Goal: Task Accomplishment & Management: Use online tool/utility

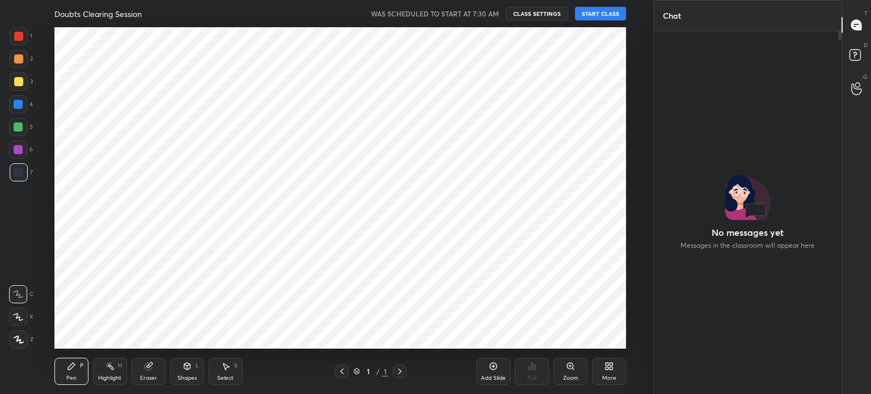
scroll to position [4, 3]
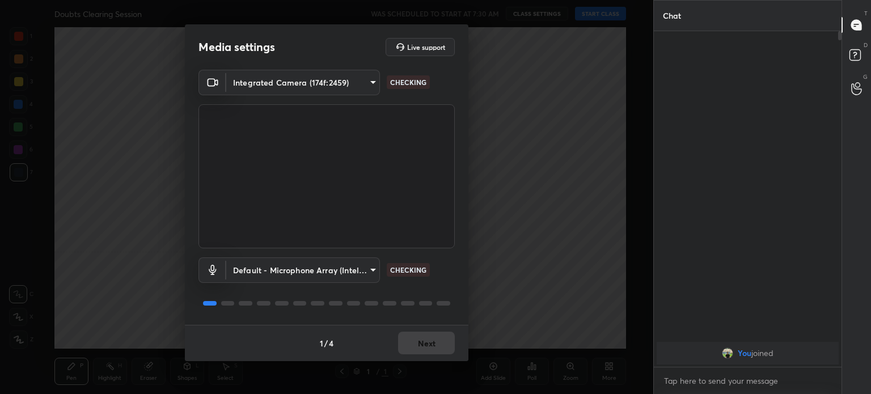
click at [314, 78] on body "1 2 3 4 5 6 7 C X Z C X Z E E Erase all H H Doubts Clearing Session WAS SCHEDUL…" at bounding box center [435, 197] width 871 height 394
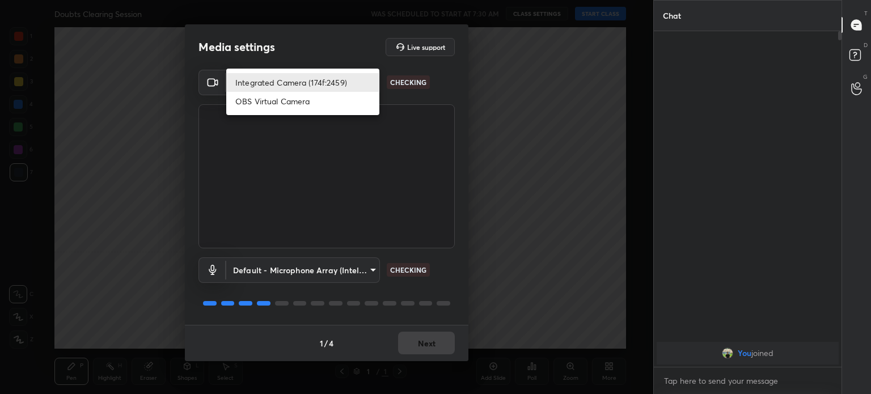
click at [319, 81] on li "Integrated Camera (174f:2459)" at bounding box center [302, 82] width 153 height 19
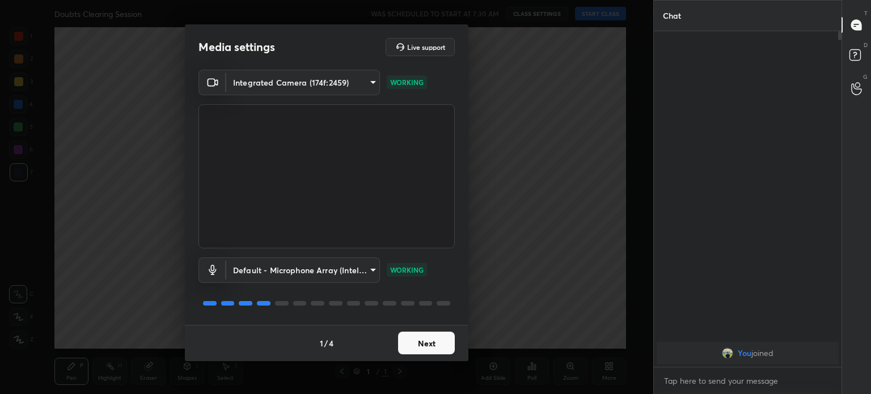
click at [427, 355] on button "Next" at bounding box center [426, 343] width 57 height 23
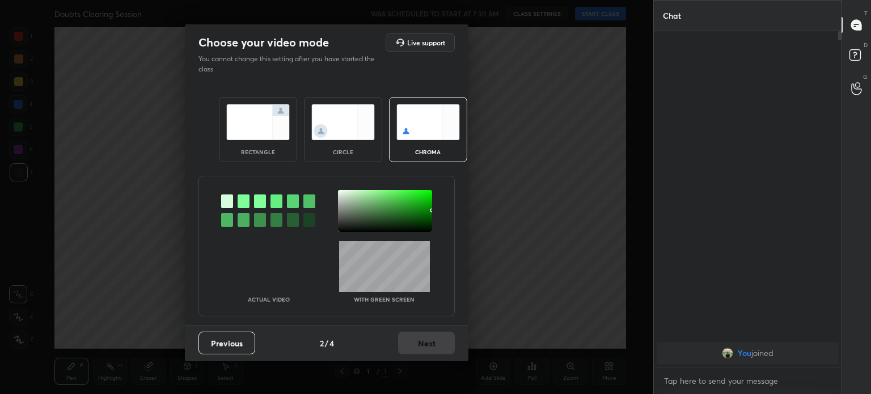
click at [428, 351] on div "Previous 2 / 4 Next" at bounding box center [327, 343] width 284 height 36
click at [367, 132] on img at bounding box center [343, 122] width 64 height 36
click at [366, 140] on div "circle" at bounding box center [343, 129] width 78 height 65
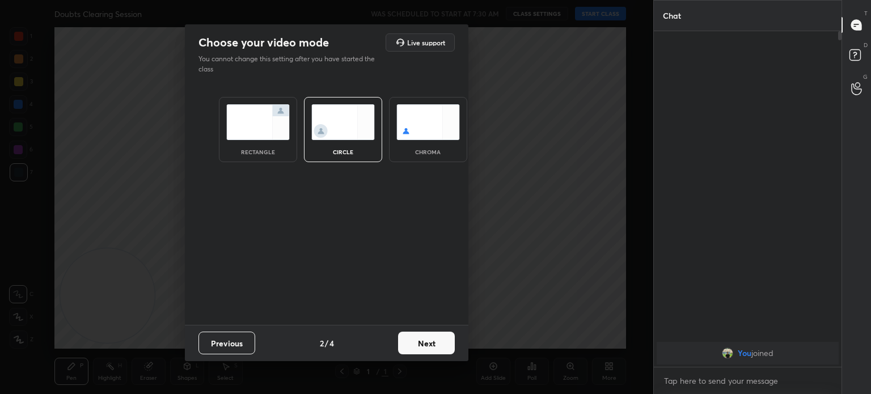
click at [434, 350] on button "Next" at bounding box center [426, 343] width 57 height 23
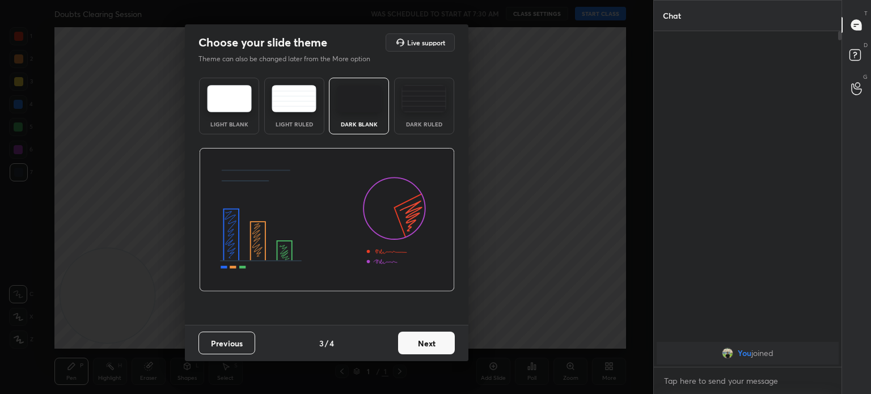
click at [437, 349] on button "Next" at bounding box center [426, 343] width 57 height 23
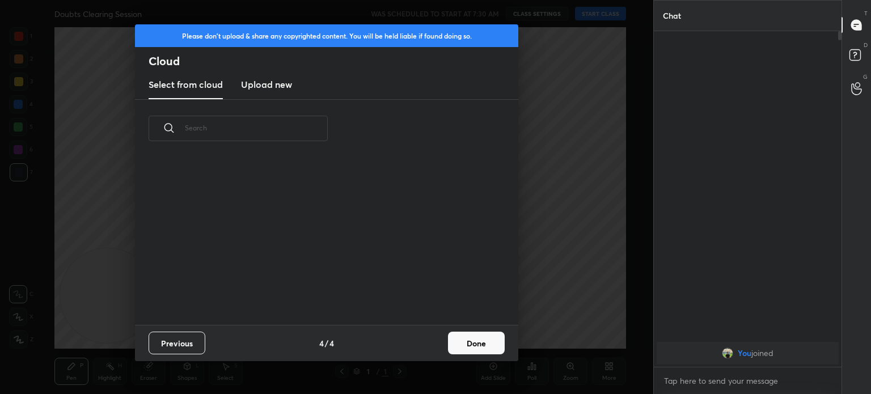
click at [479, 352] on button "Done" at bounding box center [476, 343] width 57 height 23
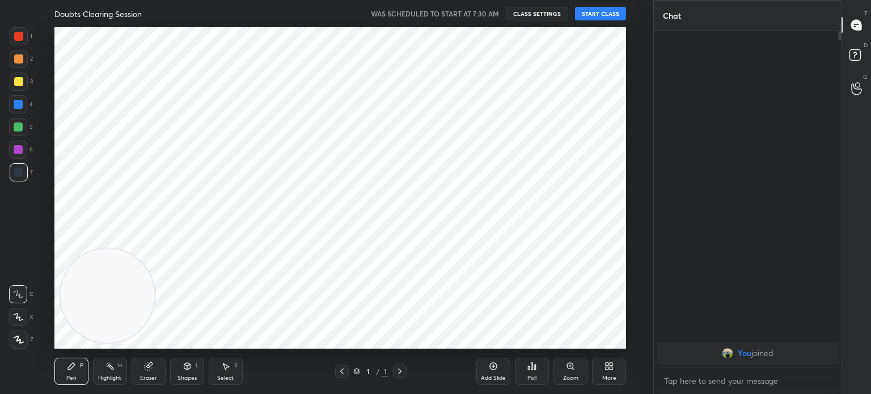
click at [16, 37] on div at bounding box center [18, 36] width 9 height 9
click at [25, 47] on div "1" at bounding box center [21, 38] width 23 height 23
click at [14, 335] on div at bounding box center [19, 340] width 18 height 18
click at [18, 342] on icon at bounding box center [19, 340] width 10 height 8
click at [604, 14] on button "START CLASS" at bounding box center [600, 14] width 51 height 14
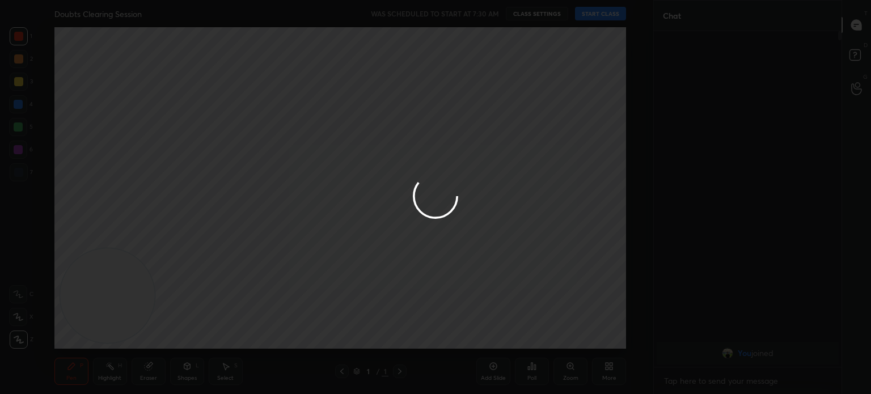
type textarea "x"
click at [27, 74] on div at bounding box center [435, 197] width 871 height 394
click at [22, 78] on div at bounding box center [435, 197] width 871 height 394
click at [17, 88] on div at bounding box center [435, 197] width 871 height 394
click at [18, 88] on div at bounding box center [435, 197] width 871 height 394
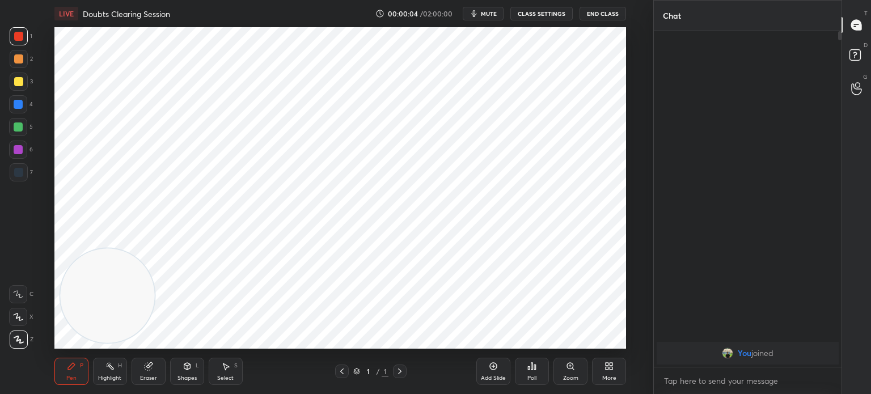
click at [20, 90] on div at bounding box center [19, 82] width 18 height 18
click at [20, 89] on div at bounding box center [19, 82] width 18 height 18
click at [19, 94] on div "3" at bounding box center [21, 84] width 23 height 23
click at [26, 175] on div at bounding box center [19, 172] width 18 height 18
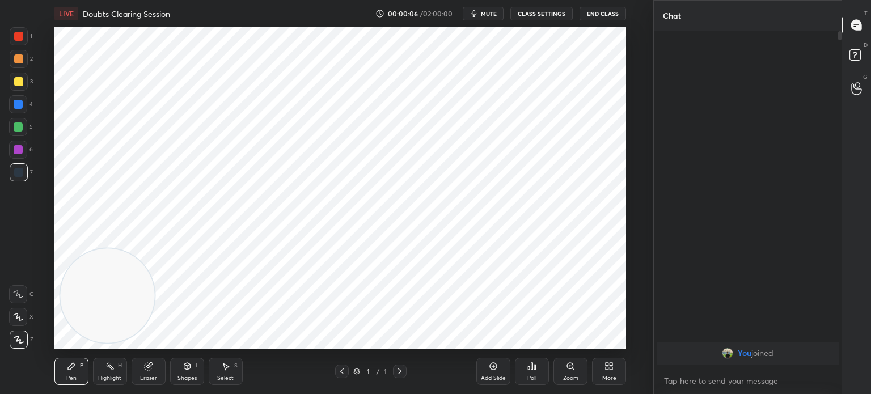
click at [23, 179] on div at bounding box center [19, 172] width 18 height 18
click at [25, 335] on div at bounding box center [19, 340] width 18 height 18
click at [28, 334] on div "Z" at bounding box center [22, 340] width 24 height 18
click at [495, 376] on div "Add Slide" at bounding box center [493, 379] width 25 height 6
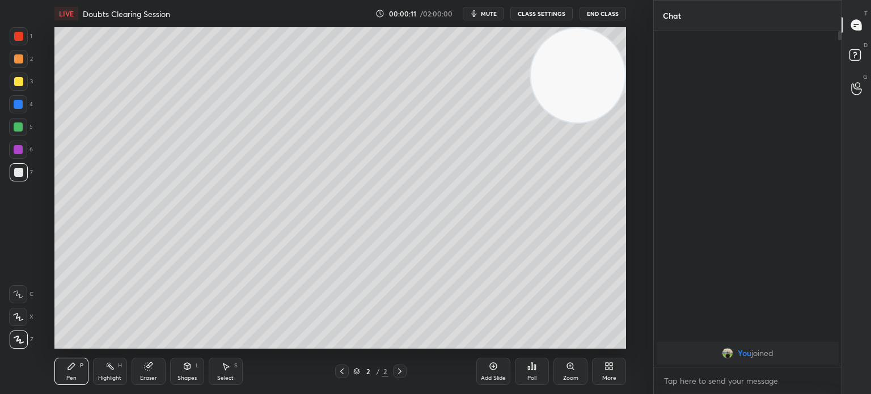
click at [614, 376] on div "More" at bounding box center [610, 379] width 14 height 6
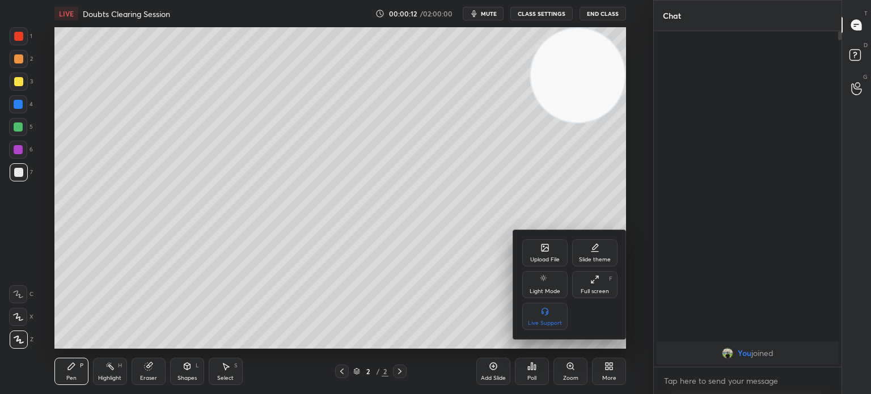
click at [554, 239] on div "Upload File Slide theme Light Mode Full screen F Live Support" at bounding box center [569, 284] width 113 height 109
click at [538, 248] on div "Upload File" at bounding box center [545, 252] width 45 height 27
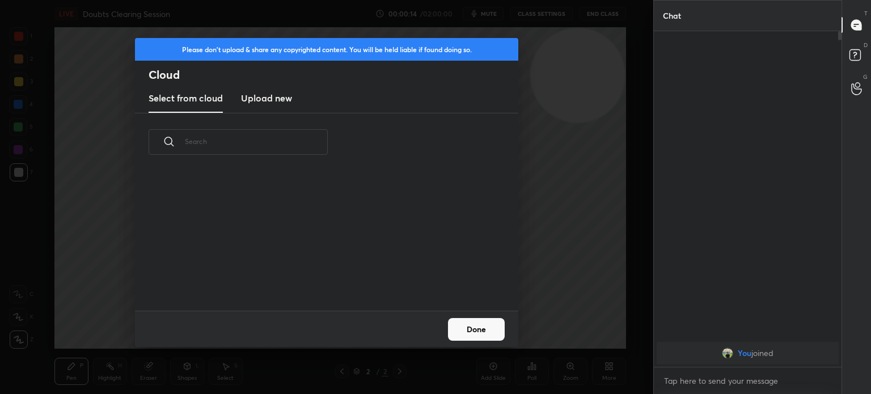
scroll to position [140, 364]
click at [260, 96] on h3 "Upload new" at bounding box center [266, 98] width 51 height 14
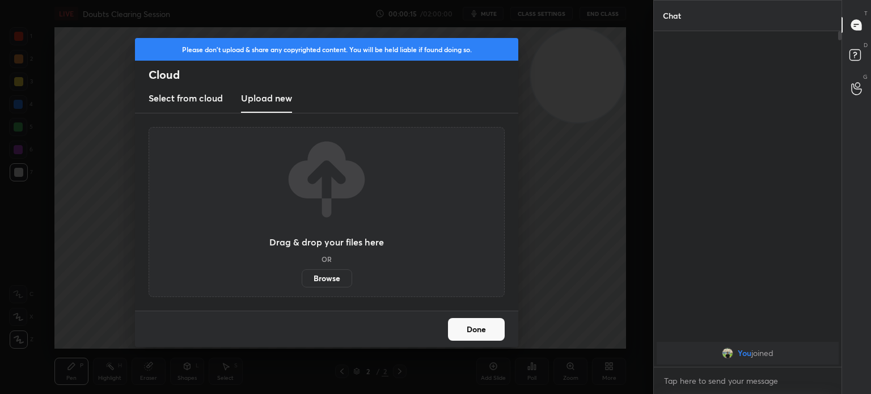
click at [331, 278] on label "Browse" at bounding box center [327, 278] width 50 height 18
click at [302, 278] on input "Browse" at bounding box center [302, 278] width 0 height 18
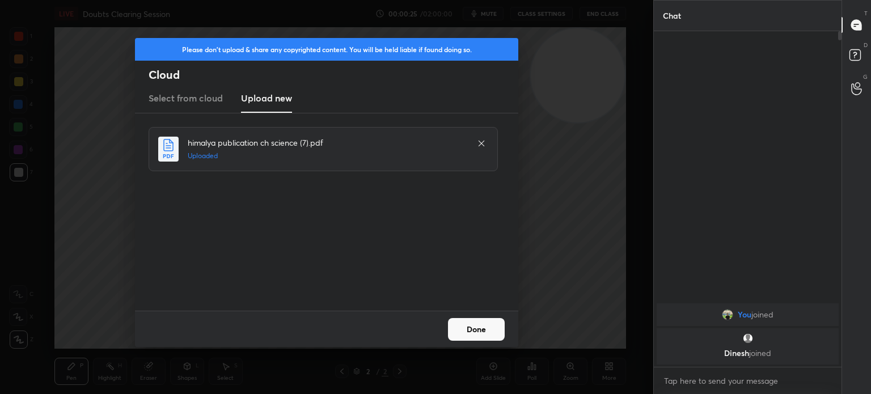
click at [490, 340] on button "Done" at bounding box center [476, 329] width 57 height 23
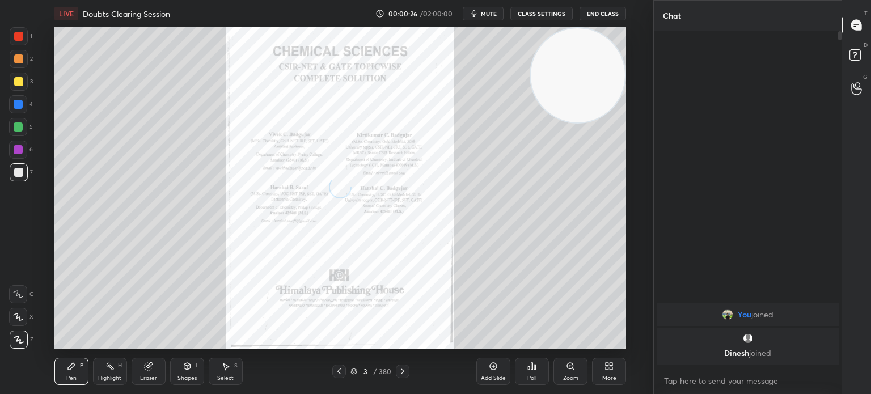
click at [400, 374] on icon at bounding box center [402, 371] width 9 height 9
click at [403, 374] on icon at bounding box center [402, 371] width 9 height 9
click at [402, 373] on icon at bounding box center [402, 372] width 3 height 6
click at [403, 372] on icon at bounding box center [402, 372] width 3 height 6
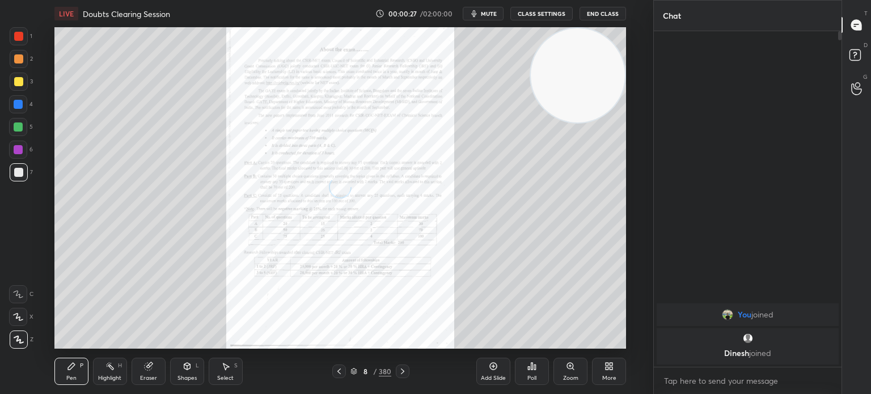
click at [403, 372] on icon at bounding box center [402, 372] width 3 height 6
click at [352, 374] on icon at bounding box center [354, 374] width 6 height 2
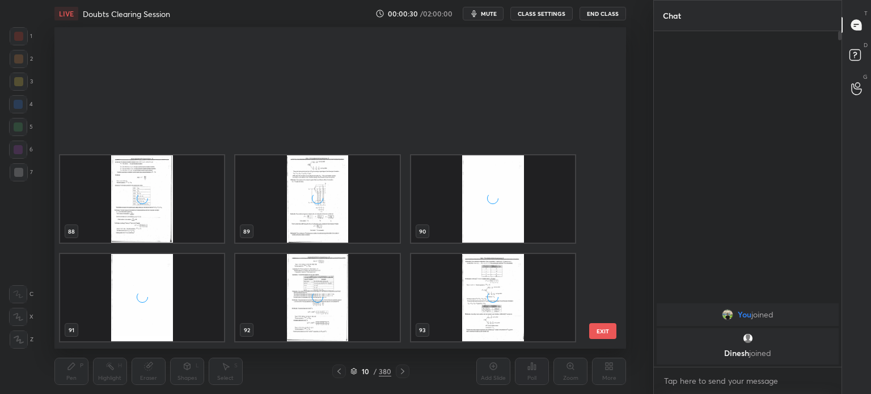
scroll to position [3025, 0]
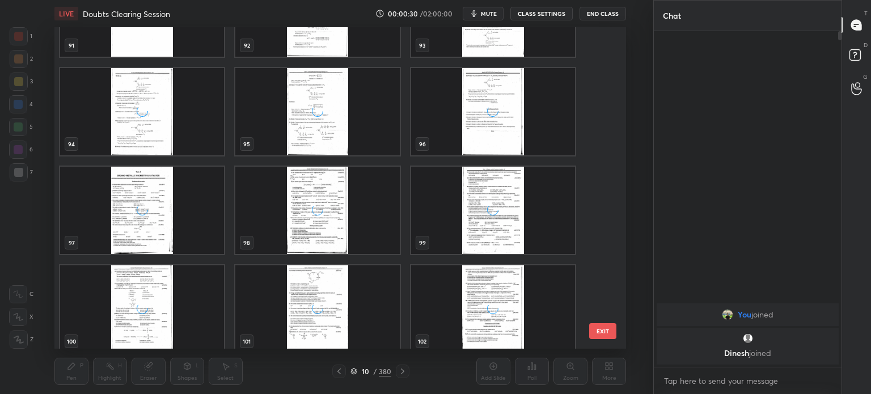
click at [311, 220] on div "grid" at bounding box center [317, 210] width 164 height 87
click at [313, 221] on div "grid" at bounding box center [317, 210] width 164 height 87
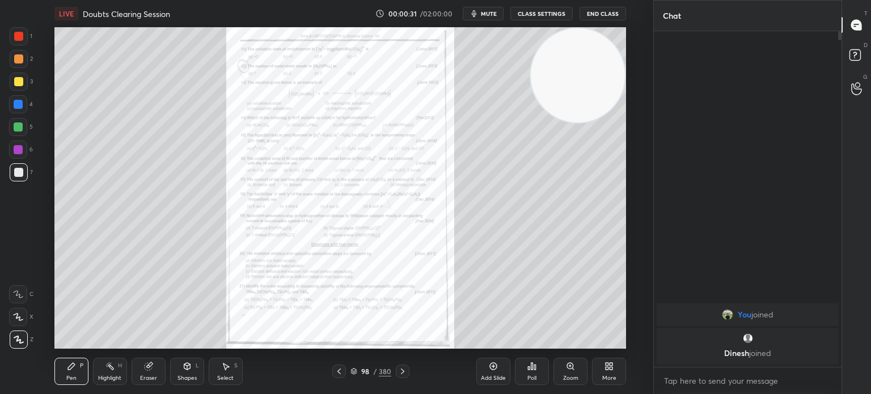
click at [314, 222] on div "grid" at bounding box center [317, 210] width 164 height 87
click at [339, 368] on icon at bounding box center [339, 371] width 9 height 9
click at [563, 373] on div "Zoom" at bounding box center [571, 371] width 34 height 27
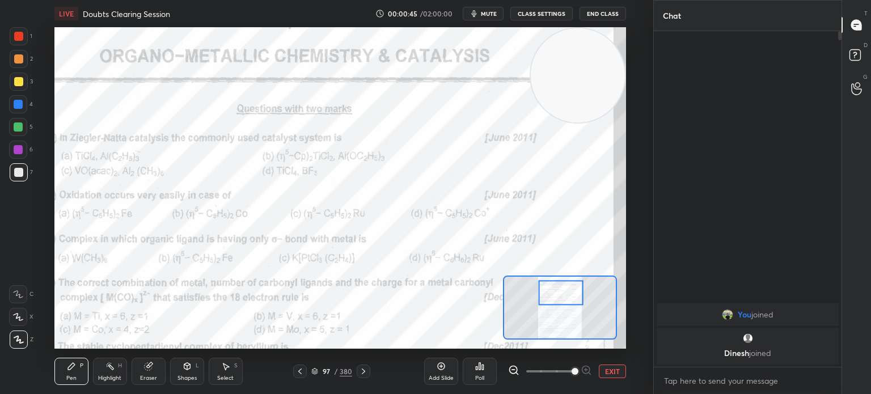
click at [27, 37] on div at bounding box center [19, 36] width 18 height 18
click at [18, 38] on div at bounding box center [18, 36] width 9 height 9
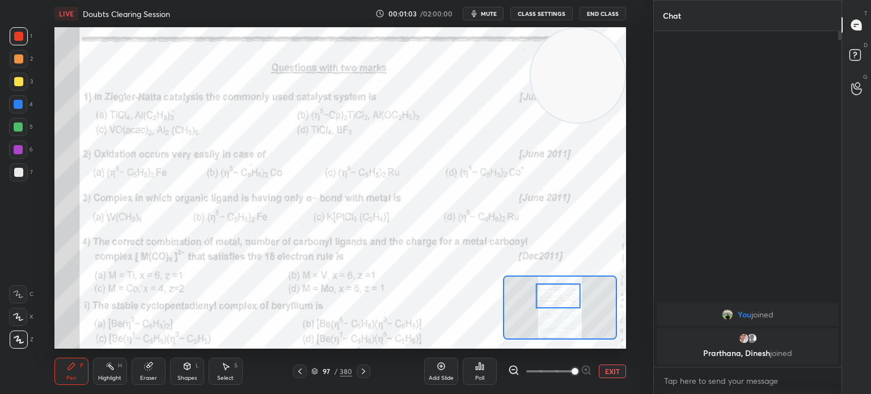
click at [486, 369] on div "Poll" at bounding box center [480, 371] width 34 height 27
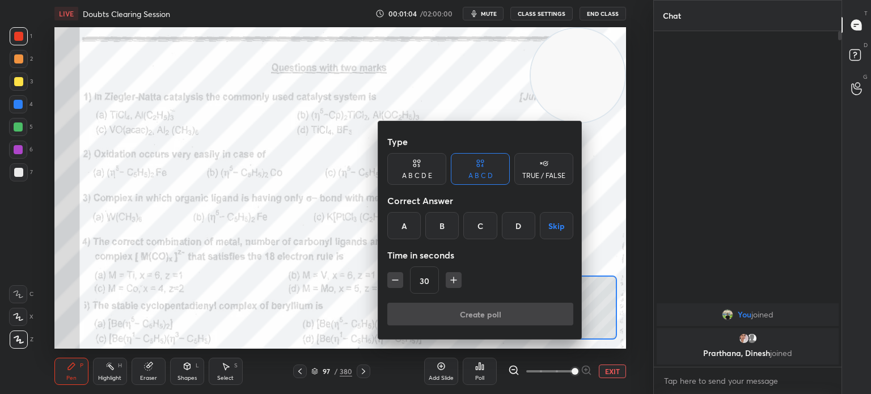
click at [405, 229] on div "A" at bounding box center [404, 225] width 33 height 27
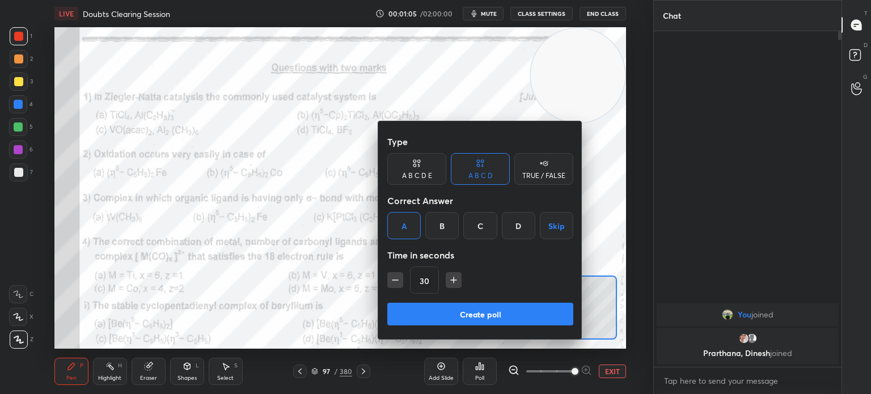
click at [457, 284] on icon "button" at bounding box center [453, 280] width 11 height 11
type input "45"
click at [450, 313] on button "Create poll" at bounding box center [481, 314] width 186 height 23
click at [453, 315] on div "Create poll" at bounding box center [481, 316] width 186 height 27
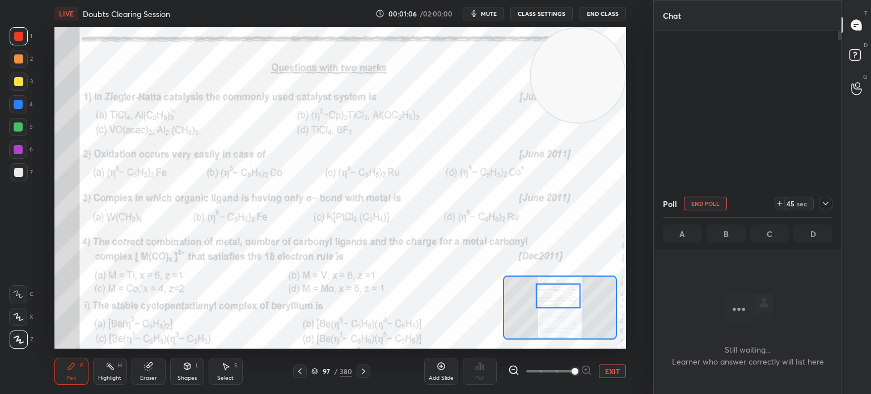
scroll to position [0, 0]
click at [827, 204] on icon at bounding box center [826, 203] width 9 height 9
type textarea "x"
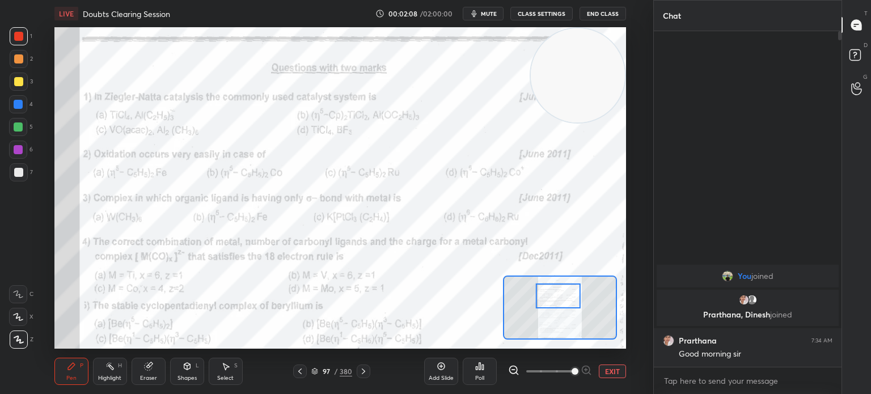
scroll to position [238, 184]
click at [486, 370] on div "Poll" at bounding box center [480, 371] width 34 height 27
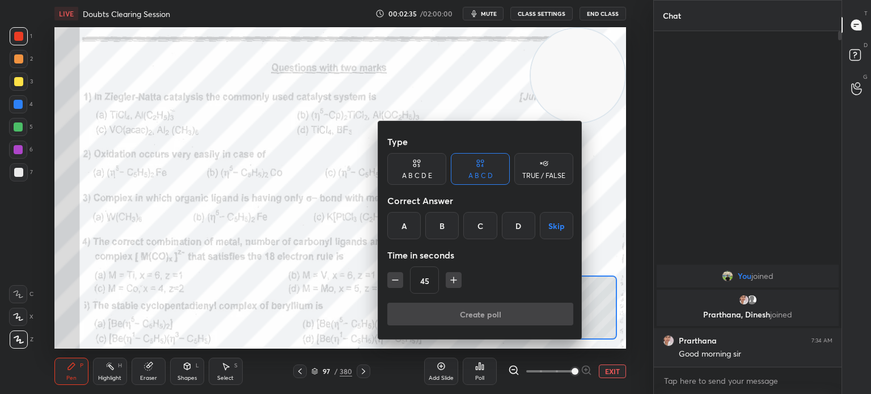
click at [443, 221] on div "B" at bounding box center [442, 225] width 33 height 27
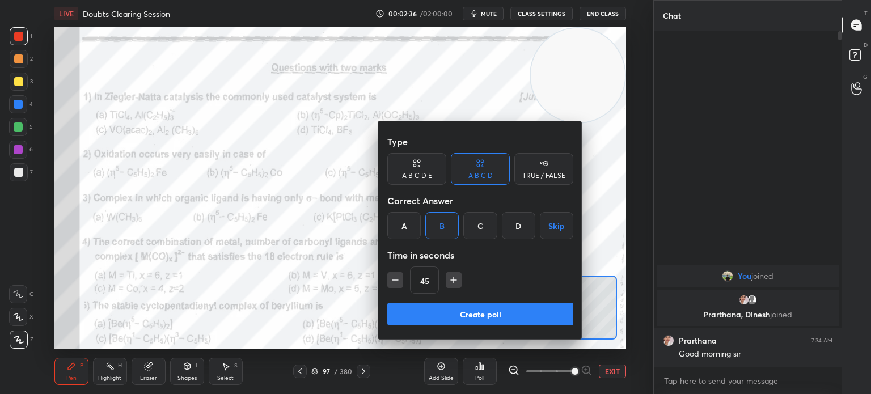
click at [451, 278] on icon "button" at bounding box center [453, 280] width 11 height 11
type input "60"
click at [445, 313] on button "Create poll" at bounding box center [481, 314] width 186 height 23
type textarea "x"
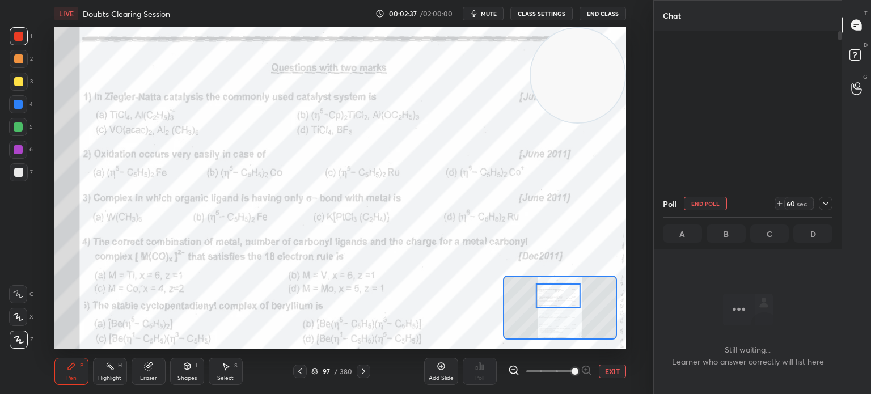
scroll to position [4, 3]
click at [28, 26] on div "1 2 3 4 5 6 7 C X Z C X Z E E Erase all H H LIVE Doubts Clearing Session 00:02:…" at bounding box center [322, 197] width 645 height 394
click at [25, 31] on div at bounding box center [19, 36] width 18 height 18
click at [19, 37] on div at bounding box center [18, 36] width 9 height 9
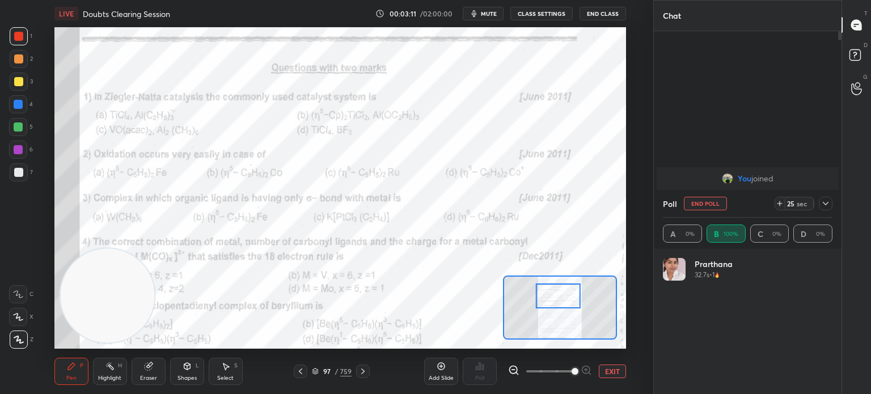
scroll to position [133, 166]
click at [20, 311] on div at bounding box center [18, 317] width 18 height 18
click at [22, 313] on div at bounding box center [18, 317] width 18 height 18
click at [134, 378] on div "Eraser" at bounding box center [149, 371] width 34 height 27
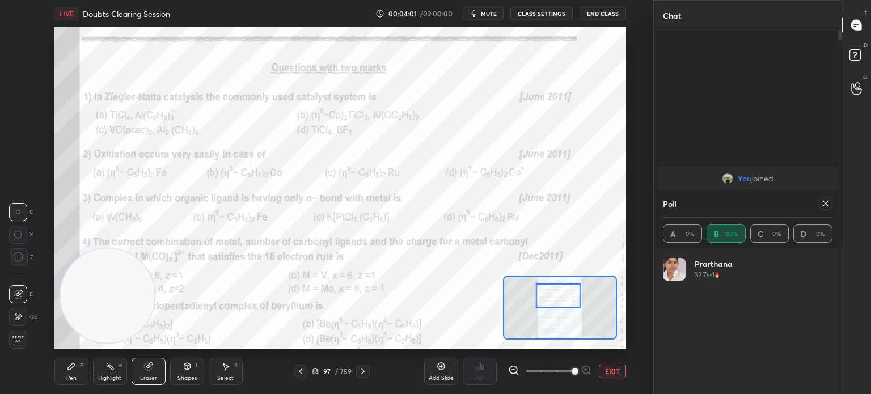
click at [134, 378] on div "Eraser" at bounding box center [149, 371] width 34 height 27
click at [115, 374] on div "Highlight H" at bounding box center [110, 371] width 34 height 27
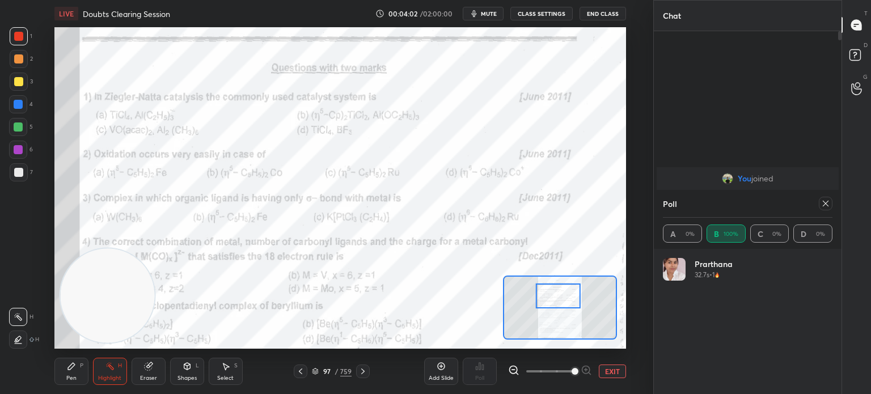
click at [141, 374] on div "Eraser" at bounding box center [149, 371] width 34 height 27
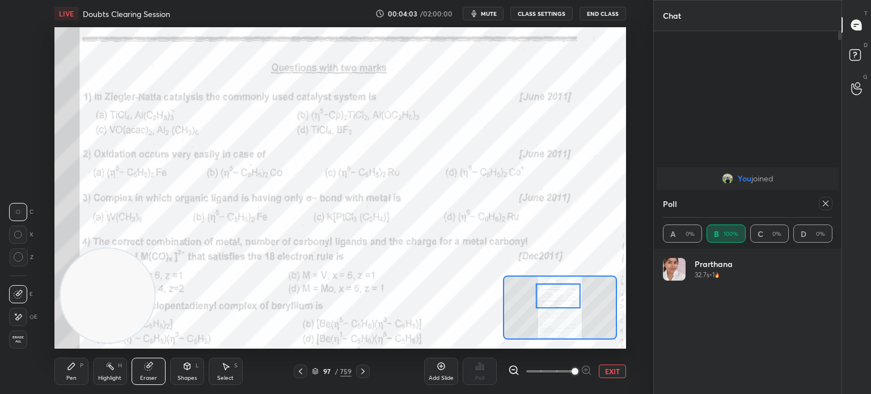
click at [20, 346] on div "Erase all" at bounding box center [18, 340] width 18 height 18
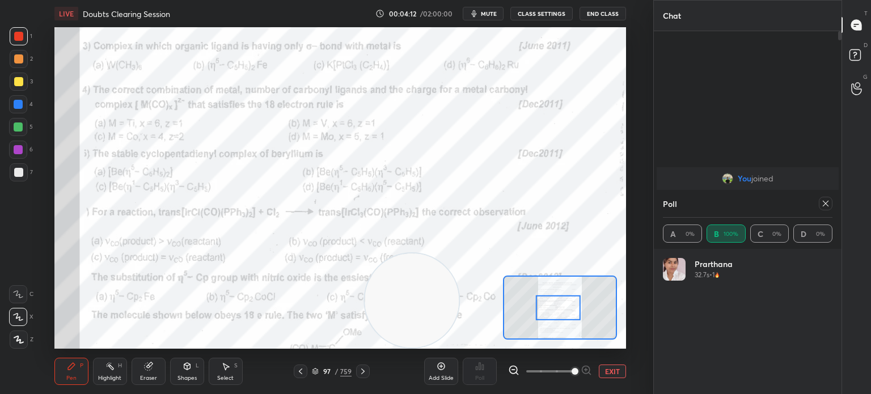
click at [824, 205] on icon at bounding box center [826, 204] width 6 height 6
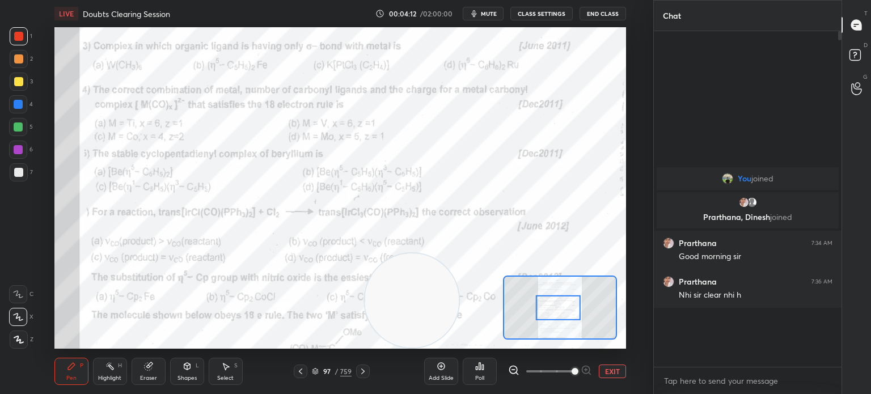
scroll to position [2, 3]
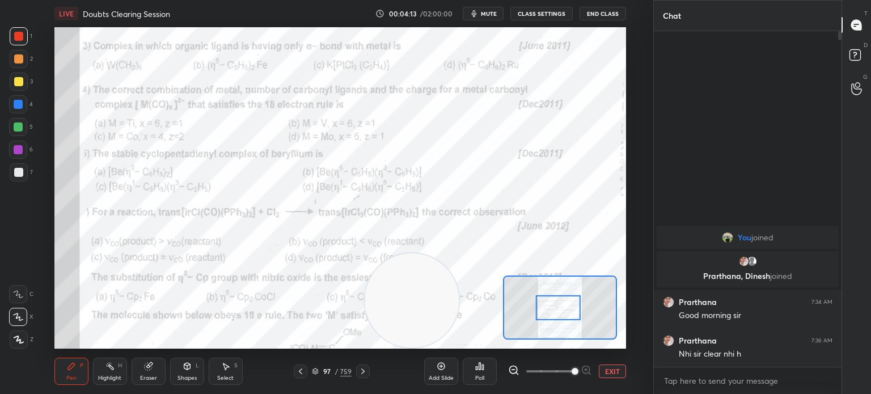
click at [495, 370] on div "Poll" at bounding box center [480, 371] width 34 height 27
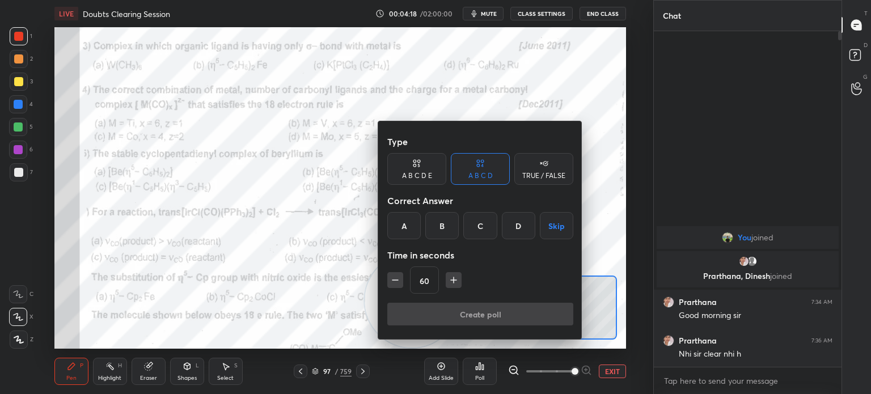
click at [298, 269] on div at bounding box center [435, 197] width 871 height 394
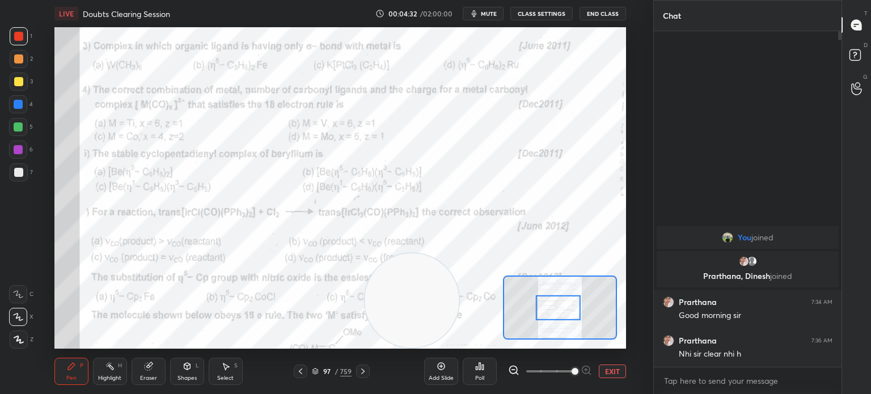
click at [479, 368] on icon at bounding box center [479, 366] width 9 height 9
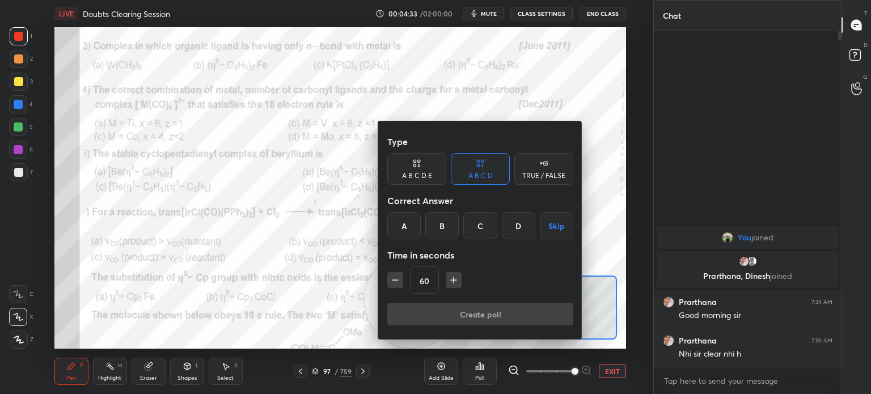
click at [401, 230] on div "A" at bounding box center [404, 225] width 33 height 27
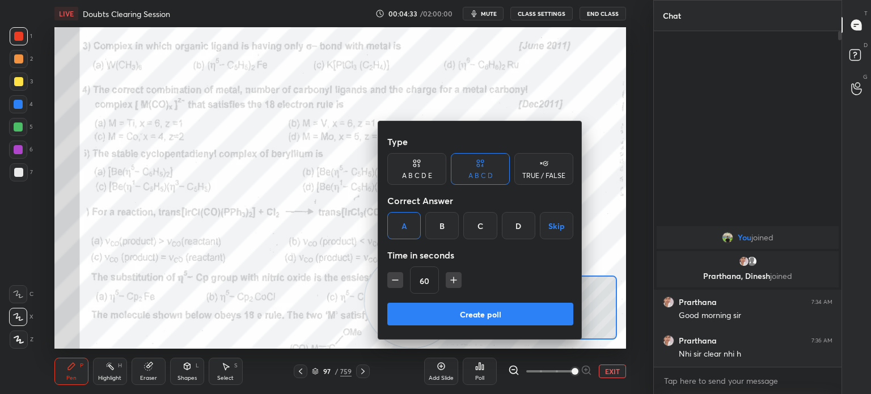
click at [418, 299] on div "Type A B C D E A B C D TRUE / FALSE Correct Answer A B C D Skip Time in seconds…" at bounding box center [481, 216] width 186 height 172
click at [429, 308] on button "Create poll" at bounding box center [481, 314] width 186 height 23
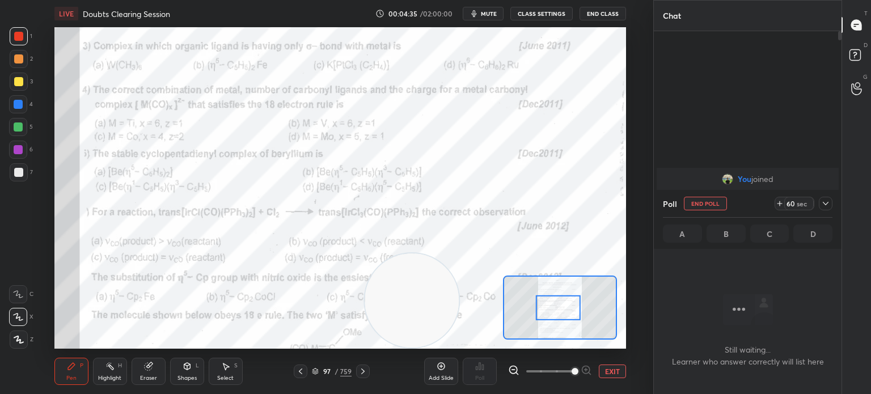
scroll to position [4, 3]
click at [831, 203] on div at bounding box center [826, 204] width 14 height 14
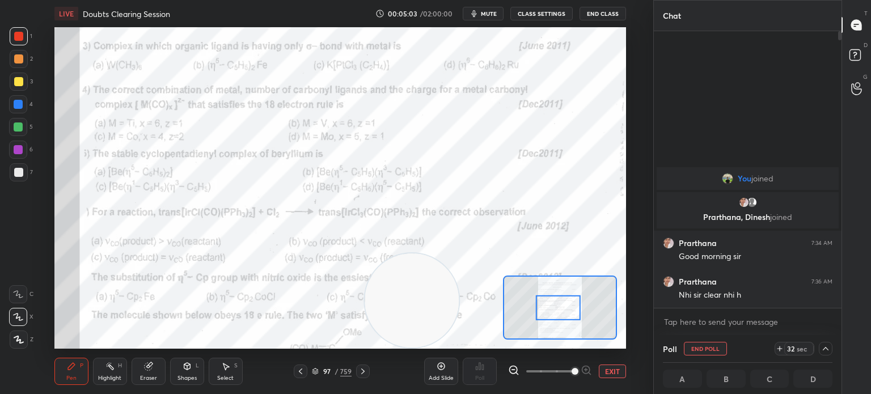
scroll to position [0, 3]
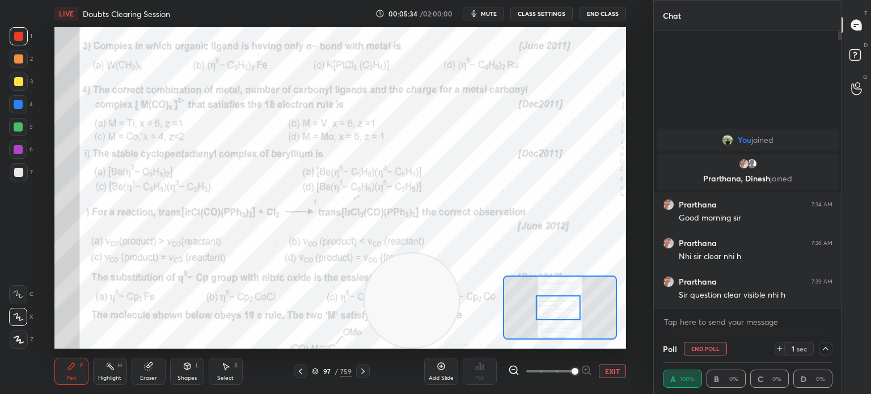
click at [708, 343] on button "End Poll" at bounding box center [705, 349] width 43 height 14
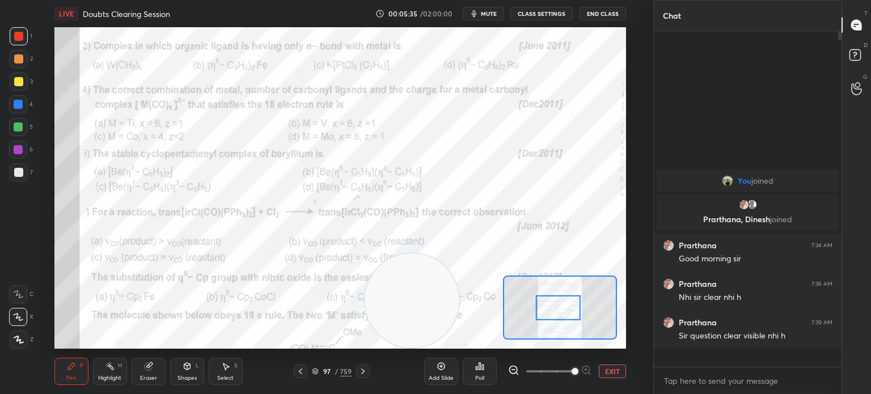
scroll to position [4, 3]
click at [615, 368] on button "EXIT" at bounding box center [612, 372] width 27 height 14
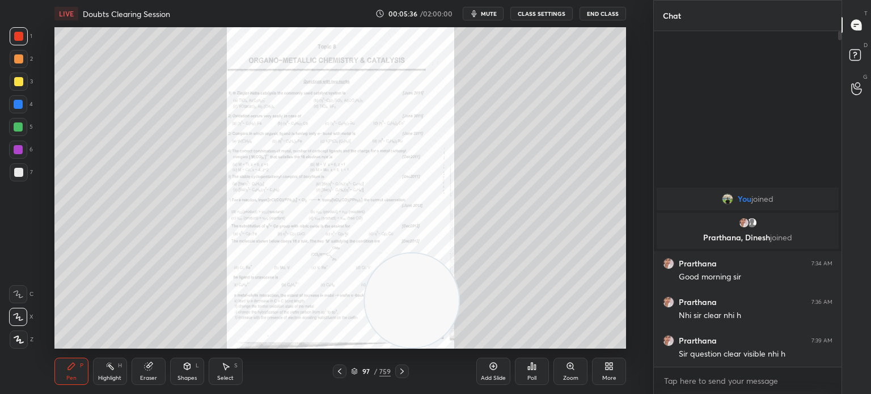
click at [613, 361] on div "More" at bounding box center [609, 371] width 34 height 27
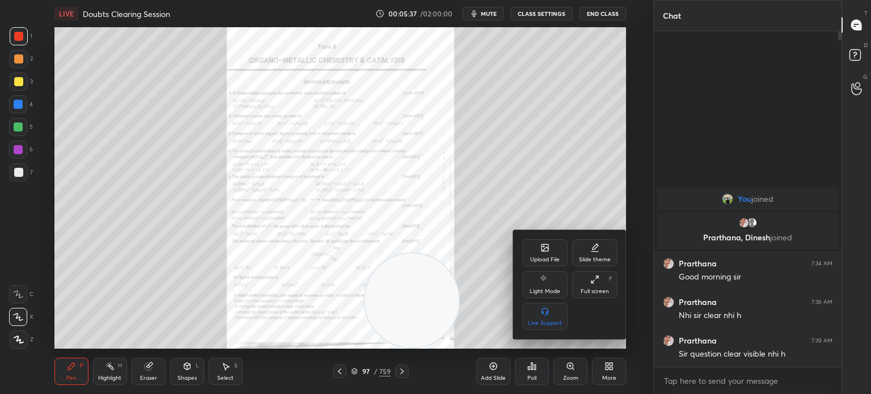
click at [540, 256] on div "Upload File" at bounding box center [545, 252] width 45 height 27
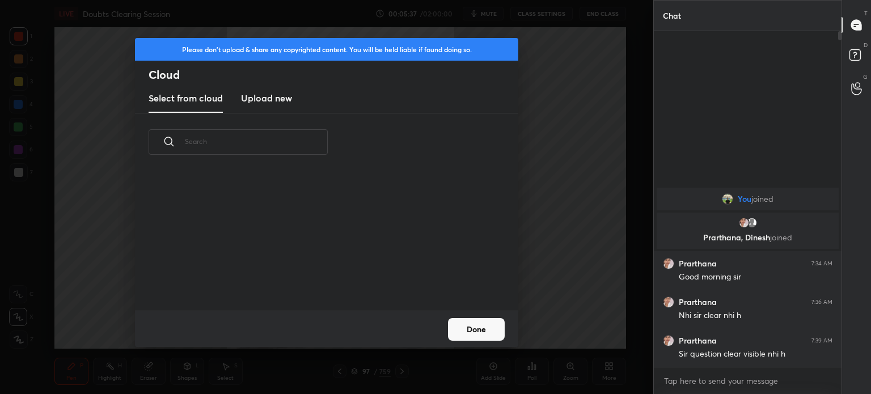
scroll to position [140, 364]
click at [264, 88] on new "Upload new" at bounding box center [266, 99] width 51 height 28
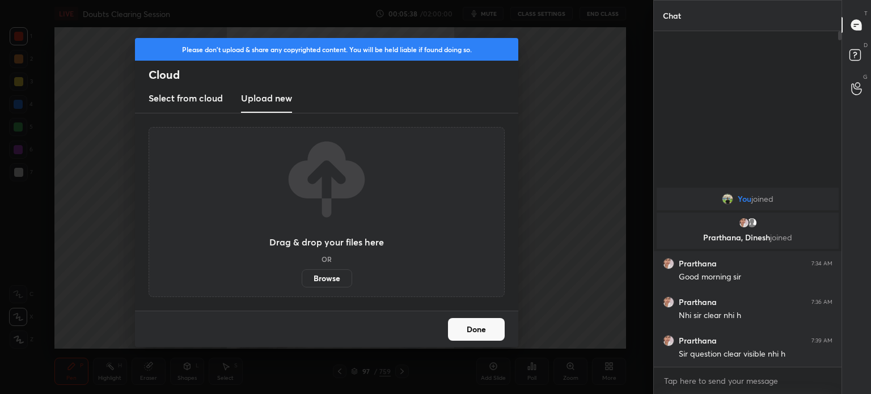
click at [313, 272] on label "Browse" at bounding box center [327, 278] width 50 height 18
click at [302, 272] on input "Browse" at bounding box center [302, 278] width 0 height 18
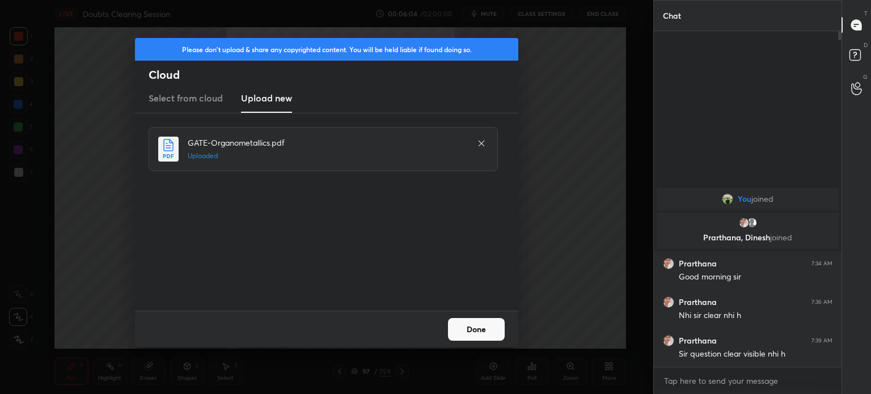
click at [485, 335] on button "Done" at bounding box center [476, 329] width 57 height 23
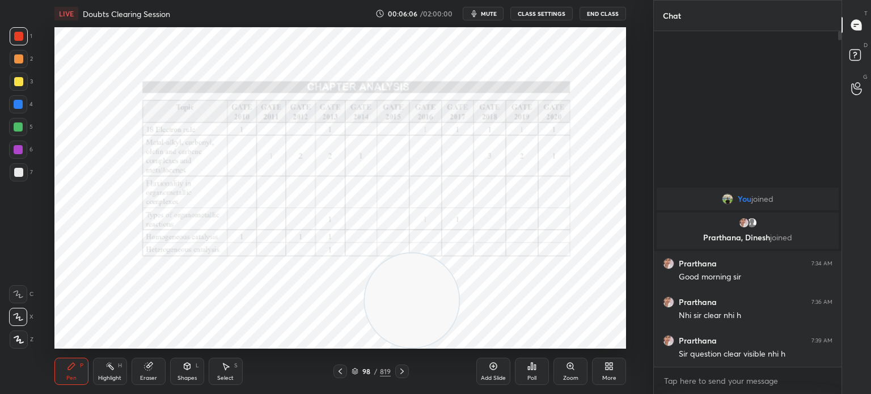
click at [403, 378] on div at bounding box center [402, 372] width 14 height 14
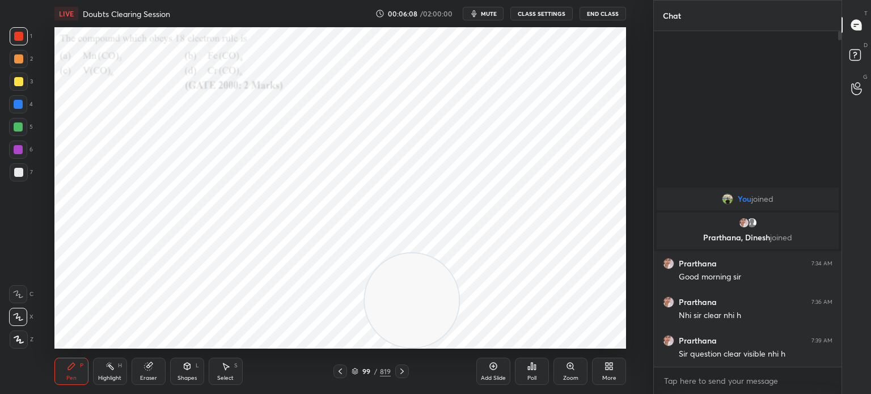
click at [399, 363] on div "Pen P Highlight H Eraser Shapes L Select S 99 / 819 Add Slide Poll Zoom More" at bounding box center [340, 371] width 572 height 45
click at [405, 376] on div at bounding box center [402, 372] width 14 height 14
click at [570, 370] on icon at bounding box center [570, 366] width 9 height 9
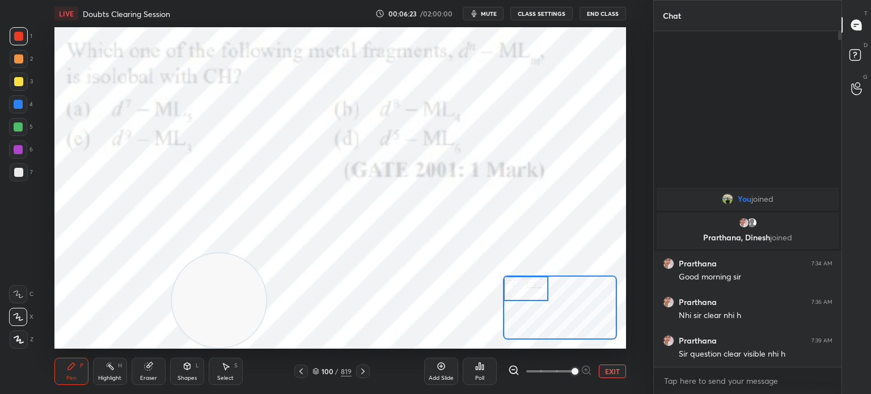
click at [486, 367] on div "Poll" at bounding box center [480, 371] width 34 height 27
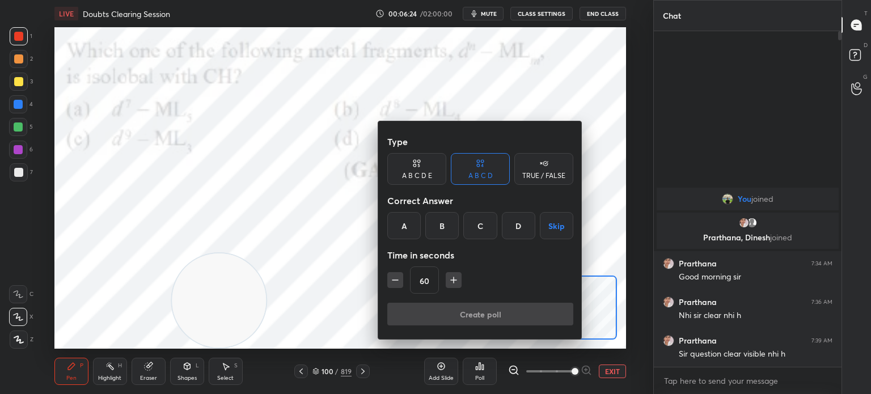
click at [511, 226] on div "D" at bounding box center [518, 225] width 33 height 27
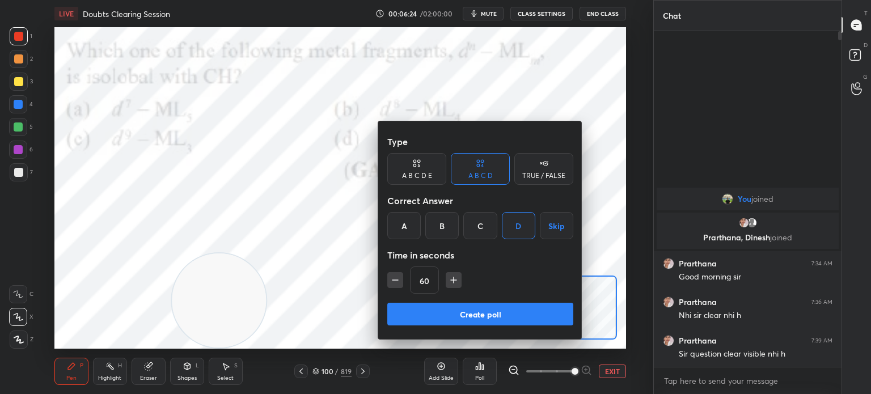
click at [466, 317] on button "Create poll" at bounding box center [481, 314] width 186 height 23
type textarea "x"
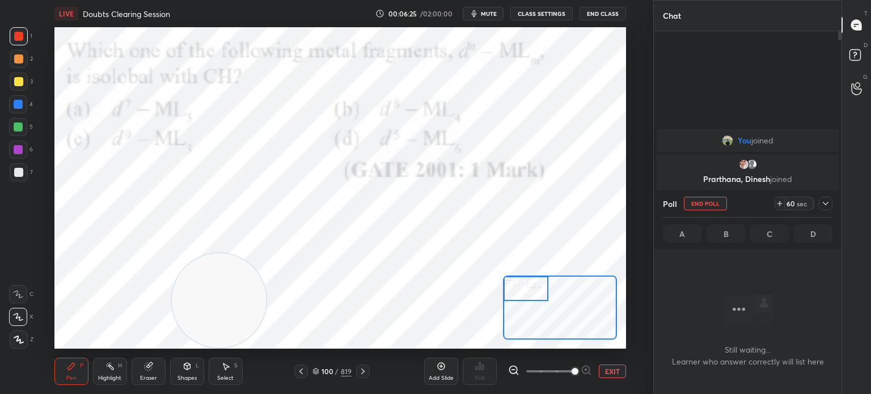
scroll to position [3, 3]
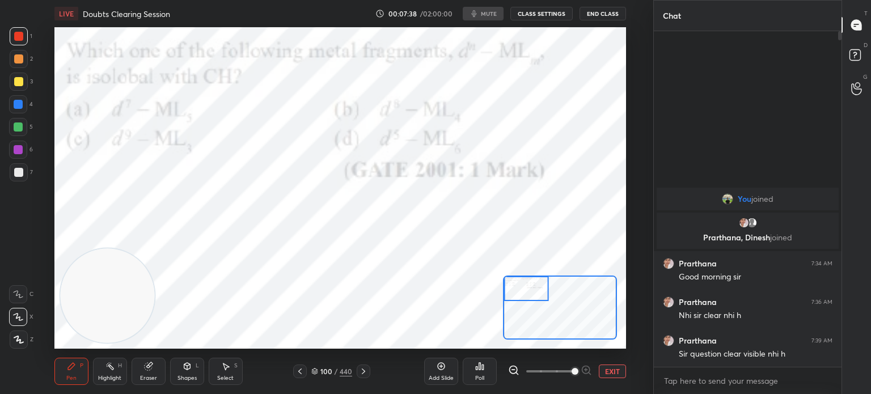
scroll to position [56414, 56128]
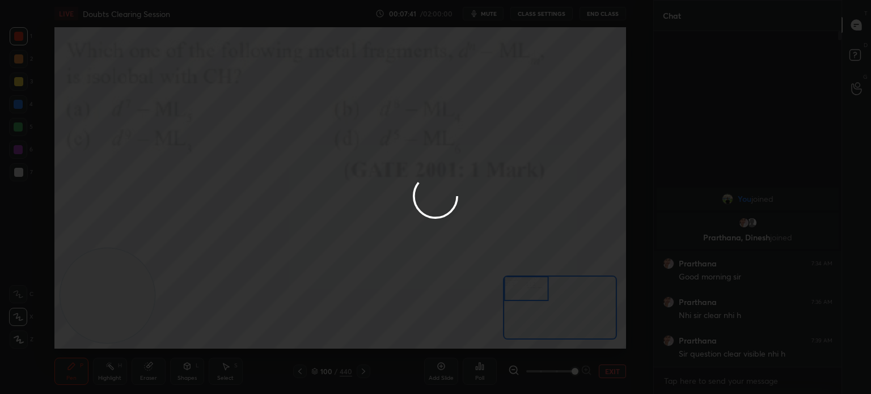
click at [27, 39] on div at bounding box center [19, 36] width 18 height 18
click at [23, 36] on div at bounding box center [18, 36] width 9 height 9
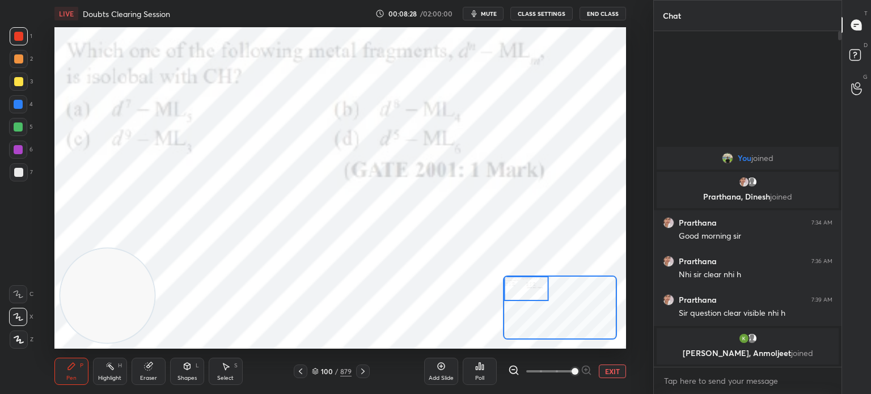
click at [19, 136] on div at bounding box center [18, 127] width 18 height 18
click at [23, 138] on div "5" at bounding box center [21, 129] width 24 height 23
click at [23, 153] on div at bounding box center [18, 150] width 18 height 18
click at [22, 152] on div at bounding box center [18, 149] width 9 height 9
click at [368, 368] on div at bounding box center [363, 372] width 14 height 14
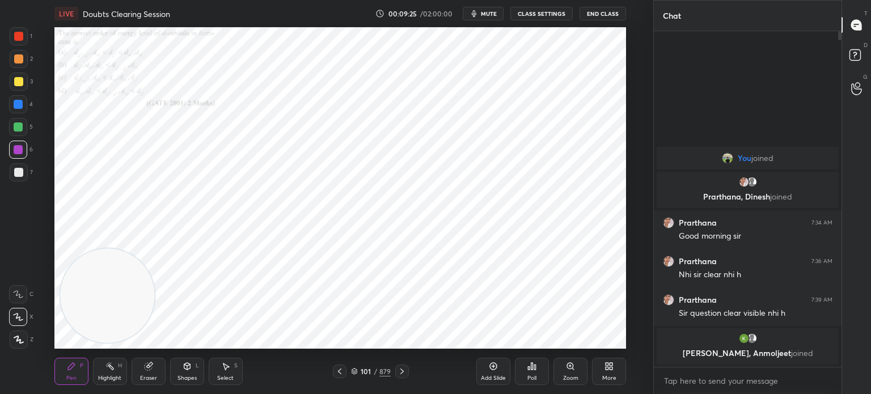
click at [573, 370] on icon at bounding box center [570, 366] width 9 height 9
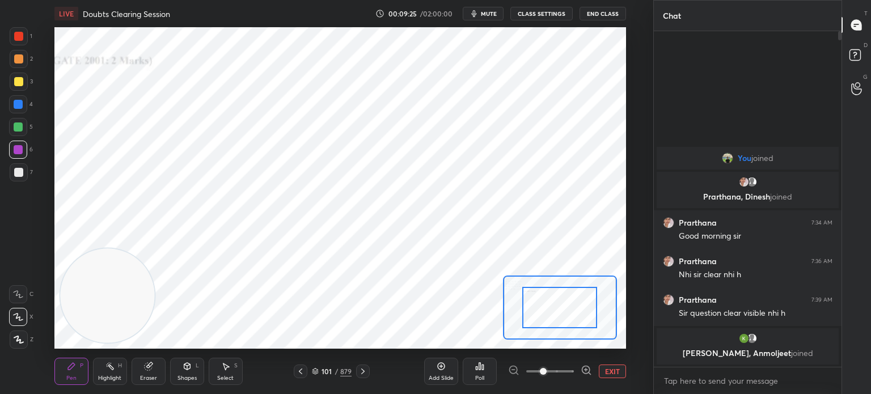
click at [547, 369] on span at bounding box center [543, 371] width 7 height 7
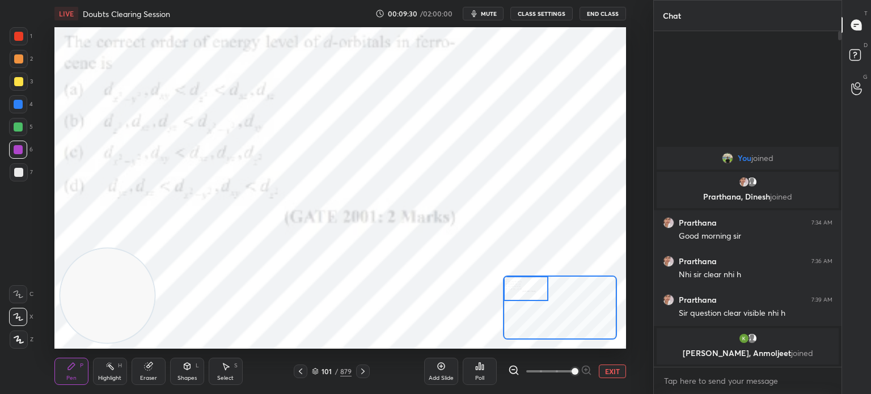
click at [370, 353] on div "Pen P Highlight H Eraser Shapes L Select S 101 / 879 Add Slide Poll EXIT" at bounding box center [340, 371] width 572 height 45
click at [363, 372] on icon at bounding box center [363, 371] width 9 height 9
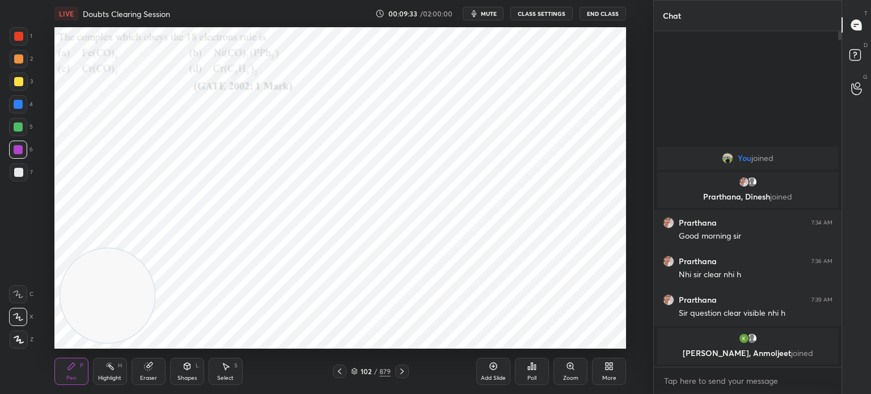
click at [570, 370] on icon at bounding box center [570, 366] width 9 height 9
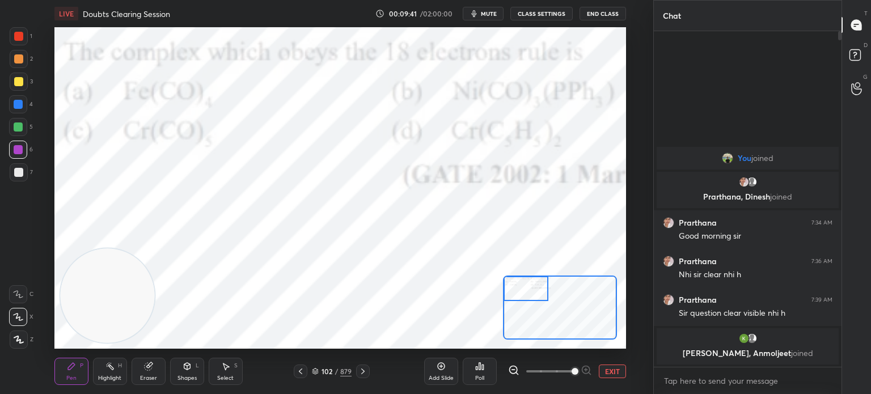
click at [483, 374] on div "Poll" at bounding box center [480, 371] width 34 height 27
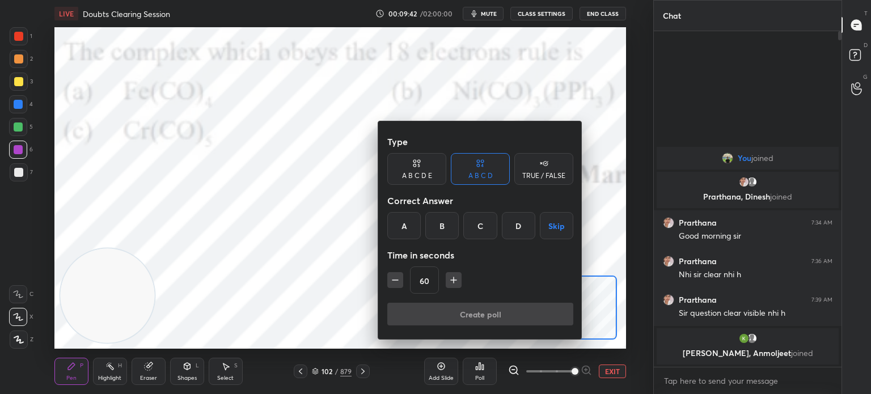
click at [441, 233] on div "B" at bounding box center [442, 225] width 33 height 27
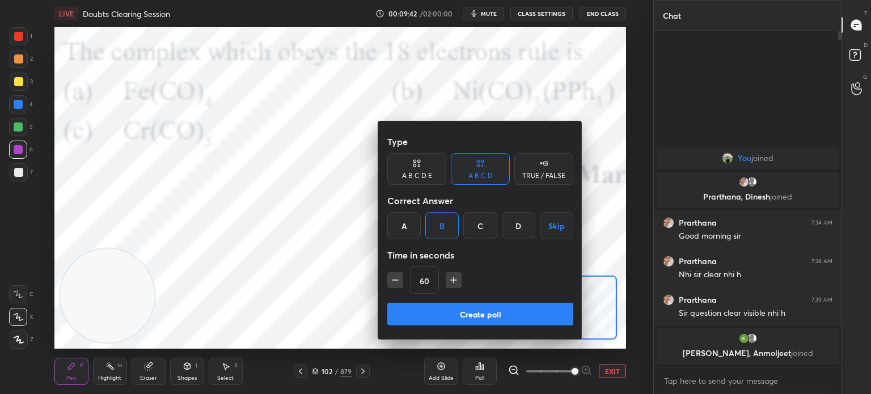
click at [463, 302] on div "Type A B C D E A B C D TRUE / FALSE Correct Answer A B C D Skip Time in seconds…" at bounding box center [481, 216] width 186 height 172
click at [473, 309] on button "Create poll" at bounding box center [481, 314] width 186 height 23
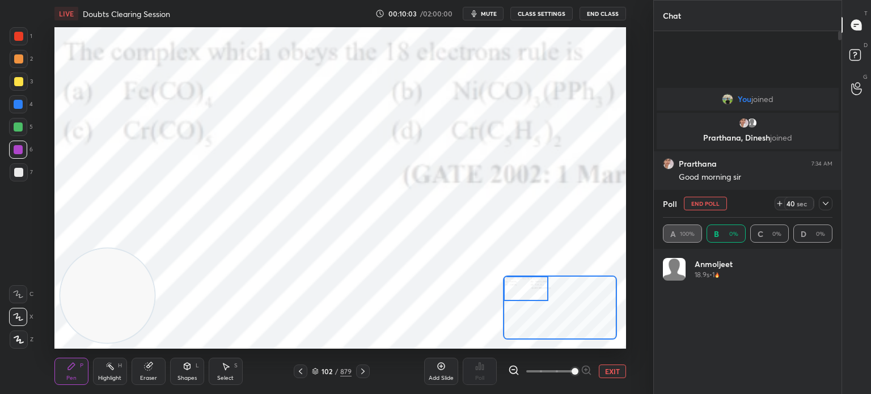
scroll to position [3, 3]
click at [822, 199] on icon at bounding box center [826, 203] width 9 height 9
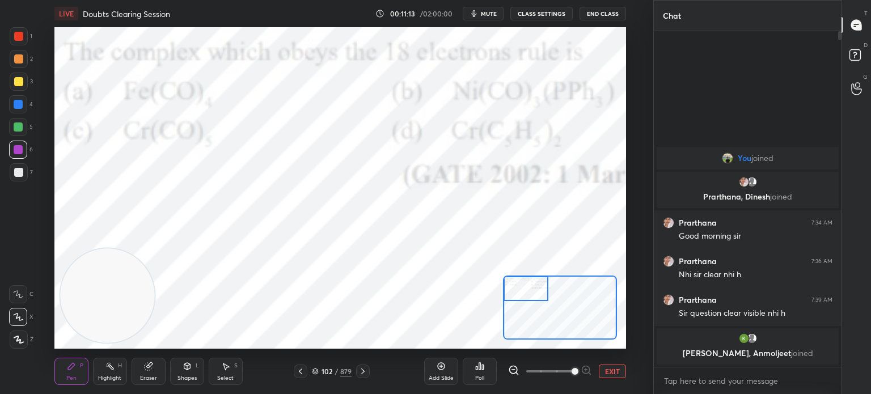
scroll to position [4, 3]
click at [365, 370] on icon at bounding box center [363, 371] width 9 height 9
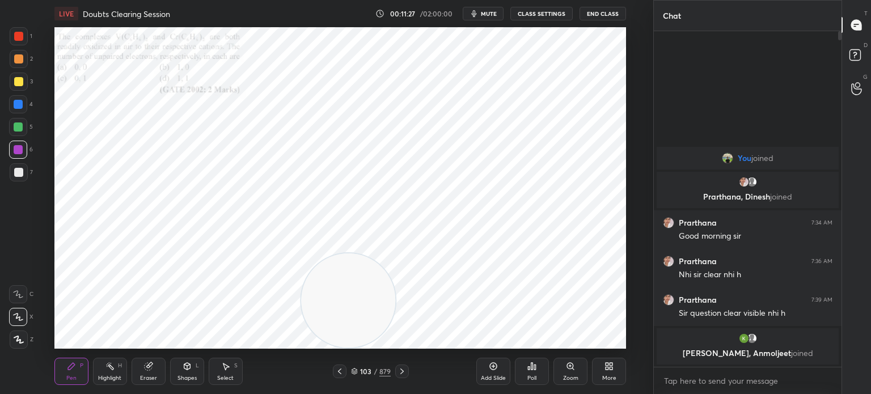
click at [409, 374] on div at bounding box center [402, 372] width 14 height 14
click at [403, 372] on icon at bounding box center [402, 372] width 3 height 6
click at [567, 376] on div "Zoom" at bounding box center [570, 379] width 15 height 6
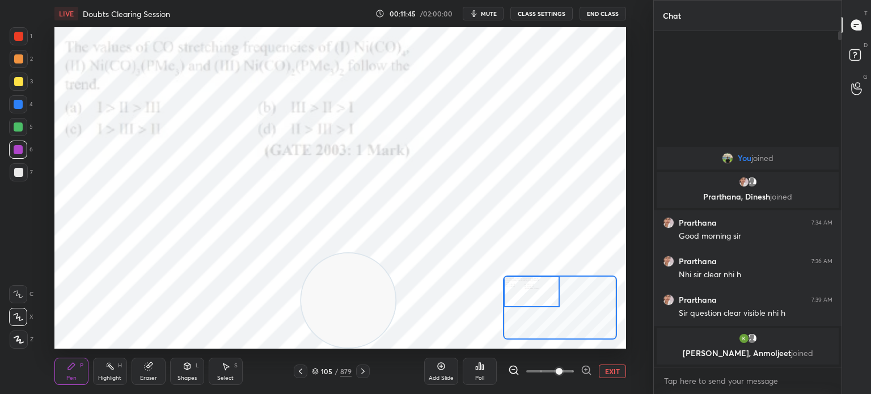
click at [484, 373] on div "Poll" at bounding box center [480, 371] width 34 height 27
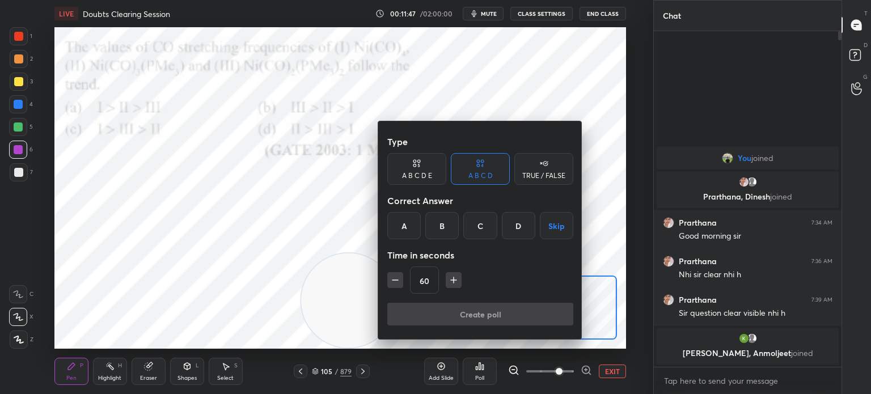
click at [402, 225] on div "A" at bounding box center [404, 225] width 33 height 27
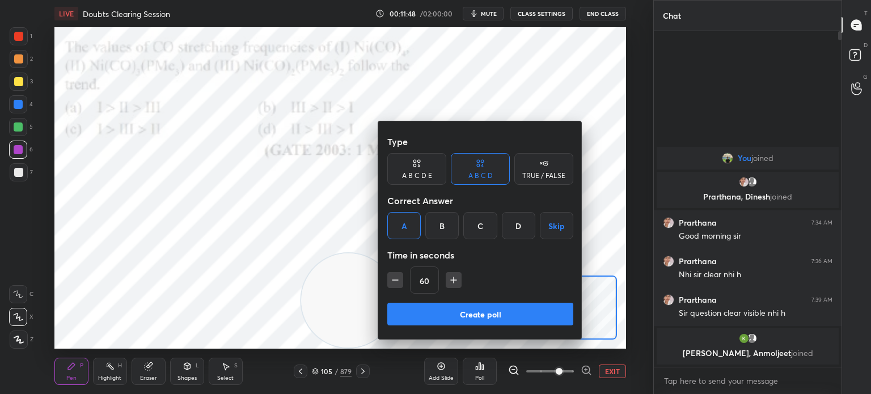
click at [454, 313] on button "Create poll" at bounding box center [481, 314] width 186 height 23
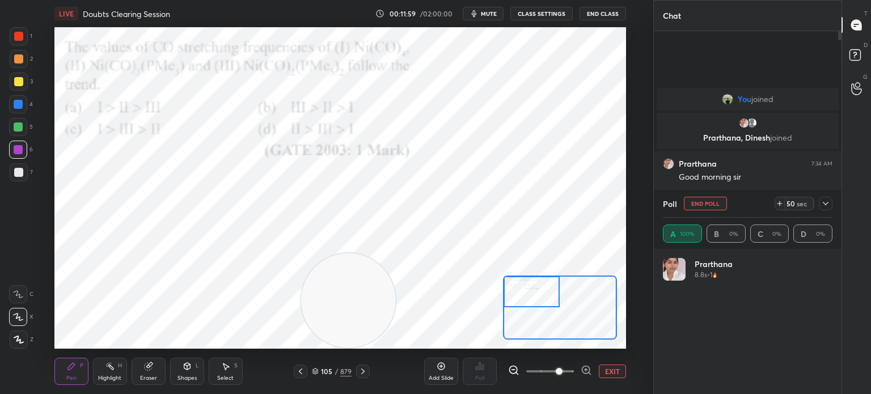
scroll to position [133, 166]
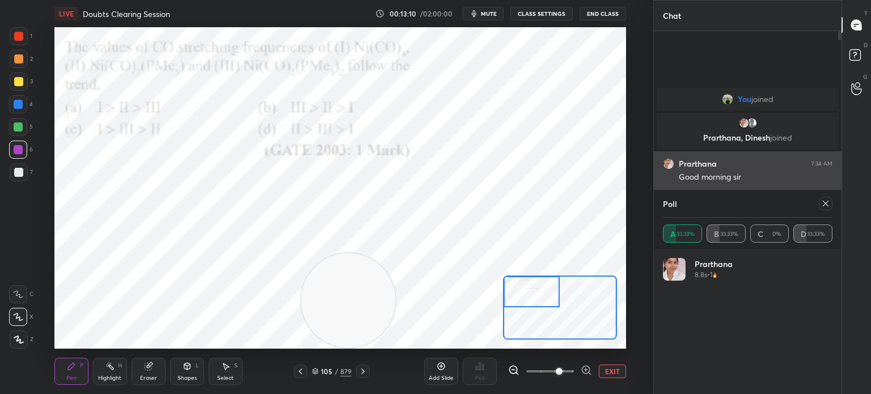
click at [820, 204] on div at bounding box center [826, 204] width 14 height 14
type textarea "x"
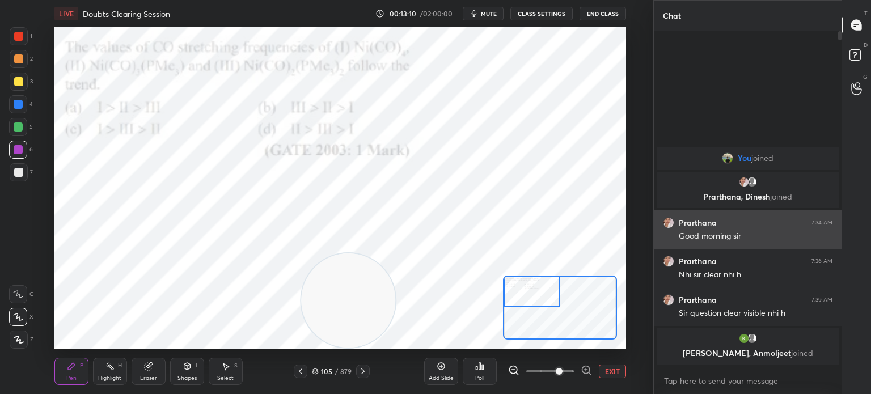
scroll to position [4, 3]
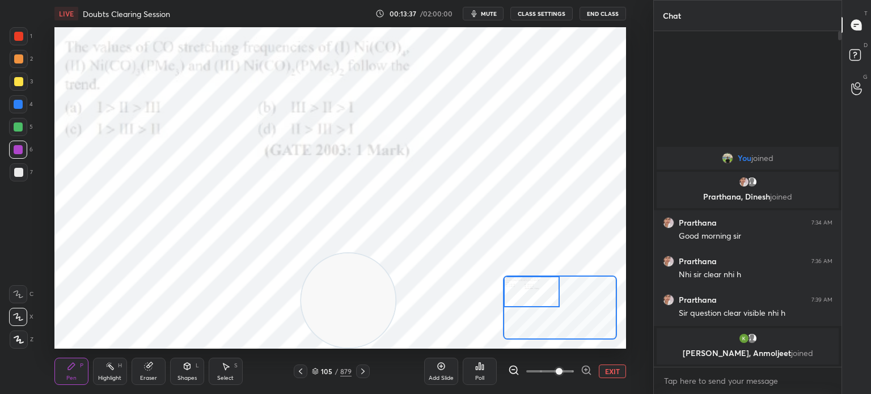
click at [365, 377] on div at bounding box center [363, 372] width 14 height 14
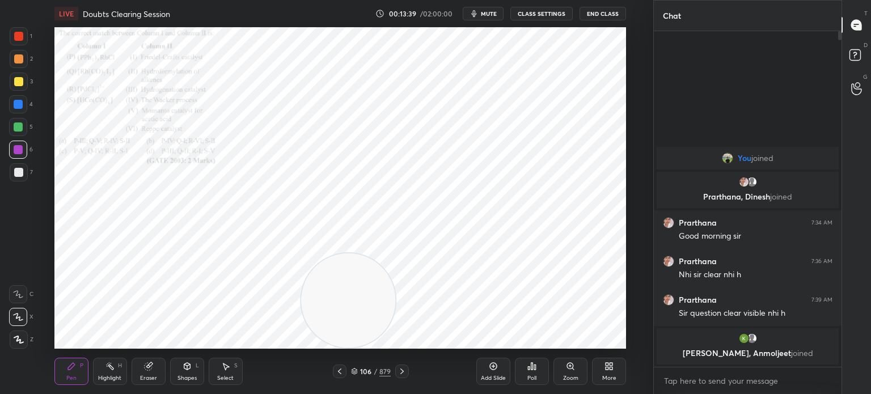
click at [570, 371] on icon at bounding box center [570, 366] width 9 height 9
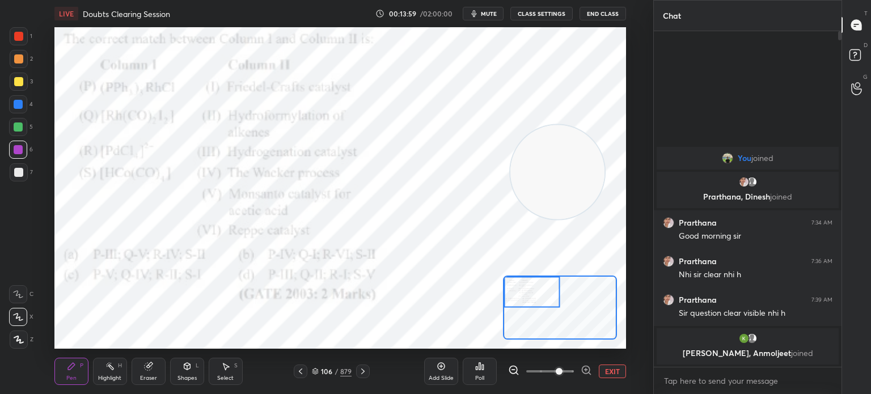
click at [480, 377] on div "Poll" at bounding box center [479, 379] width 9 height 6
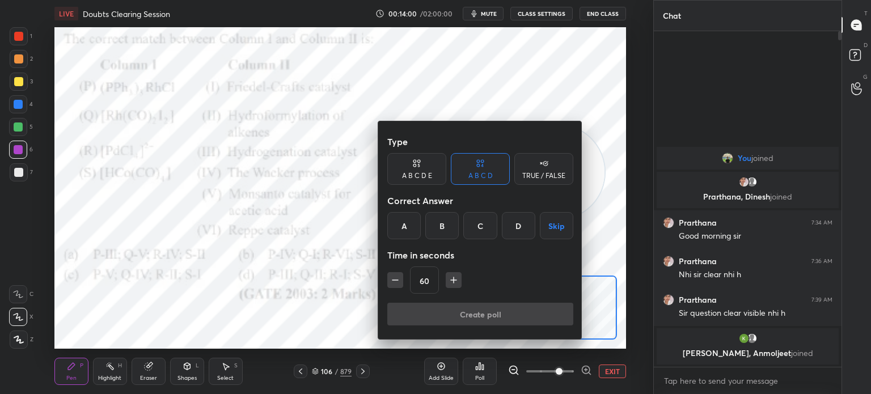
click at [399, 230] on div "A" at bounding box center [404, 225] width 33 height 27
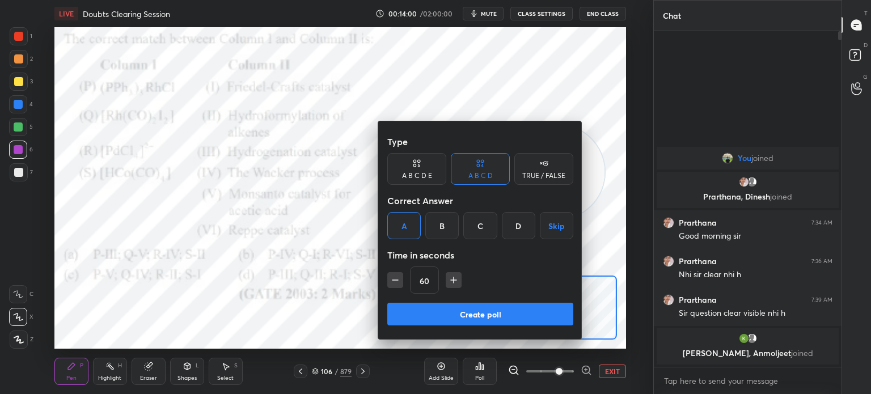
click at [402, 235] on div "A" at bounding box center [404, 225] width 33 height 27
click at [458, 280] on icon "button" at bounding box center [453, 280] width 11 height 11
type input "75"
click at [457, 319] on button "Create poll" at bounding box center [481, 314] width 186 height 23
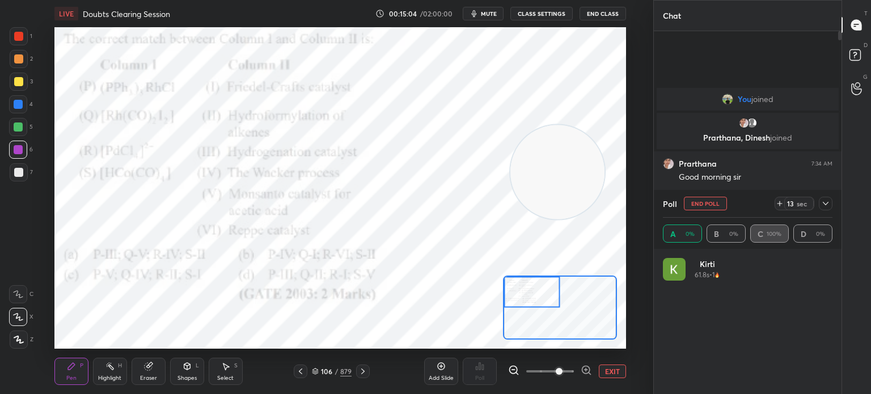
scroll to position [133, 166]
click at [30, 79] on div "3" at bounding box center [21, 82] width 23 height 18
click at [20, 50] on div at bounding box center [19, 59] width 18 height 18
click at [19, 43] on div at bounding box center [19, 36] width 18 height 18
click at [23, 104] on div at bounding box center [18, 104] width 9 height 9
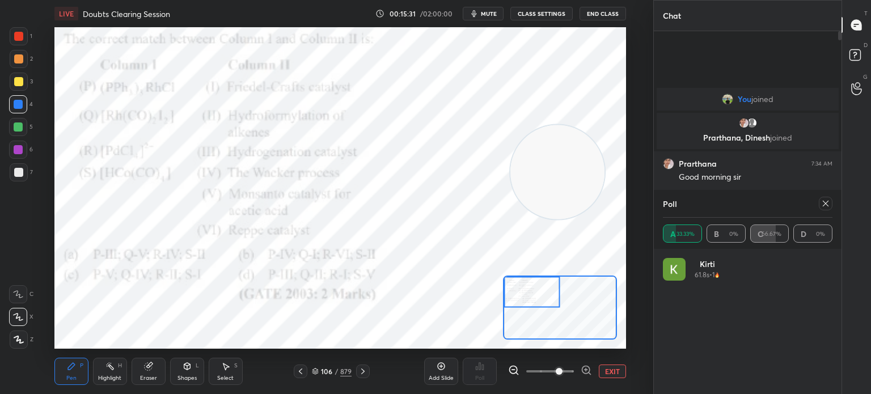
click at [831, 204] on div at bounding box center [826, 204] width 14 height 14
type textarea "x"
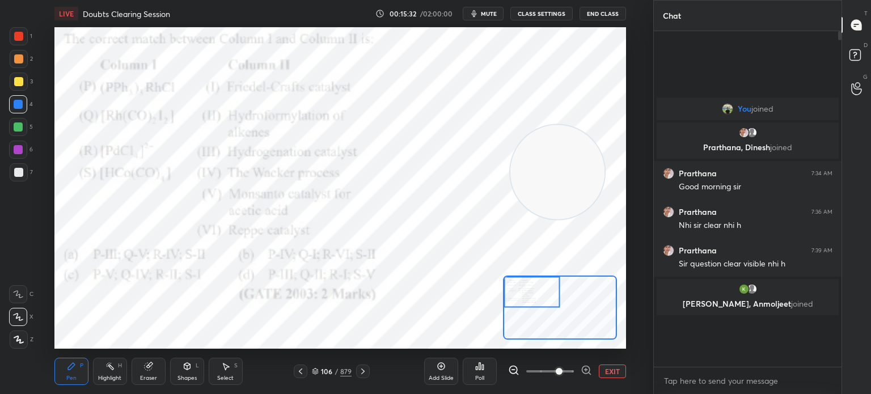
scroll to position [3, 3]
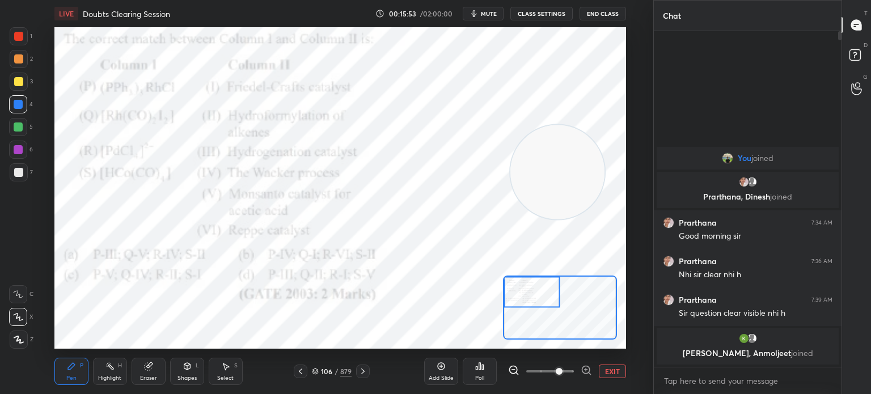
click at [363, 370] on icon at bounding box center [363, 371] width 9 height 9
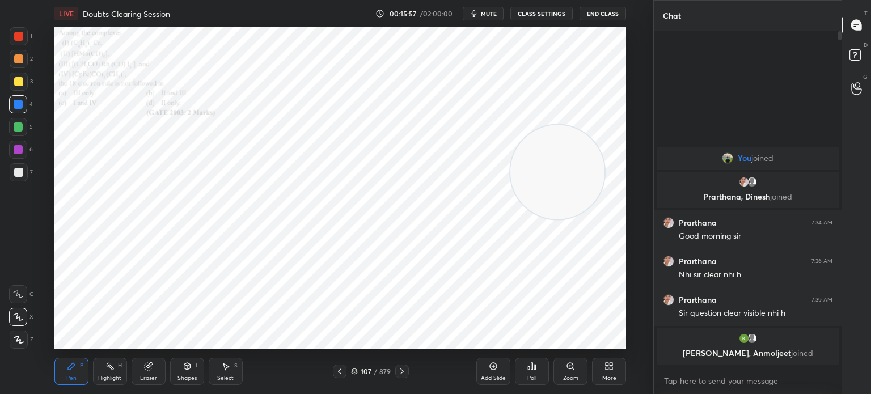
click at [562, 372] on div "Zoom" at bounding box center [571, 371] width 34 height 27
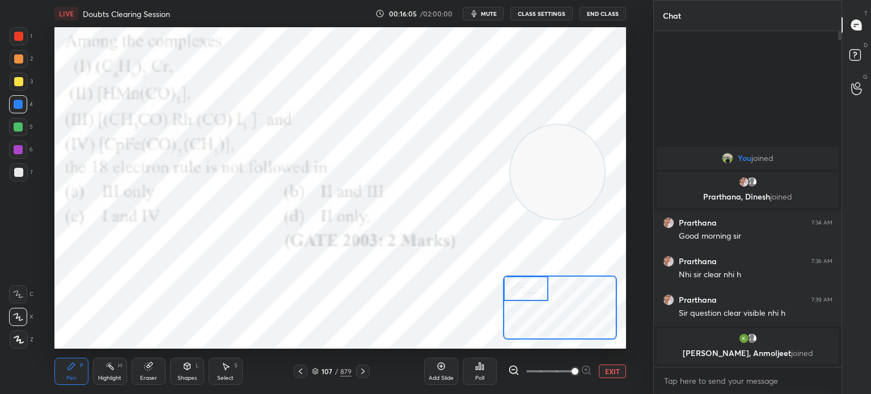
click at [19, 36] on div at bounding box center [18, 36] width 9 height 9
click at [485, 381] on div "Poll" at bounding box center [480, 371] width 34 height 27
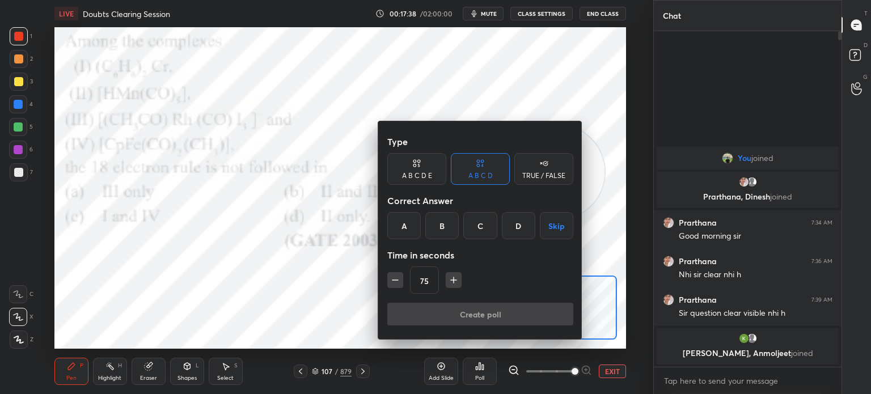
click at [406, 230] on div "A" at bounding box center [404, 225] width 33 height 27
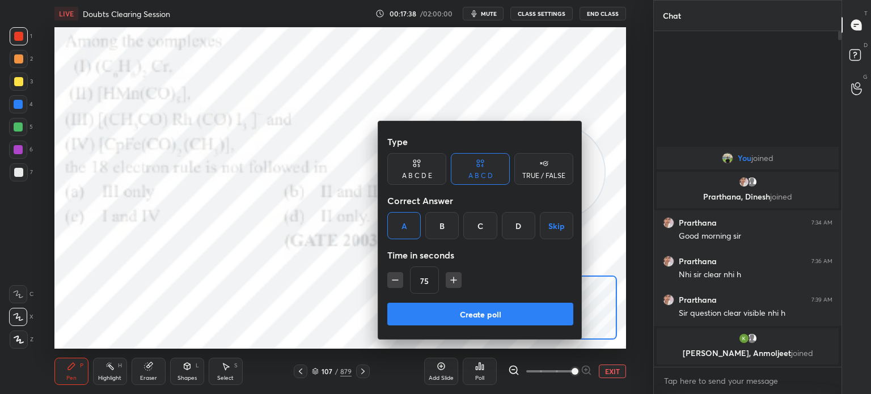
click at [390, 285] on icon "button" at bounding box center [395, 280] width 11 height 11
click at [396, 287] on button "button" at bounding box center [396, 280] width 16 height 16
type input "45"
click at [426, 315] on button "Create poll" at bounding box center [481, 314] width 186 height 23
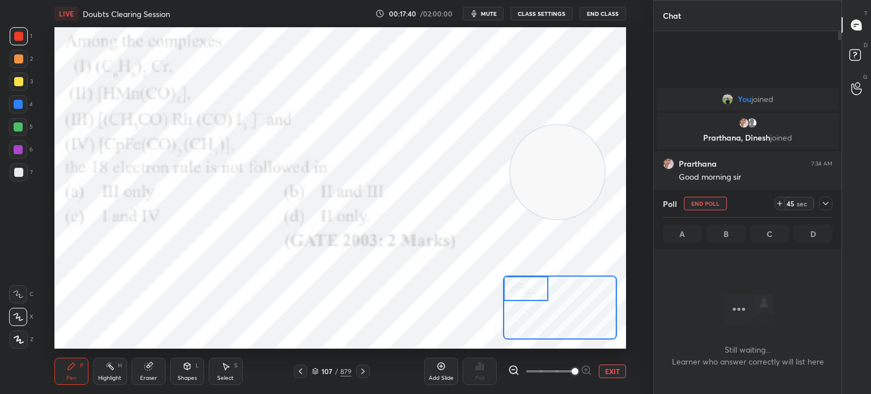
scroll to position [3, 3]
click at [25, 40] on div at bounding box center [19, 36] width 18 height 18
click at [27, 43] on div "1" at bounding box center [21, 36] width 23 height 18
click at [826, 208] on div at bounding box center [826, 204] width 14 height 14
type textarea "x"
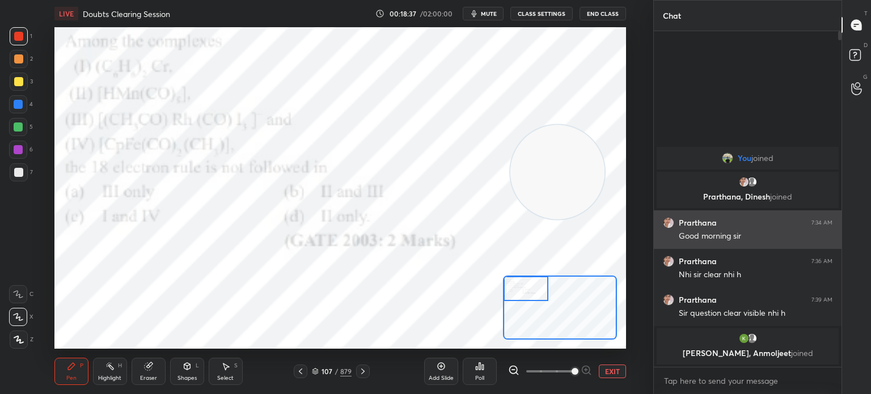
scroll to position [332, 184]
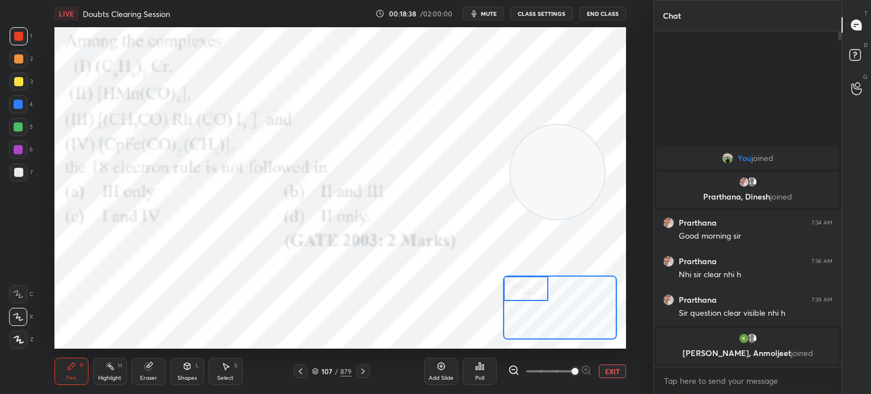
click at [620, 372] on button "EXIT" at bounding box center [612, 372] width 27 height 14
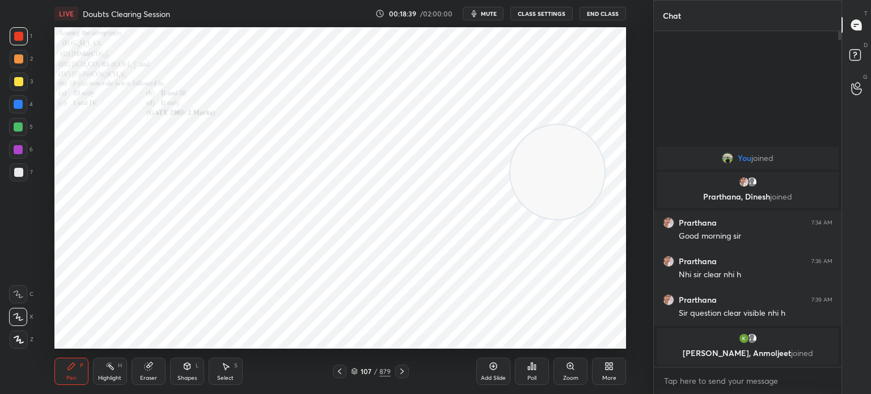
click at [607, 367] on icon at bounding box center [607, 368] width 3 height 3
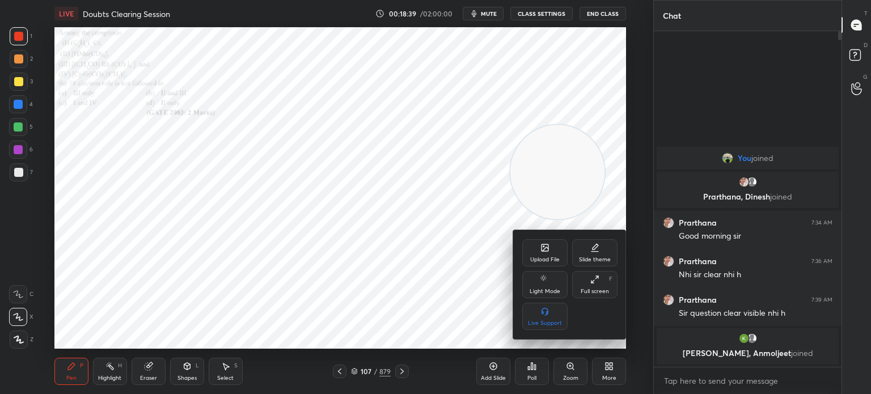
click at [543, 251] on icon at bounding box center [545, 248] width 7 height 7
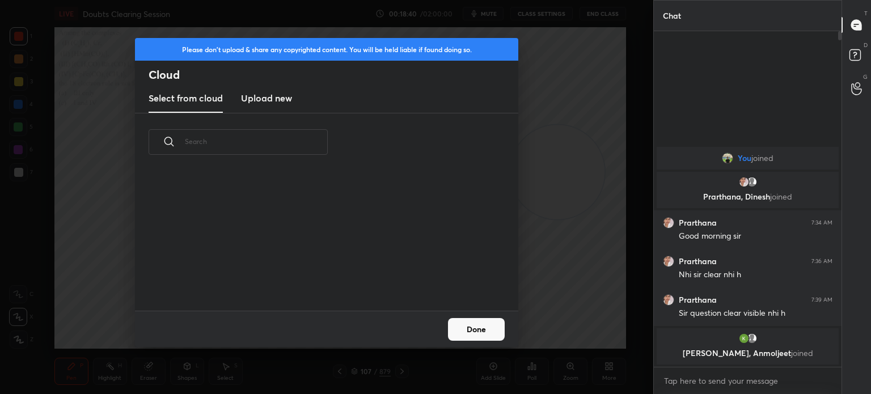
scroll to position [140, 364]
click at [287, 100] on h3 "Upload new" at bounding box center [266, 98] width 51 height 14
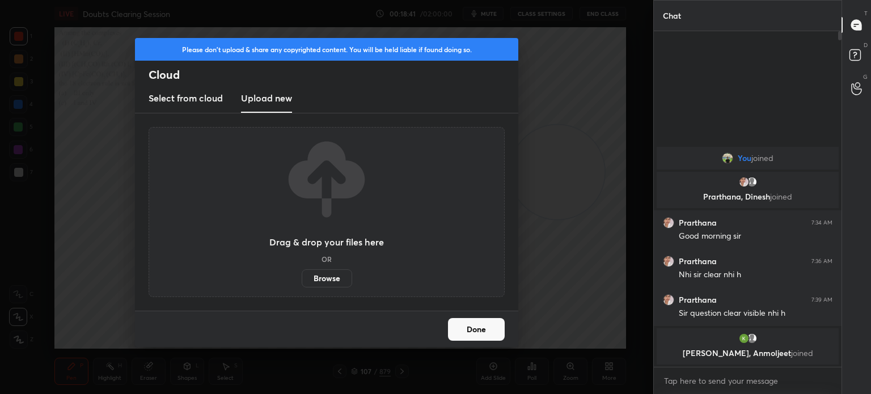
click at [325, 271] on label "Browse" at bounding box center [327, 278] width 50 height 18
click at [302, 271] on input "Browse" at bounding box center [302, 278] width 0 height 18
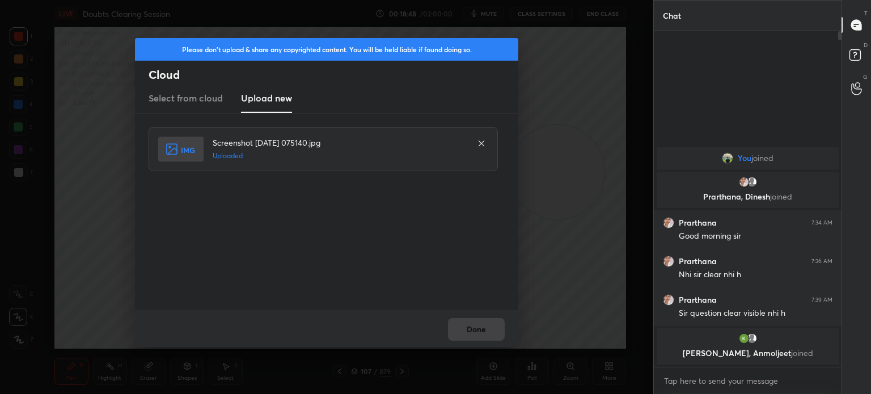
click at [486, 331] on button "Done" at bounding box center [476, 329] width 57 height 23
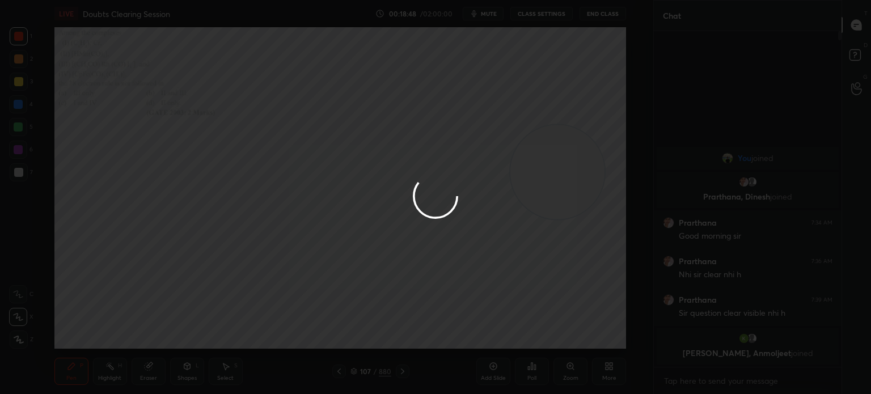
click at [483, 330] on button "Done" at bounding box center [476, 329] width 57 height 23
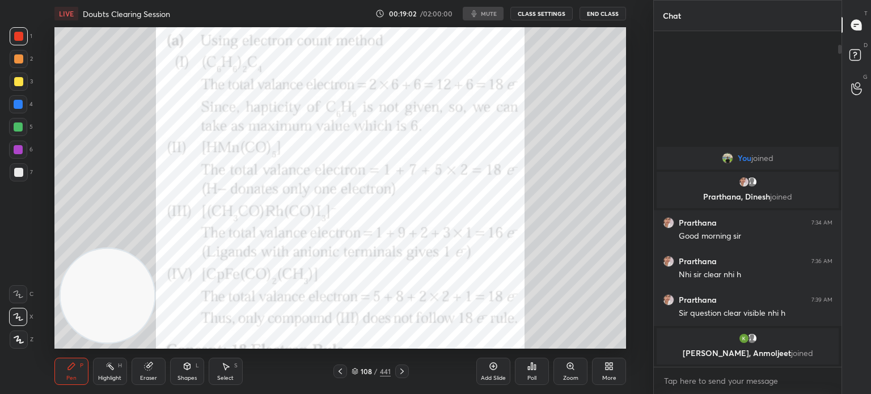
scroll to position [322, 608]
click at [20, 32] on div at bounding box center [18, 36] width 9 height 9
click at [23, 43] on div at bounding box center [19, 36] width 18 height 18
click at [340, 376] on div at bounding box center [341, 372] width 14 height 14
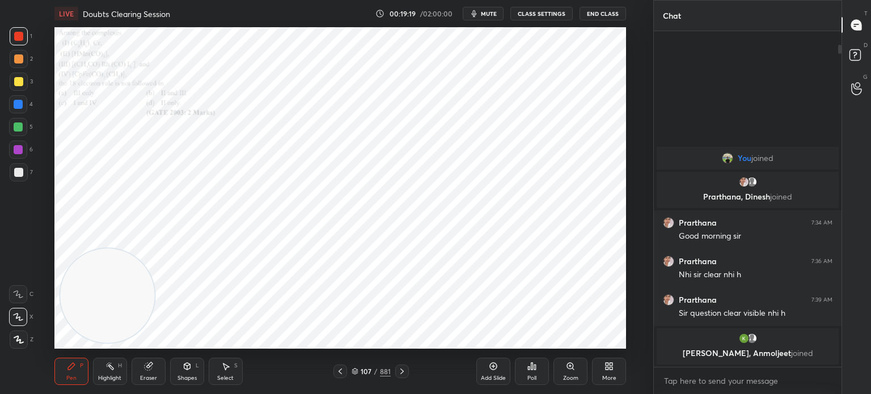
click at [402, 370] on icon at bounding box center [402, 371] width 9 height 9
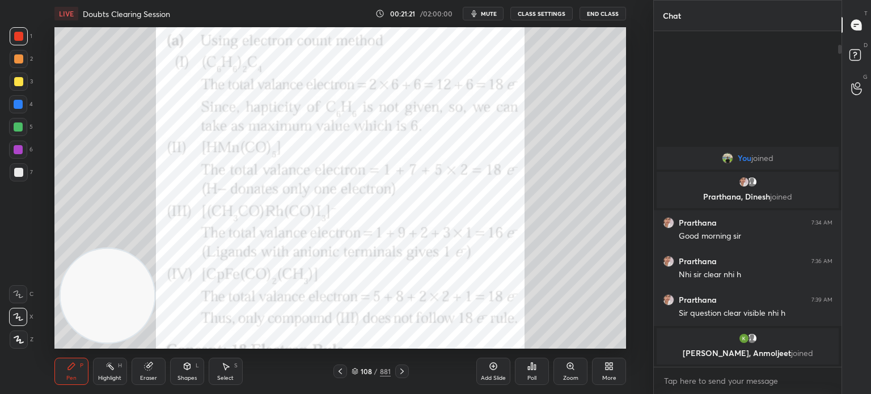
click at [23, 153] on div at bounding box center [18, 150] width 18 height 18
click at [24, 155] on div at bounding box center [18, 150] width 18 height 18
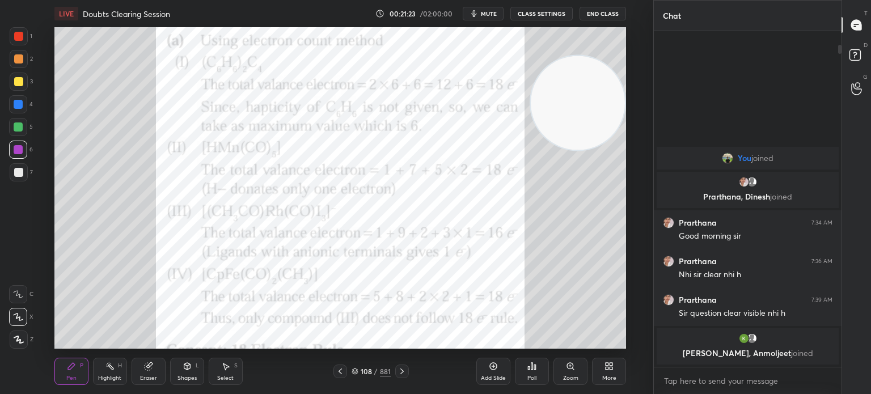
click at [145, 386] on div "Pen P Highlight H Eraser Shapes L Select S 108 / 881 Add Slide Poll Zoom More" at bounding box center [340, 371] width 572 height 45
click at [149, 380] on div "Eraser" at bounding box center [148, 379] width 17 height 6
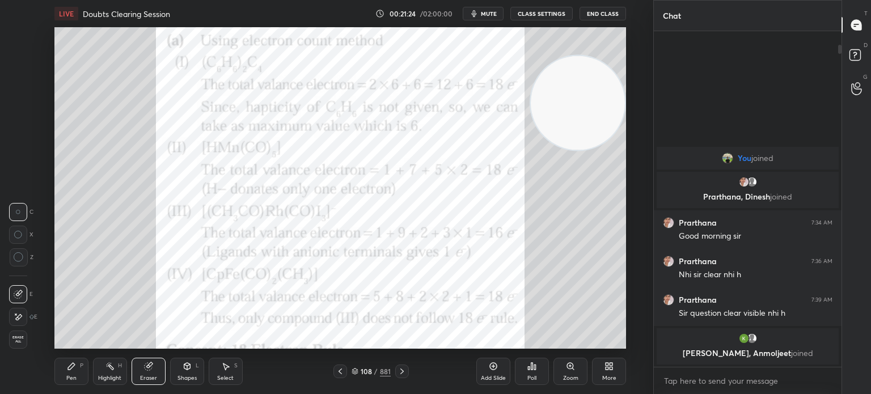
click at [31, 347] on div "E E Erase all" at bounding box center [23, 315] width 28 height 68
click at [32, 343] on div "E E Erase all" at bounding box center [23, 315] width 28 height 68
click at [10, 339] on span "Erase all" at bounding box center [18, 340] width 17 height 8
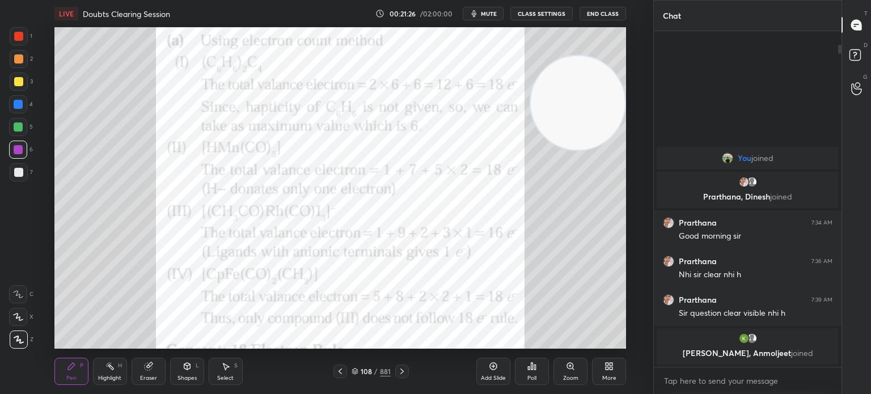
click at [20, 40] on div at bounding box center [18, 36] width 9 height 9
click at [20, 45] on div "1" at bounding box center [21, 38] width 23 height 23
click at [406, 369] on icon at bounding box center [402, 371] width 9 height 9
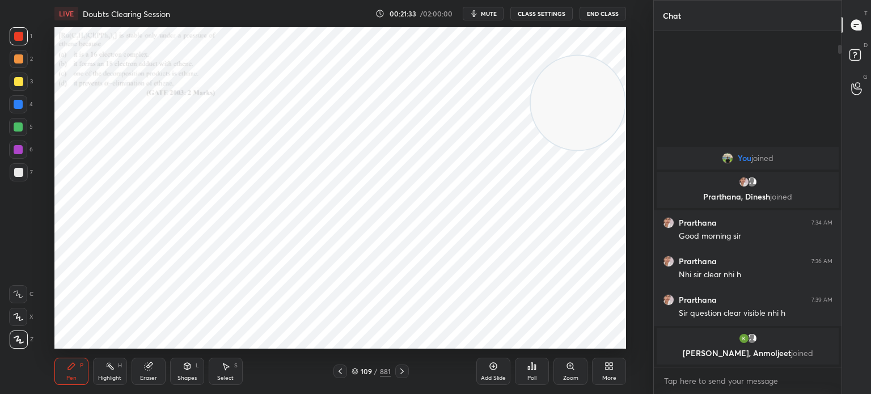
click at [402, 373] on icon at bounding box center [402, 372] width 3 height 6
click at [405, 374] on icon at bounding box center [402, 371] width 9 height 9
click at [408, 374] on div at bounding box center [402, 372] width 14 height 14
click at [570, 364] on icon at bounding box center [570, 366] width 6 height 6
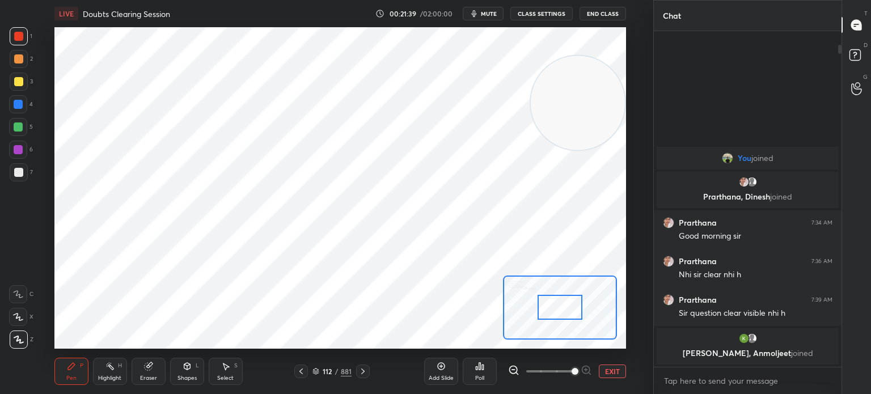
click at [572, 368] on span at bounding box center [575, 371] width 7 height 7
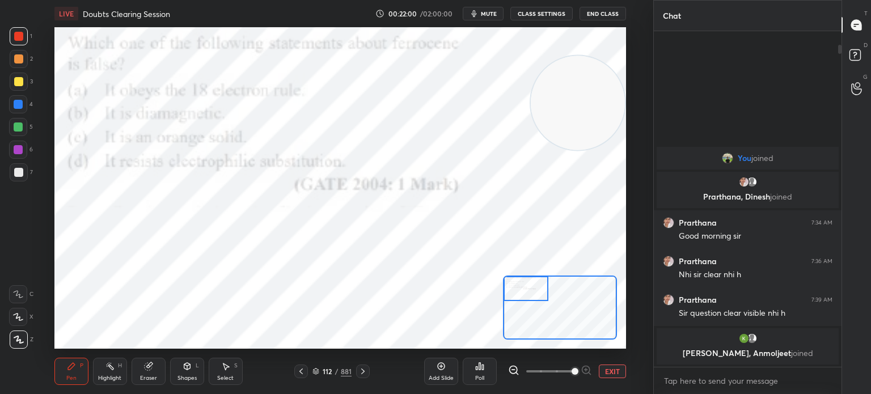
click at [488, 371] on div "Poll" at bounding box center [480, 371] width 34 height 27
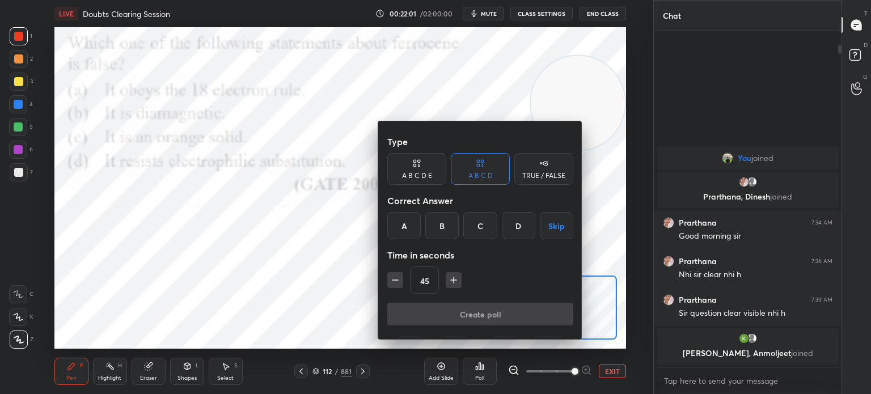
click at [499, 224] on div "A B C D Skip" at bounding box center [481, 225] width 186 height 27
click at [504, 223] on div "D" at bounding box center [518, 225] width 33 height 27
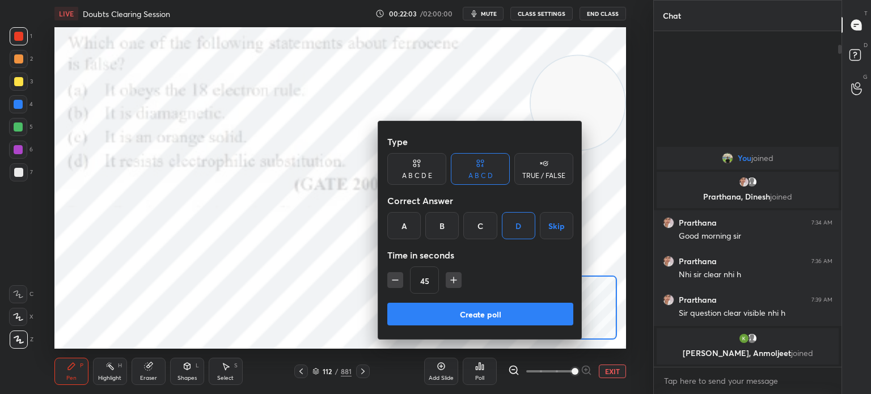
click at [519, 220] on div "D" at bounding box center [518, 225] width 33 height 27
click at [485, 317] on button "Create poll" at bounding box center [481, 314] width 186 height 23
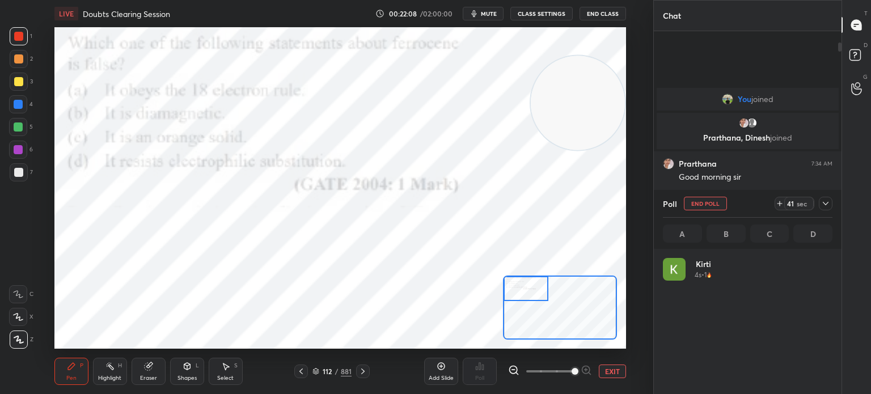
scroll to position [133, 166]
click at [16, 102] on div at bounding box center [18, 104] width 9 height 9
click at [18, 109] on div at bounding box center [18, 104] width 18 height 18
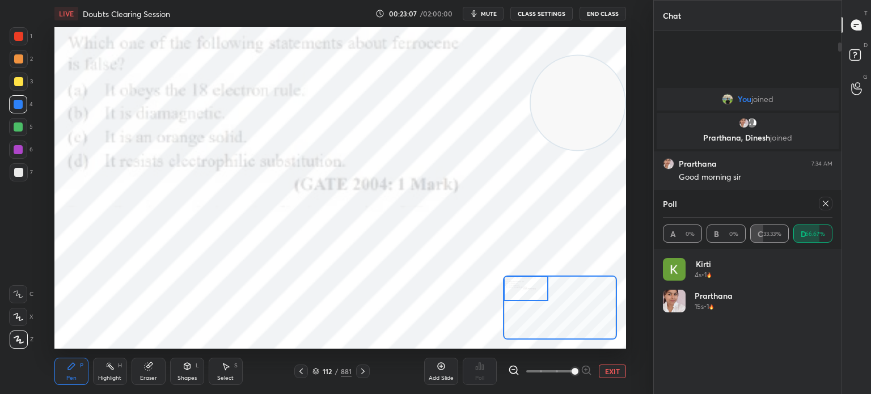
click at [24, 45] on div at bounding box center [19, 36] width 18 height 18
click at [24, 40] on div at bounding box center [19, 36] width 18 height 18
click at [826, 203] on icon at bounding box center [826, 203] width 9 height 9
type textarea "x"
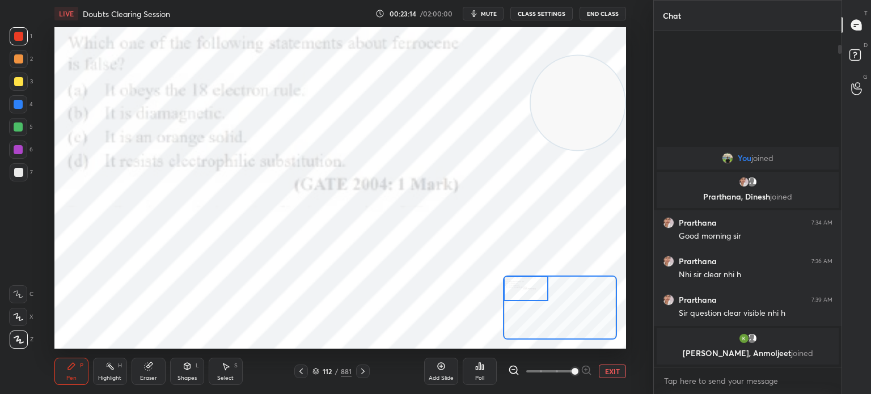
scroll to position [4, 3]
click at [367, 371] on icon at bounding box center [363, 371] width 9 height 9
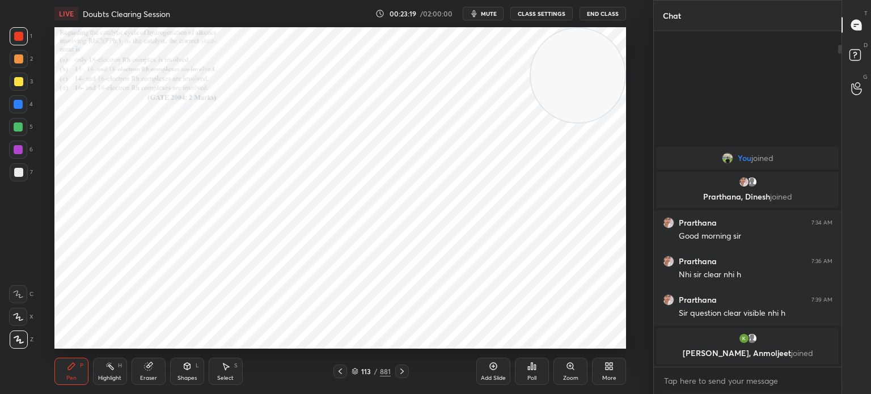
click at [576, 374] on div "Zoom" at bounding box center [571, 371] width 34 height 27
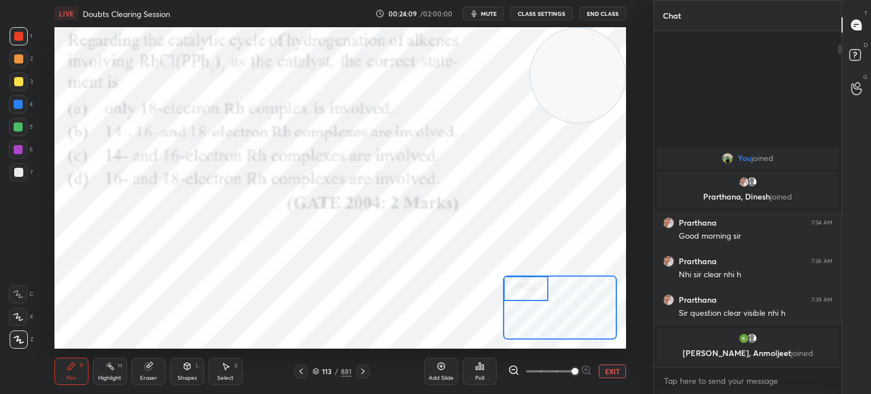
click at [489, 369] on div "Poll" at bounding box center [480, 371] width 34 height 27
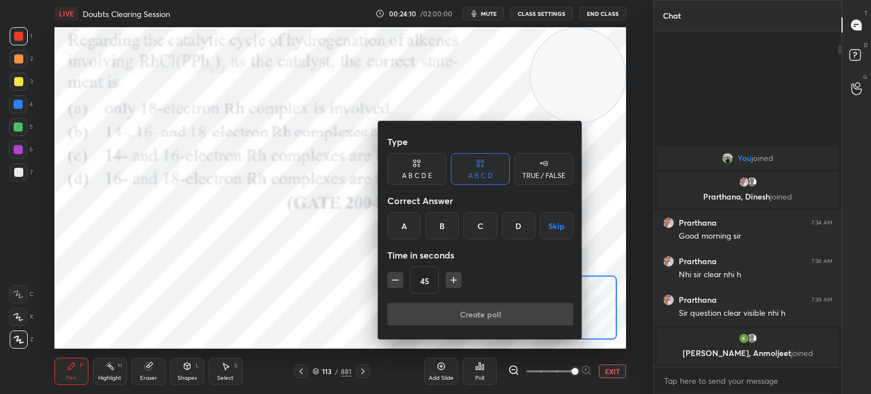
click at [484, 235] on div "C" at bounding box center [480, 225] width 33 height 27
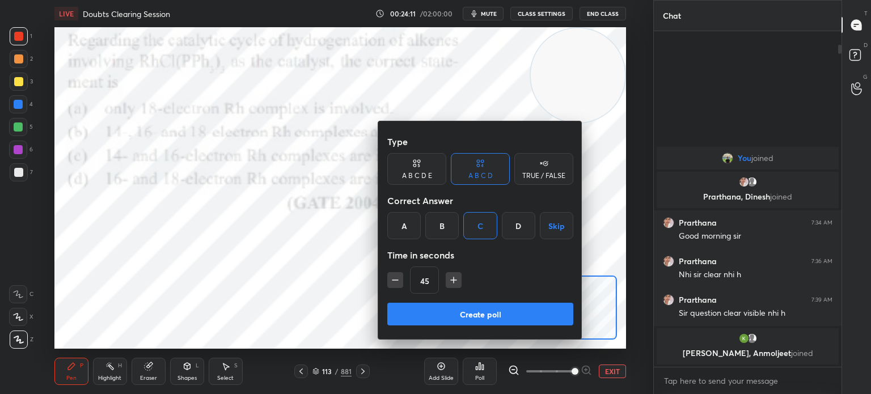
click at [453, 285] on icon "button" at bounding box center [453, 280] width 11 height 11
type input "60"
click at [462, 326] on button "Create poll" at bounding box center [481, 314] width 186 height 23
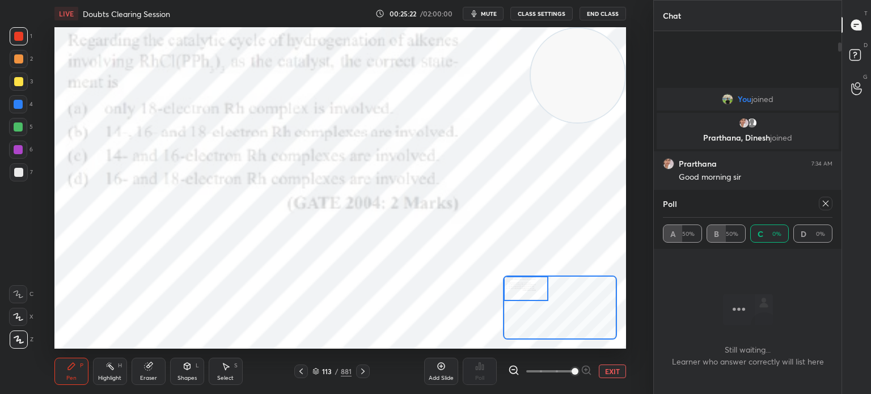
click at [826, 201] on icon at bounding box center [826, 203] width 9 height 9
type textarea "x"
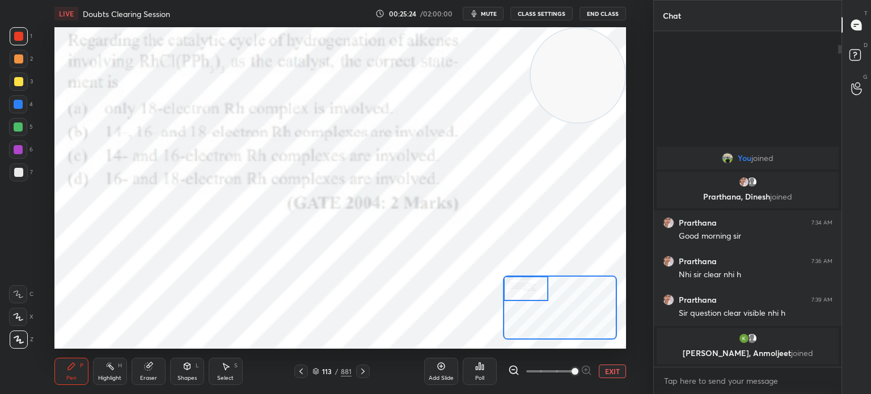
click at [363, 374] on icon at bounding box center [363, 371] width 9 height 9
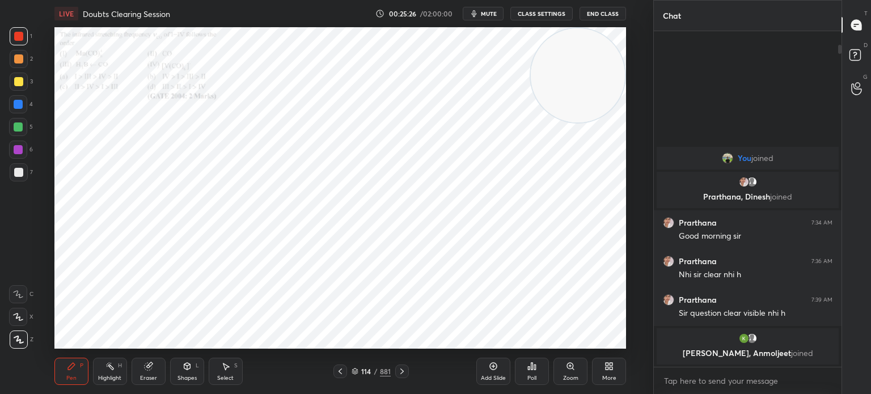
click at [568, 373] on div "Zoom" at bounding box center [571, 371] width 34 height 27
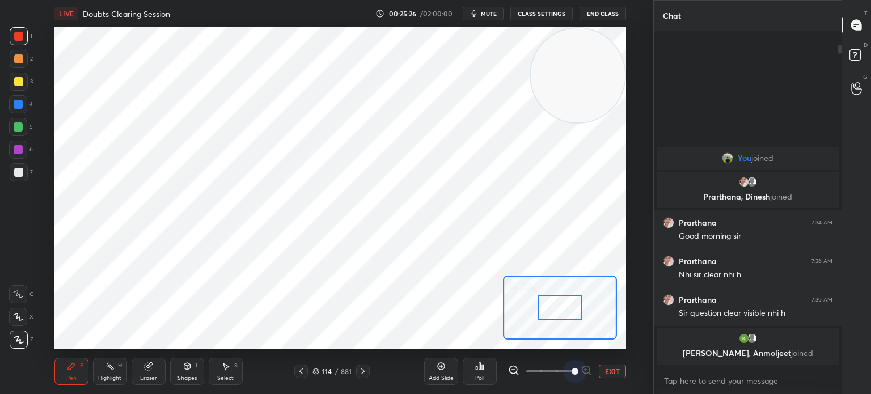
click at [572, 372] on span at bounding box center [575, 371] width 7 height 7
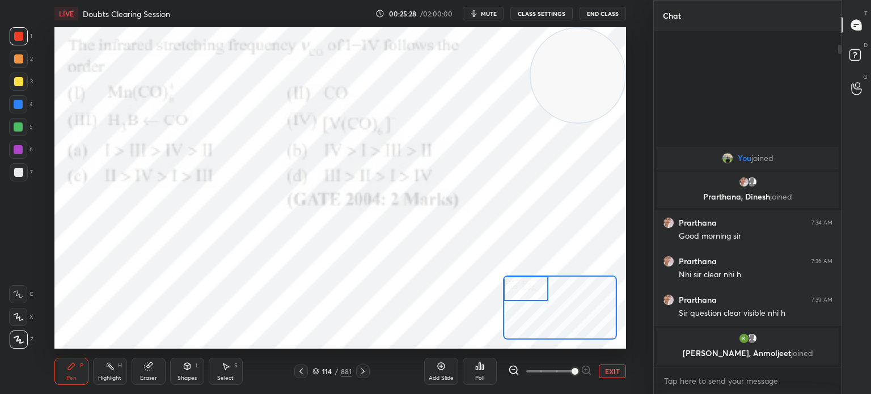
click at [18, 39] on div at bounding box center [18, 36] width 9 height 9
click at [15, 313] on icon at bounding box center [18, 317] width 10 height 8
click at [21, 321] on icon at bounding box center [18, 317] width 10 height 8
click at [479, 374] on div "Poll" at bounding box center [480, 371] width 34 height 27
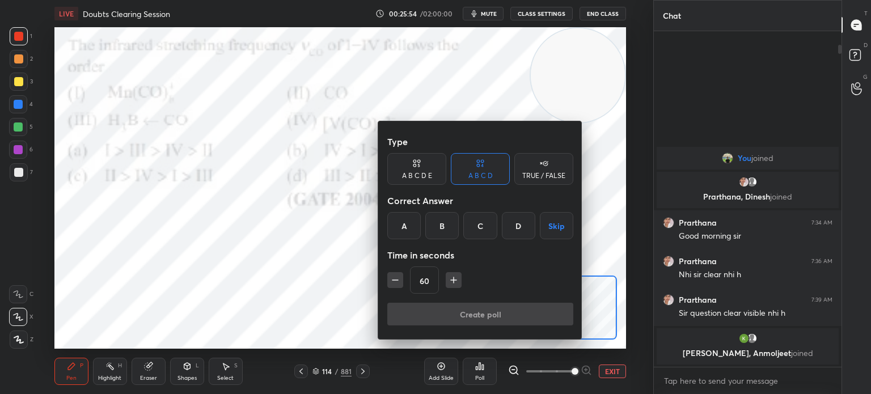
click at [507, 224] on div "D" at bounding box center [518, 225] width 33 height 27
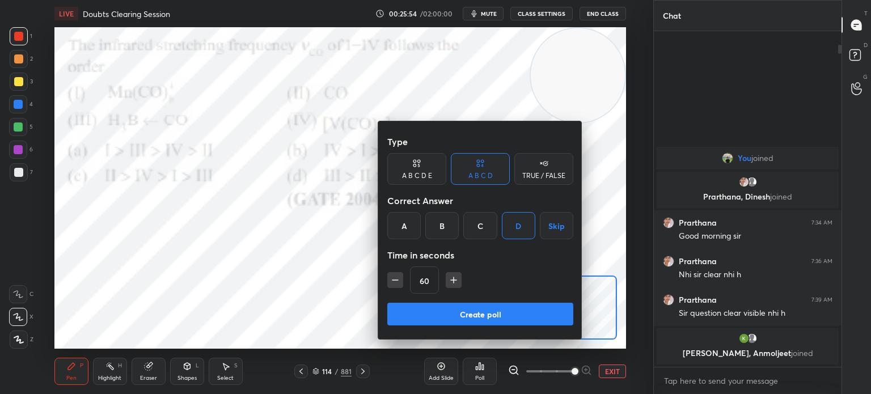
click at [452, 285] on icon "button" at bounding box center [453, 280] width 11 height 11
type input "75"
click at [452, 323] on button "Create poll" at bounding box center [481, 314] width 186 height 23
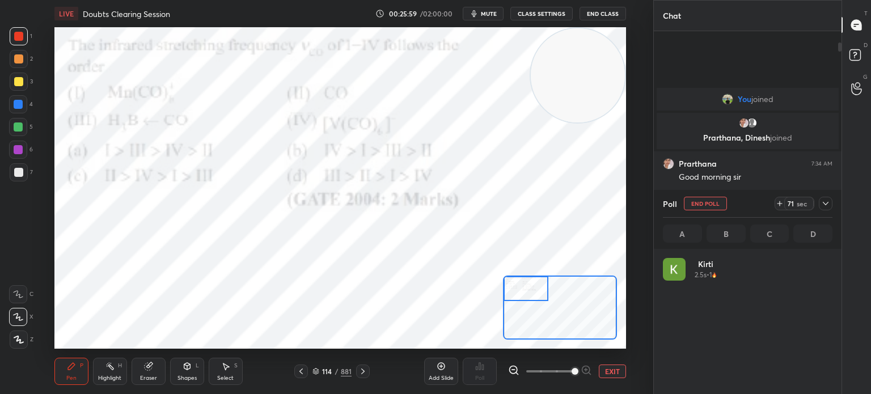
scroll to position [133, 166]
click at [157, 367] on div "Eraser" at bounding box center [149, 371] width 34 height 27
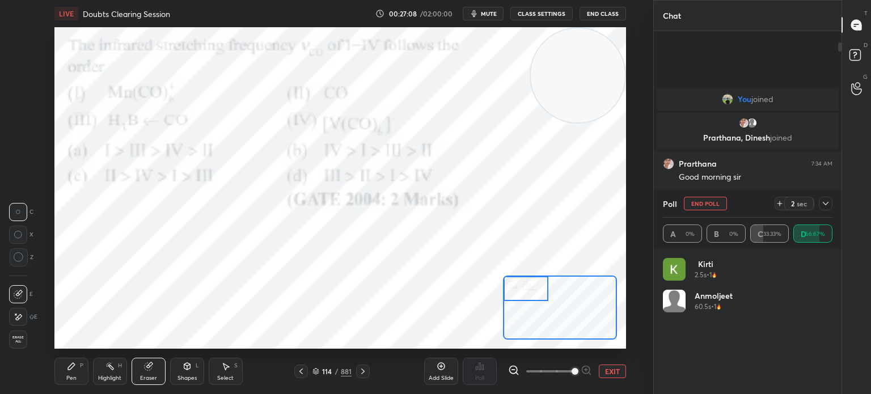
click at [82, 363] on div "P" at bounding box center [81, 366] width 3 height 6
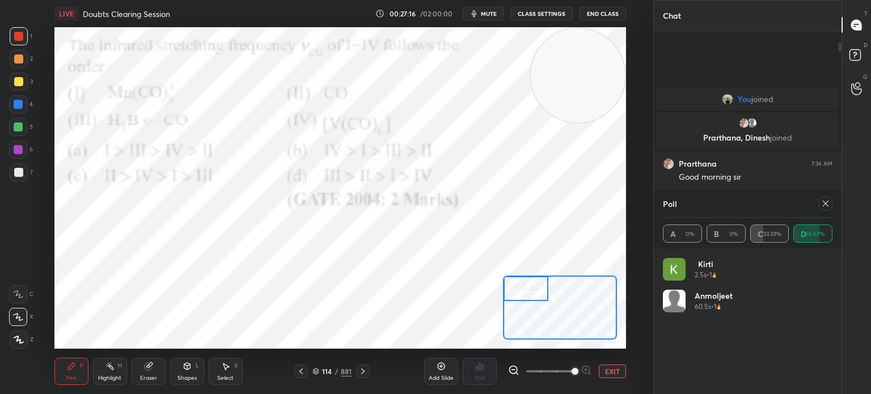
click at [101, 364] on div "Highlight H" at bounding box center [110, 371] width 34 height 27
click at [110, 363] on icon at bounding box center [110, 366] width 9 height 9
click at [57, 376] on div "Pen P" at bounding box center [71, 371] width 34 height 27
click at [67, 370] on icon at bounding box center [71, 366] width 9 height 9
click at [110, 373] on div "Highlight H" at bounding box center [110, 371] width 34 height 27
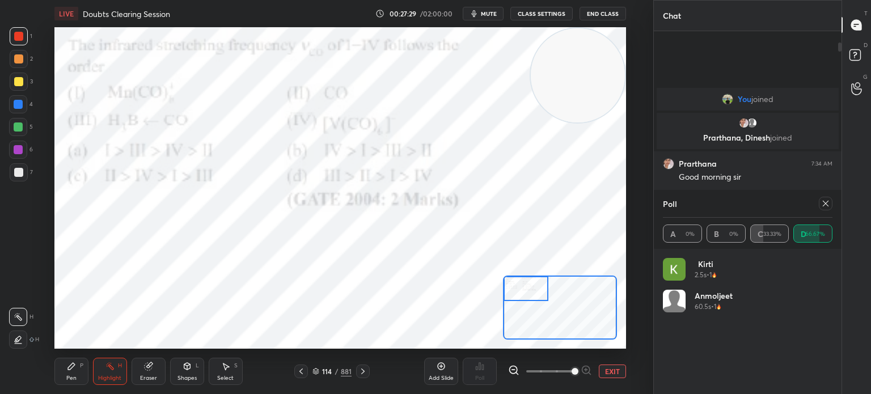
click at [113, 369] on rect at bounding box center [111, 368] width 6 height 6
click at [825, 204] on icon at bounding box center [826, 203] width 9 height 9
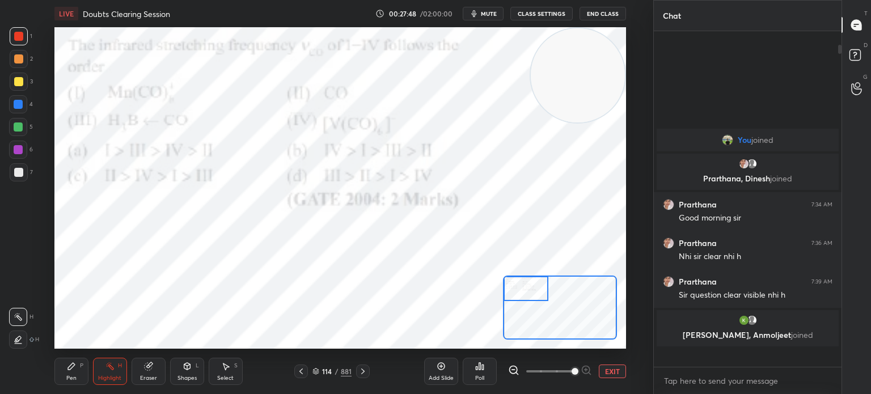
scroll to position [329, 184]
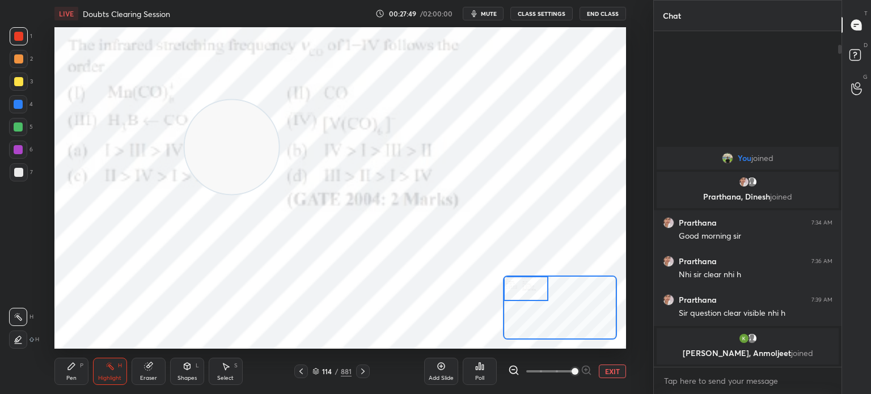
click at [74, 367] on icon at bounding box center [71, 366] width 9 height 9
click at [115, 372] on div "Highlight H" at bounding box center [110, 371] width 34 height 27
click at [119, 370] on div "Highlight H" at bounding box center [110, 371] width 34 height 27
click at [364, 370] on icon at bounding box center [363, 371] width 9 height 9
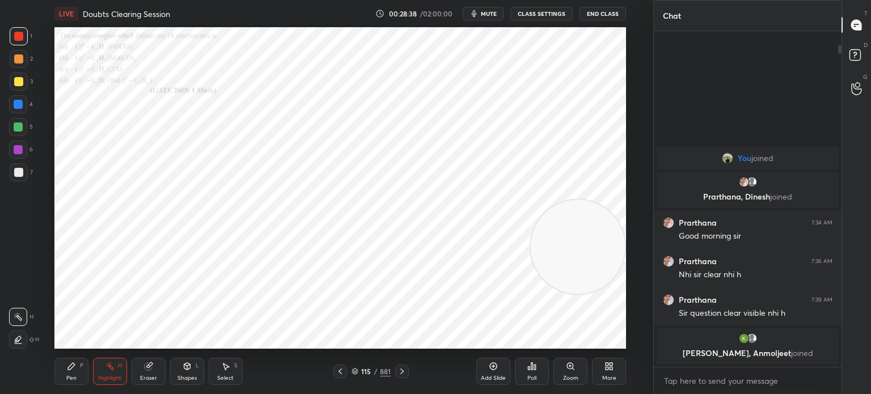
click at [567, 368] on icon at bounding box center [570, 366] width 6 height 6
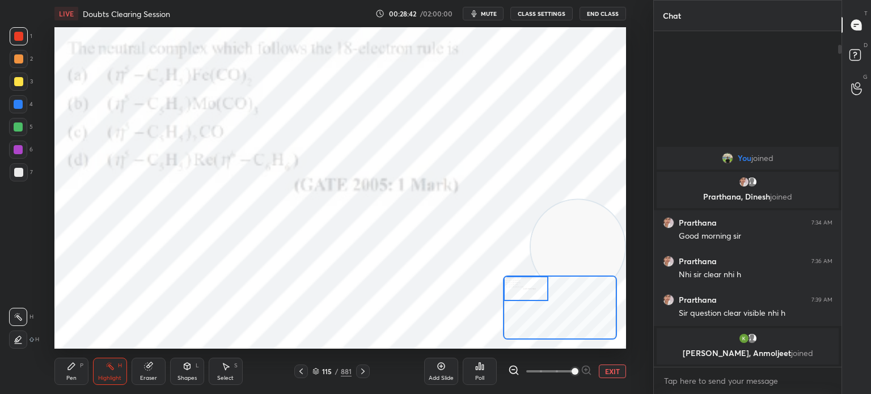
click at [5, 45] on div "1 2 3 4 5 6 7 C X Z C X Z E E Erase all H H" at bounding box center [18, 188] width 36 height 322
click at [59, 383] on div "Pen P" at bounding box center [71, 371] width 34 height 27
click at [66, 371] on div "Pen P" at bounding box center [71, 371] width 34 height 27
click at [24, 315] on div at bounding box center [18, 317] width 18 height 18
click at [491, 367] on div "Poll" at bounding box center [480, 371] width 34 height 27
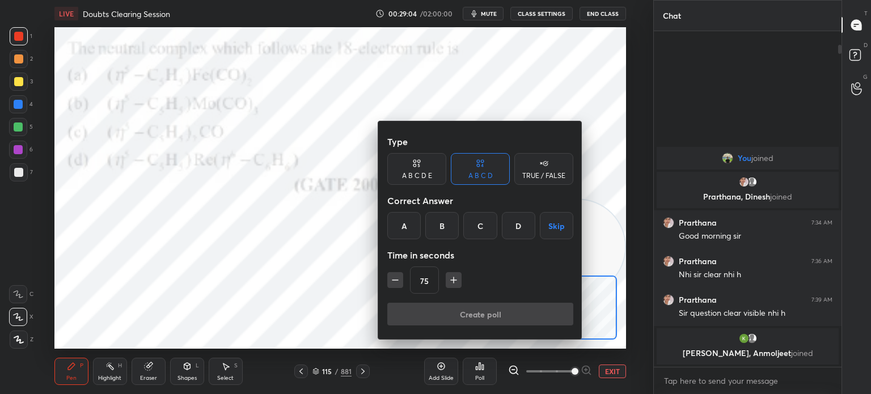
click at [513, 219] on div "D" at bounding box center [518, 225] width 33 height 27
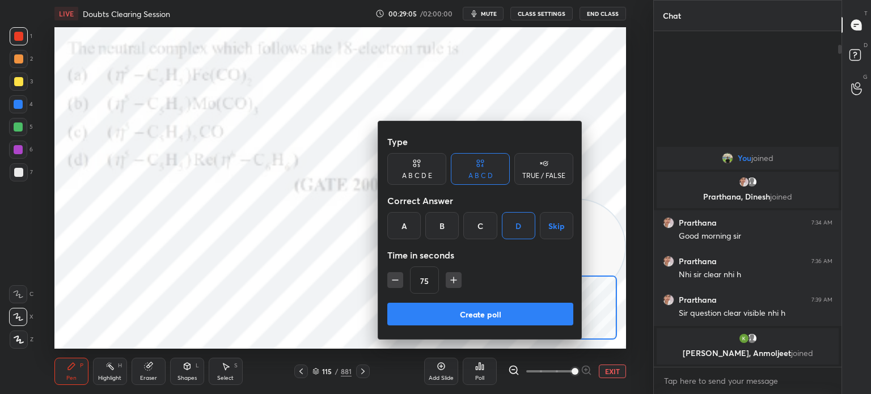
click at [423, 307] on button "Create poll" at bounding box center [481, 314] width 186 height 23
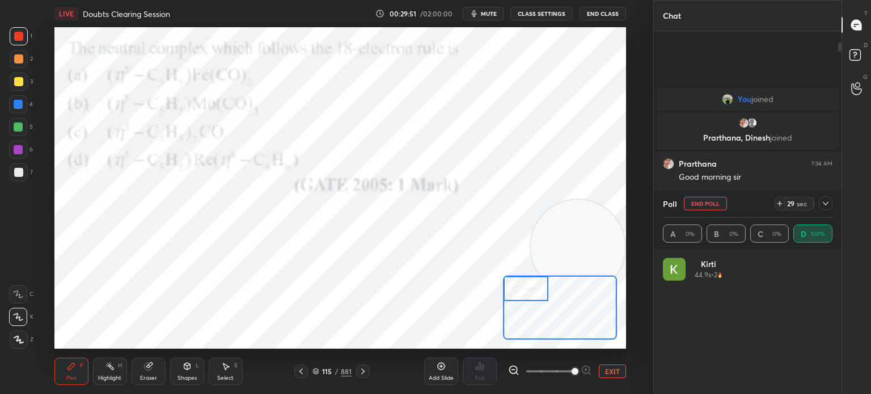
scroll to position [133, 166]
click at [19, 107] on div at bounding box center [18, 104] width 9 height 9
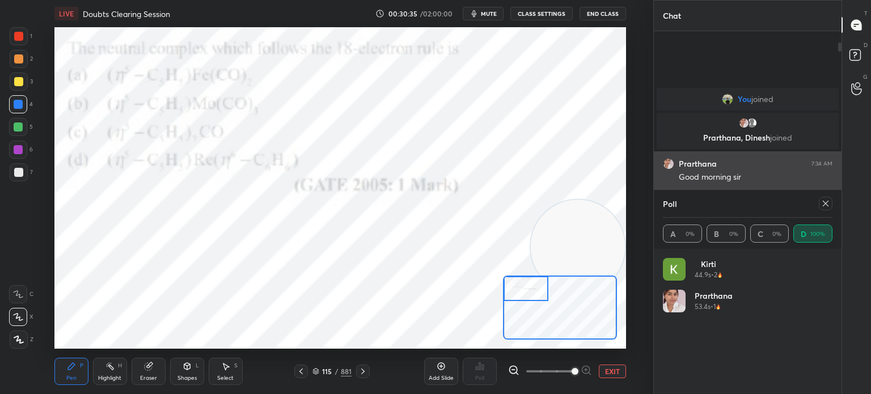
click at [827, 199] on icon at bounding box center [826, 203] width 9 height 9
type textarea "x"
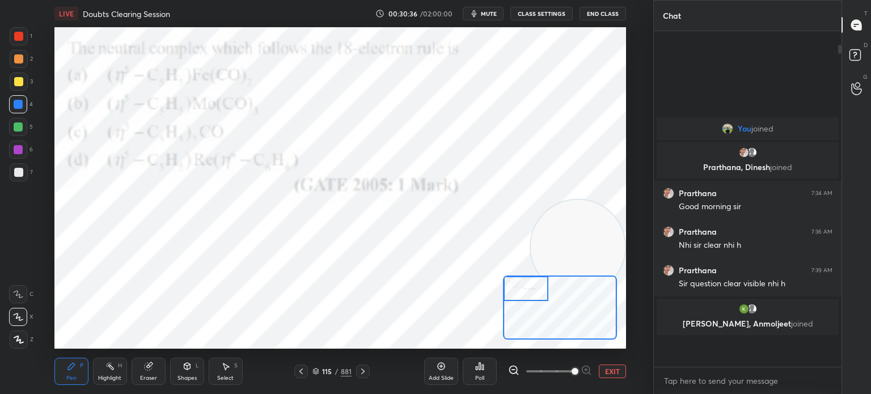
scroll to position [4, 3]
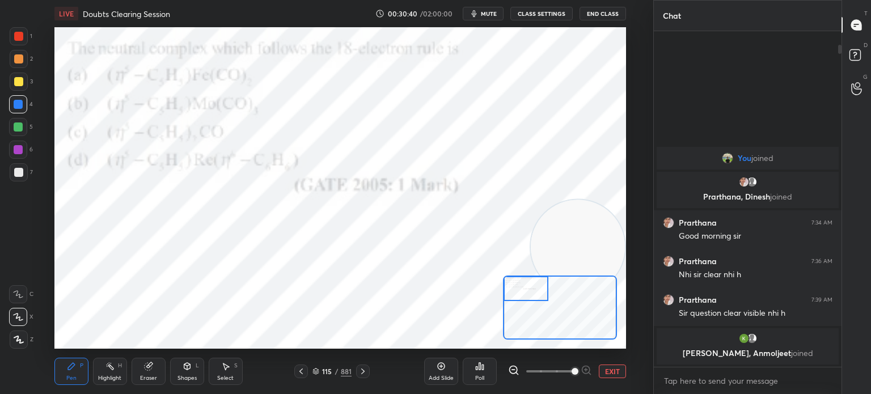
click at [368, 369] on div at bounding box center [363, 372] width 14 height 14
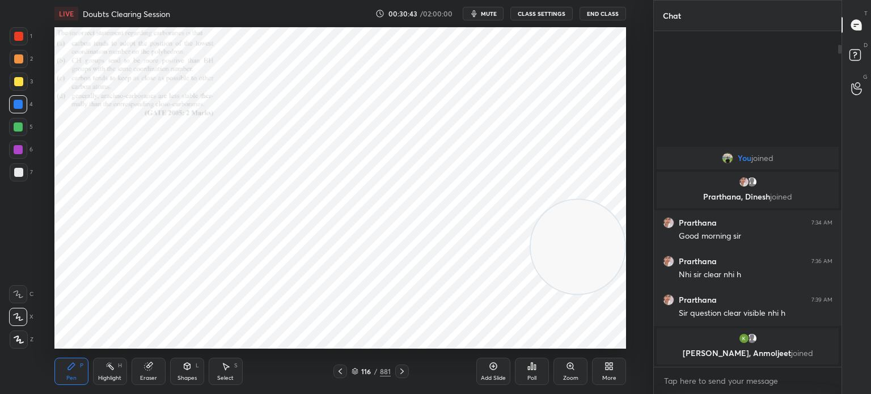
click at [404, 372] on icon at bounding box center [402, 371] width 9 height 9
click at [572, 372] on div "Zoom" at bounding box center [571, 371] width 34 height 27
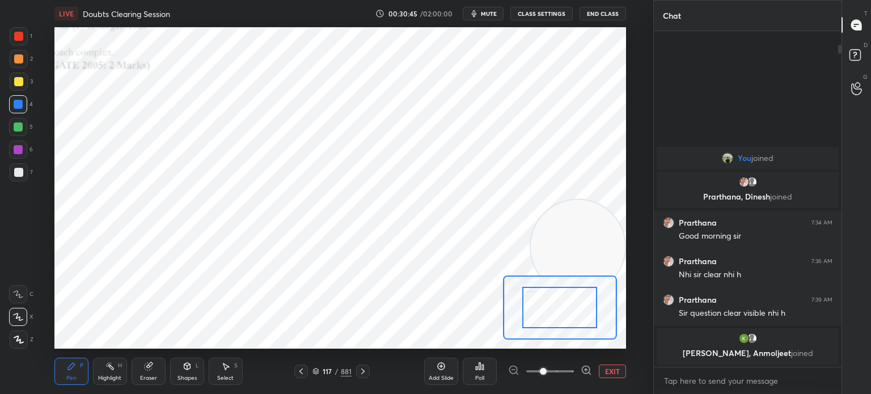
click at [547, 369] on span at bounding box center [543, 371] width 7 height 7
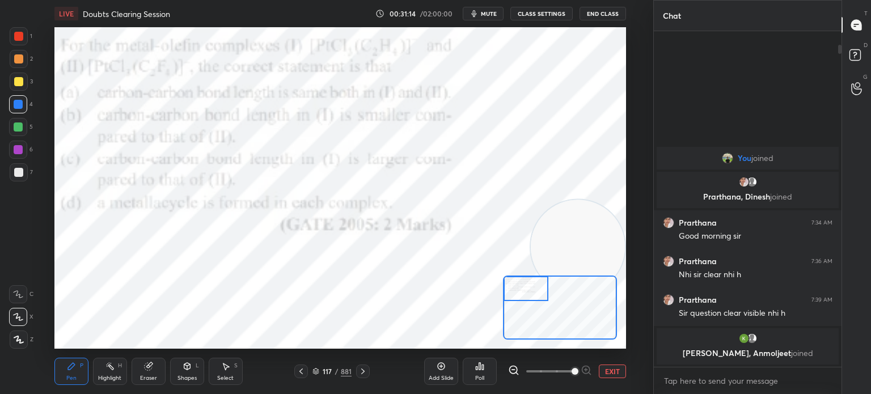
click at [487, 370] on div "Poll" at bounding box center [480, 371] width 34 height 27
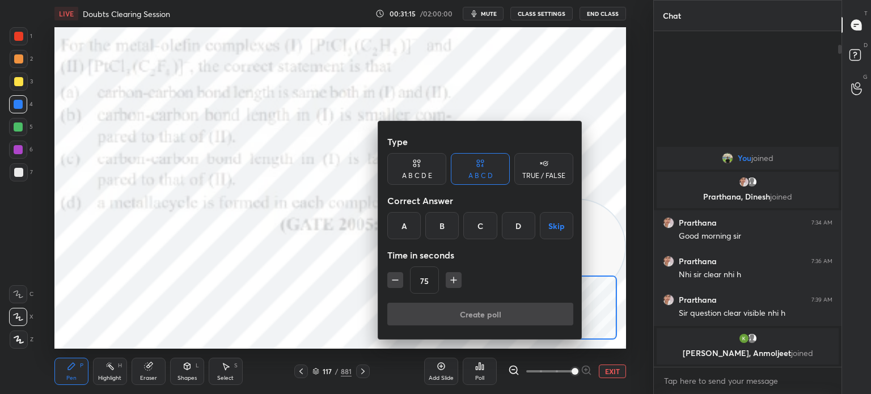
click at [451, 228] on div "B" at bounding box center [442, 225] width 33 height 27
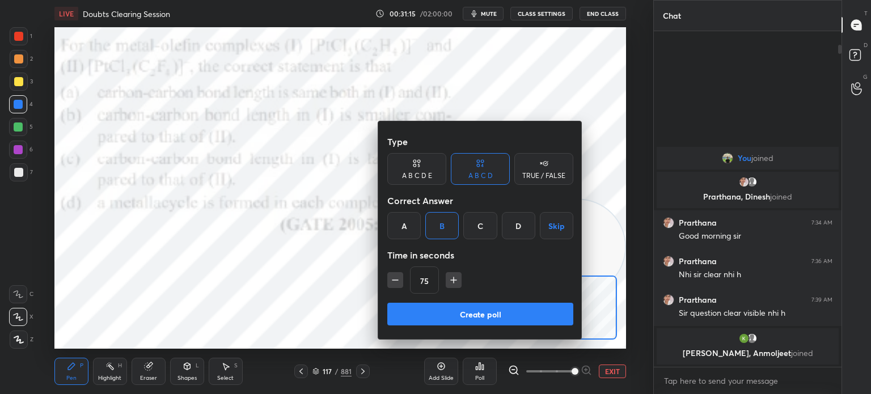
click at [452, 290] on div "75" at bounding box center [481, 280] width 186 height 27
click at [450, 283] on icon "button" at bounding box center [453, 280] width 11 height 11
type input "90"
click at [457, 315] on button "Create poll" at bounding box center [481, 314] width 186 height 23
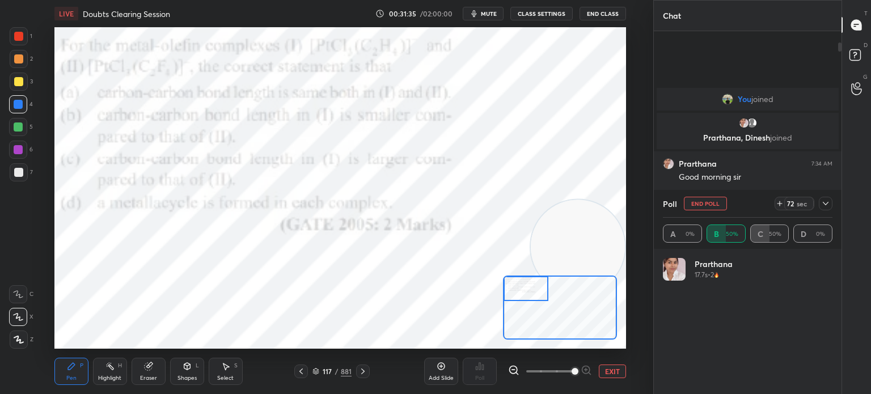
scroll to position [133, 166]
click at [120, 383] on div "Highlight H" at bounding box center [110, 371] width 34 height 27
click at [119, 374] on div "Highlight H" at bounding box center [110, 371] width 34 height 27
click at [152, 370] on icon at bounding box center [148, 366] width 9 height 9
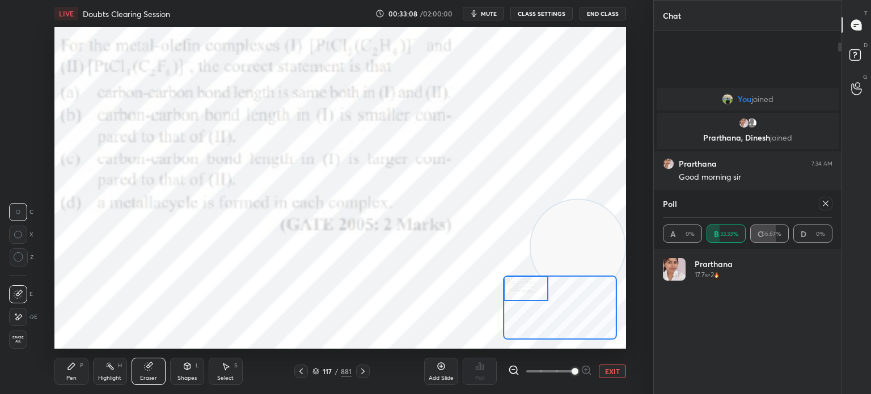
click at [73, 369] on icon at bounding box center [71, 366] width 9 height 9
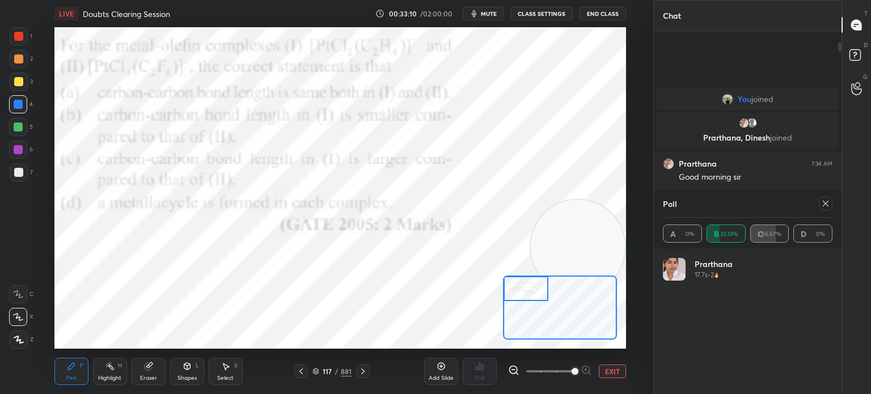
click at [126, 373] on div "Highlight H" at bounding box center [110, 371] width 34 height 27
click at [123, 372] on div "Highlight H" at bounding box center [110, 371] width 34 height 27
click at [75, 373] on div "Pen P" at bounding box center [71, 371] width 34 height 27
click at [83, 374] on div "Pen P" at bounding box center [71, 371] width 34 height 27
click at [25, 36] on div at bounding box center [19, 36] width 18 height 18
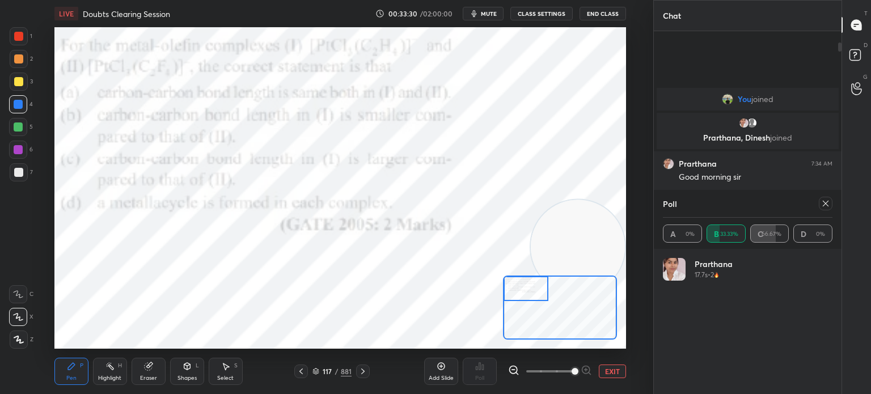
click at [23, 40] on div at bounding box center [18, 36] width 9 height 9
click at [822, 205] on icon at bounding box center [826, 203] width 9 height 9
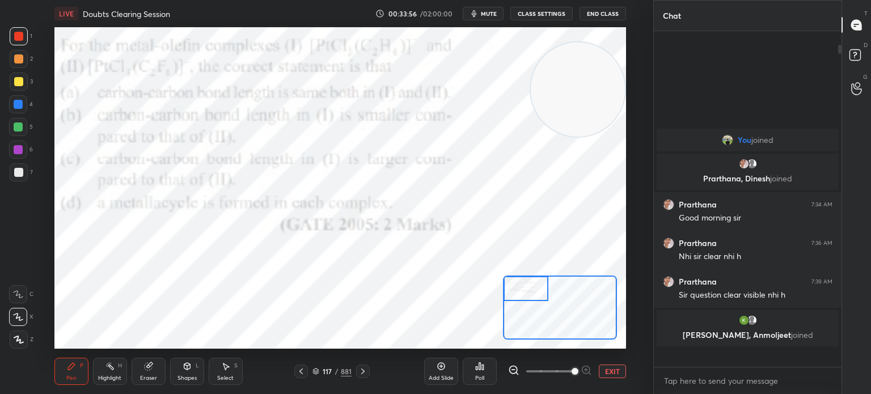
scroll to position [235, 184]
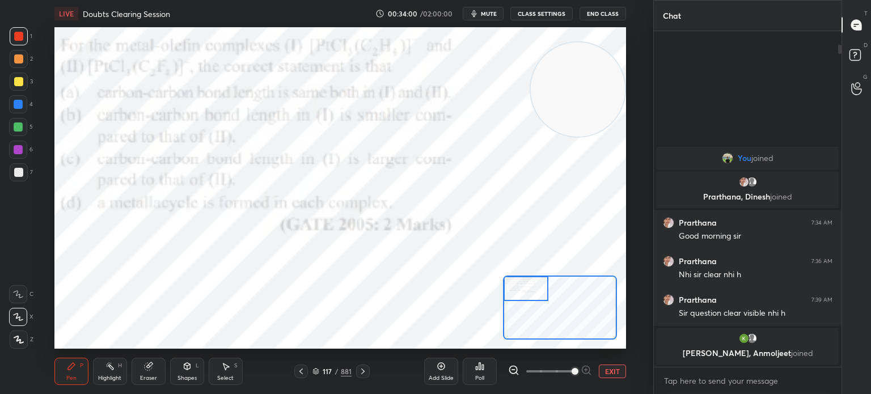
click at [362, 373] on icon at bounding box center [363, 371] width 9 height 9
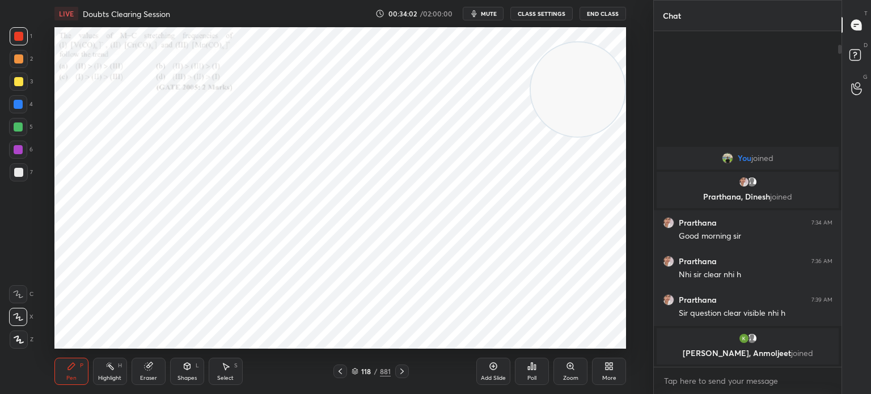
click at [570, 372] on div "Zoom" at bounding box center [571, 371] width 34 height 27
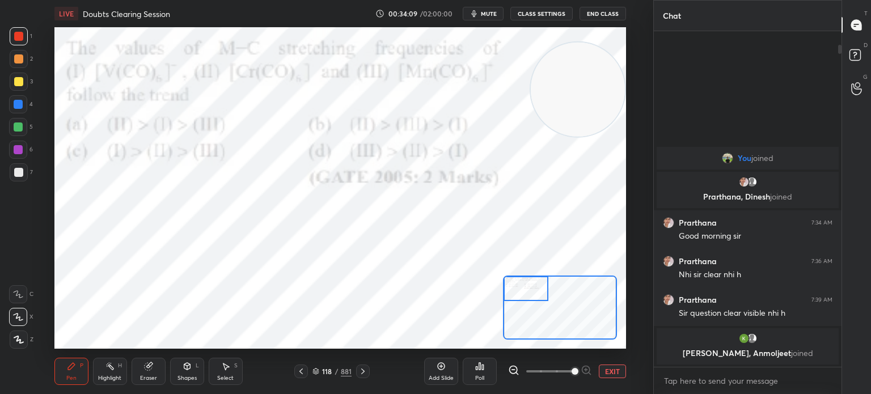
click at [479, 379] on div "Poll" at bounding box center [479, 379] width 9 height 6
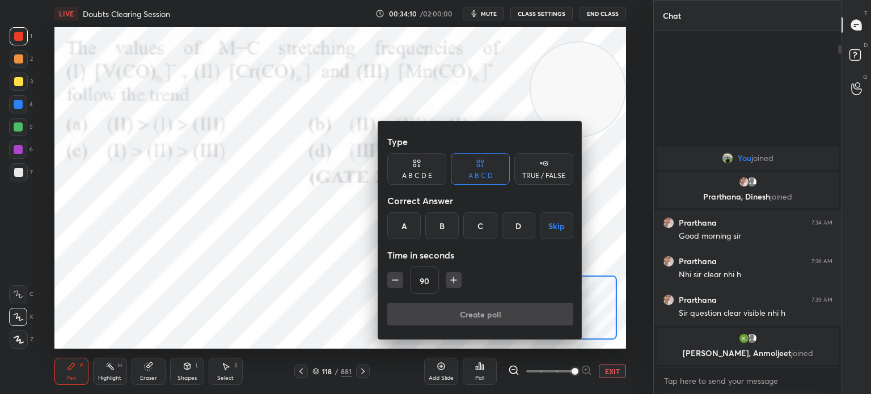
click at [481, 220] on div "C" at bounding box center [480, 225] width 33 height 27
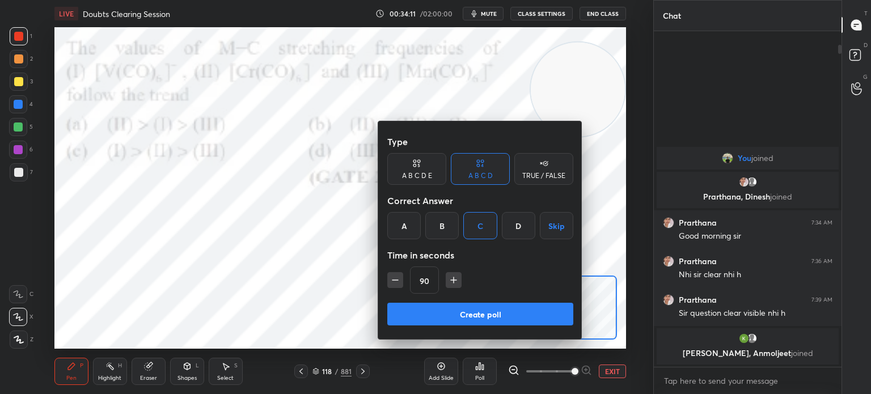
click at [468, 314] on button "Create poll" at bounding box center [481, 314] width 186 height 23
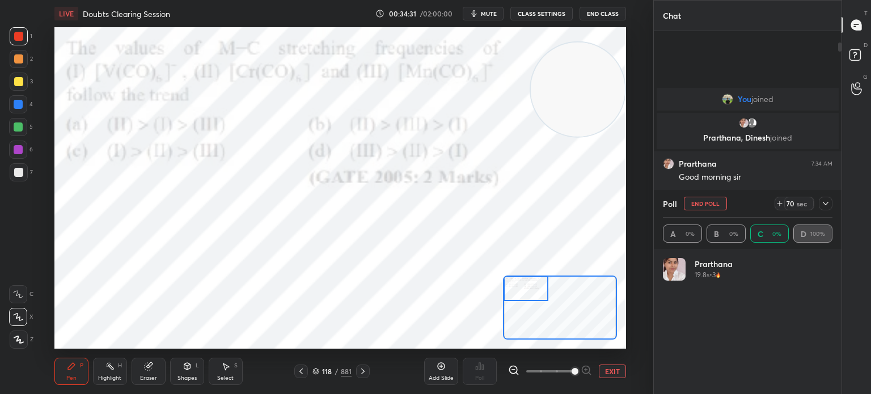
scroll to position [133, 166]
click at [363, 370] on icon at bounding box center [363, 371] width 9 height 9
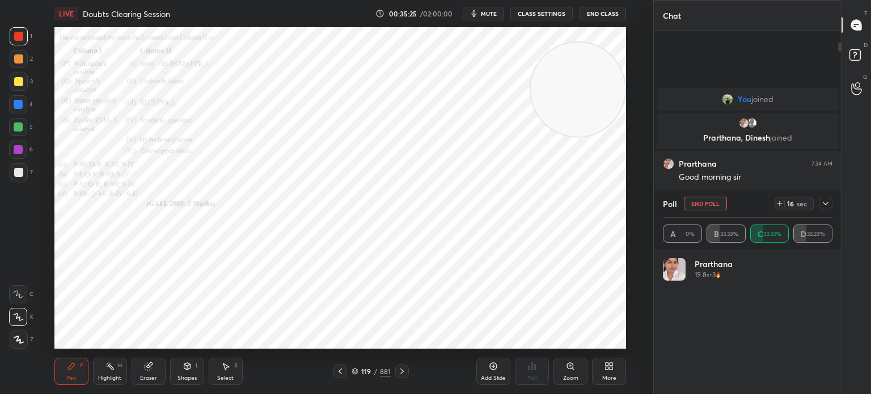
click at [400, 372] on icon at bounding box center [402, 371] width 9 height 9
click at [572, 372] on div "Zoom" at bounding box center [571, 371] width 34 height 27
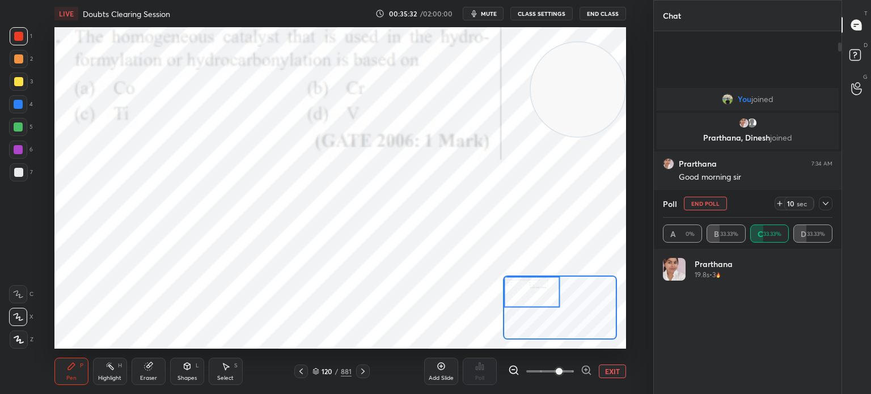
click at [700, 205] on button "End Poll" at bounding box center [705, 204] width 43 height 14
type textarea "x"
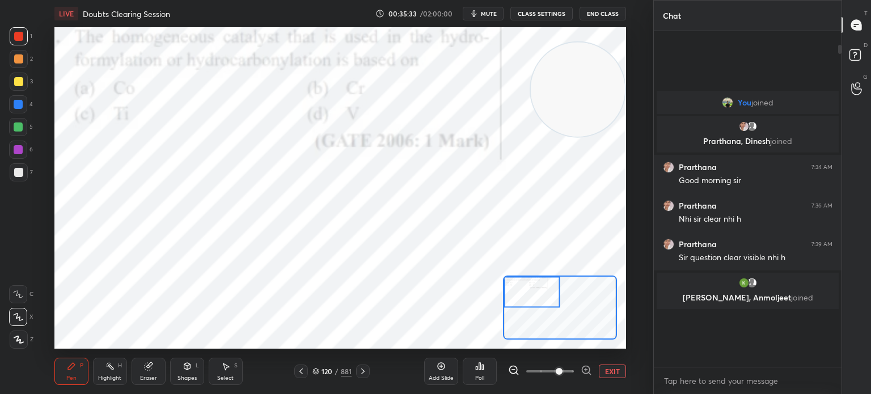
scroll to position [3, 3]
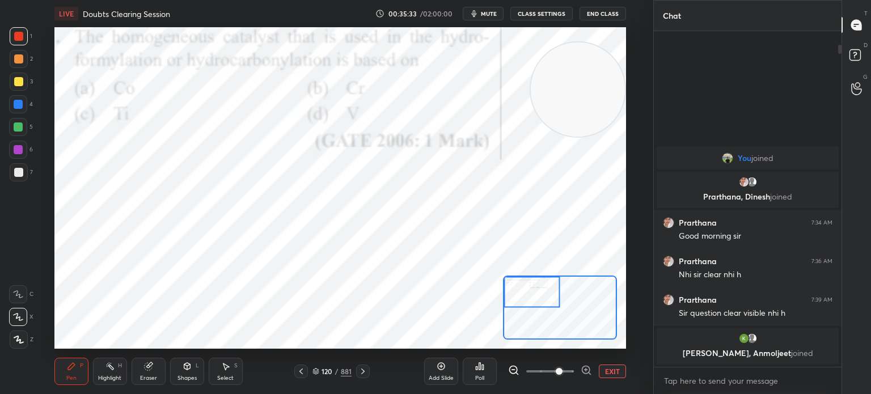
click at [485, 378] on div "Poll" at bounding box center [479, 379] width 9 height 6
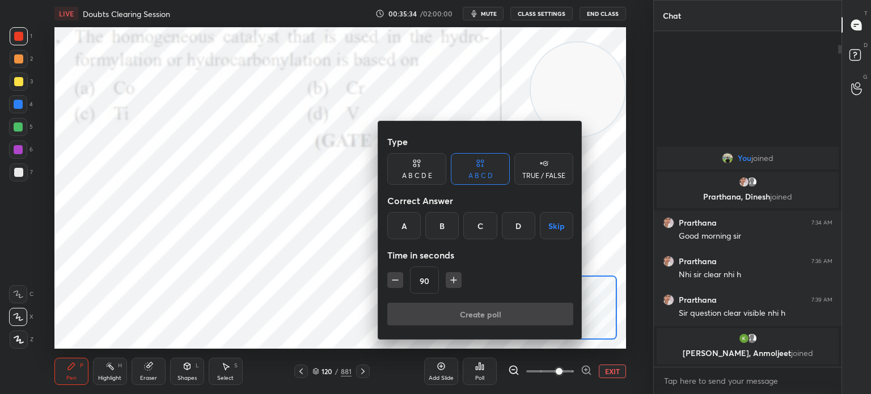
click at [405, 230] on div "A" at bounding box center [404, 225] width 33 height 27
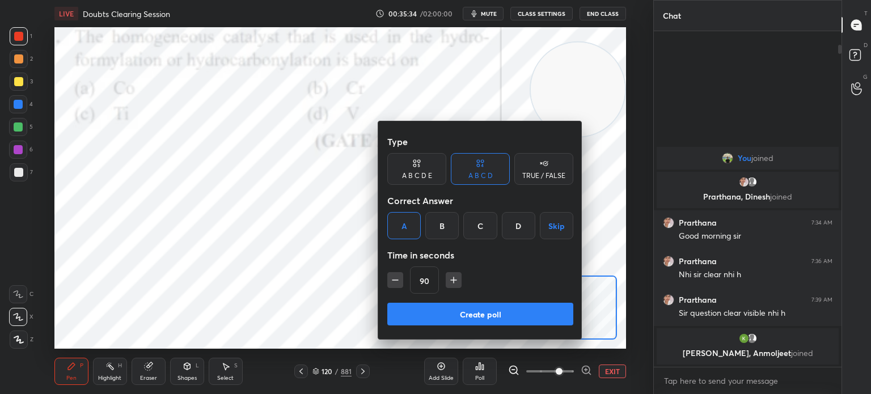
click at [395, 285] on icon "button" at bounding box center [395, 280] width 11 height 11
click at [397, 283] on icon "button" at bounding box center [395, 280] width 11 height 11
click at [399, 283] on icon "button" at bounding box center [395, 280] width 11 height 11
click at [395, 283] on icon "button" at bounding box center [395, 280] width 11 height 11
type input "30"
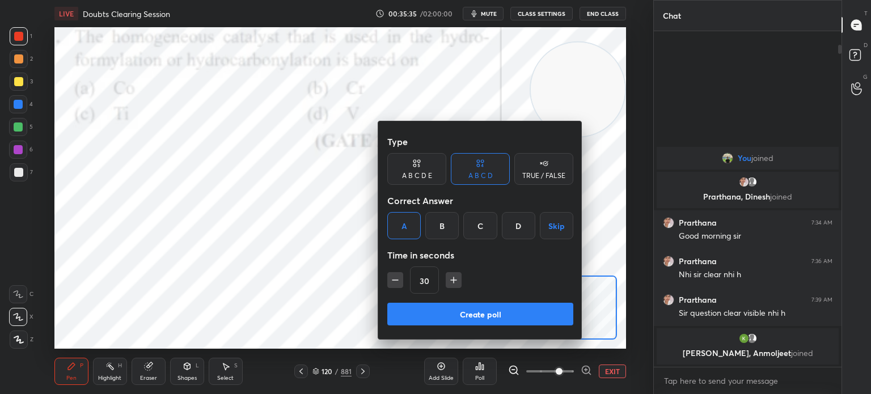
click at [422, 321] on button "Create poll" at bounding box center [481, 314] width 186 height 23
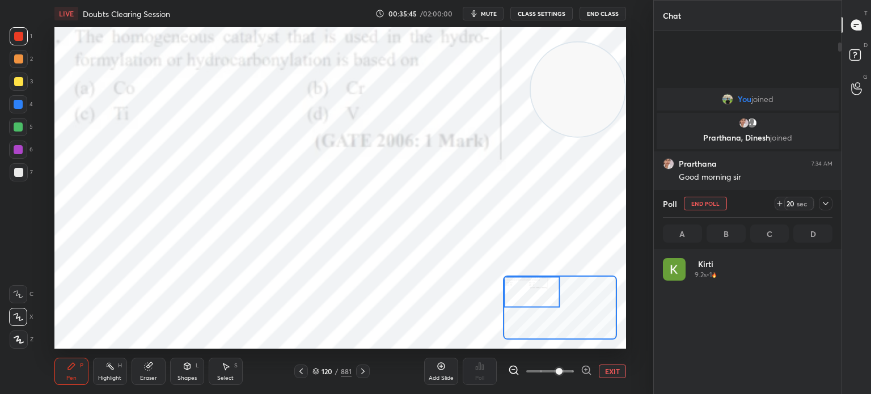
scroll to position [133, 166]
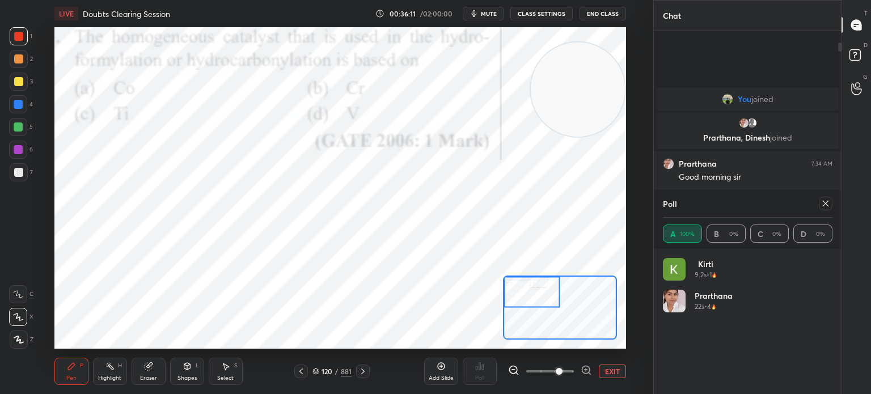
click at [826, 206] on icon at bounding box center [826, 203] width 9 height 9
type textarea "x"
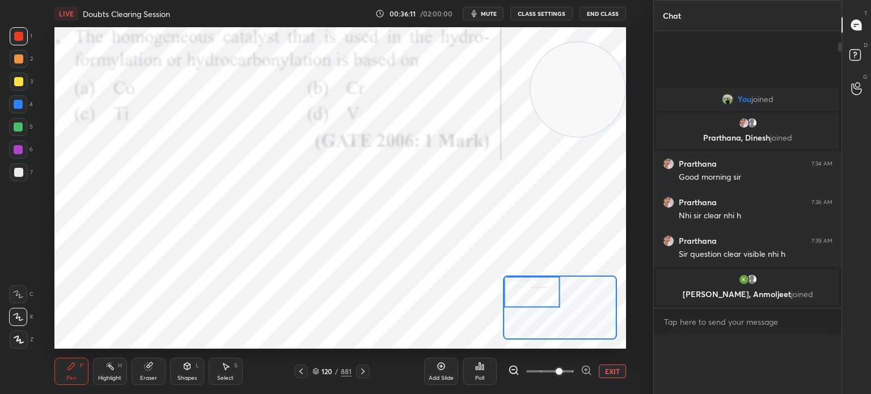
scroll to position [0, 0]
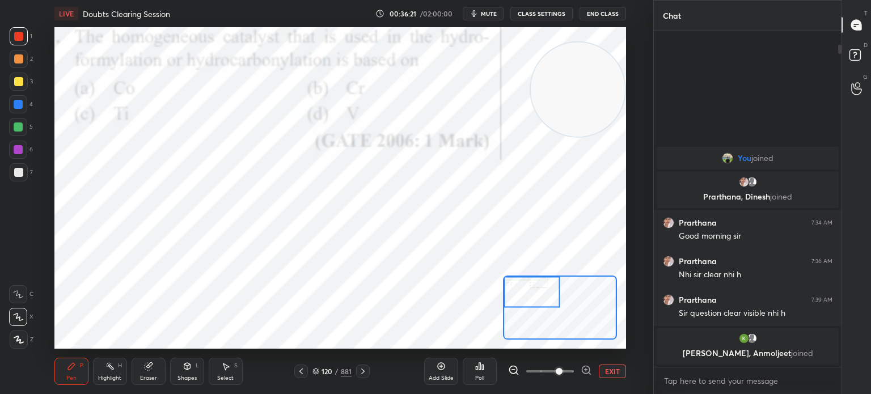
click at [361, 374] on icon at bounding box center [362, 372] width 3 height 6
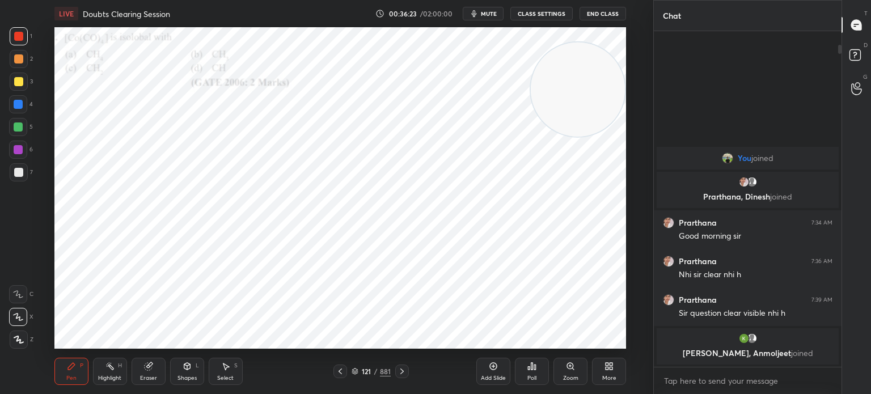
click at [571, 364] on icon at bounding box center [570, 366] width 6 height 6
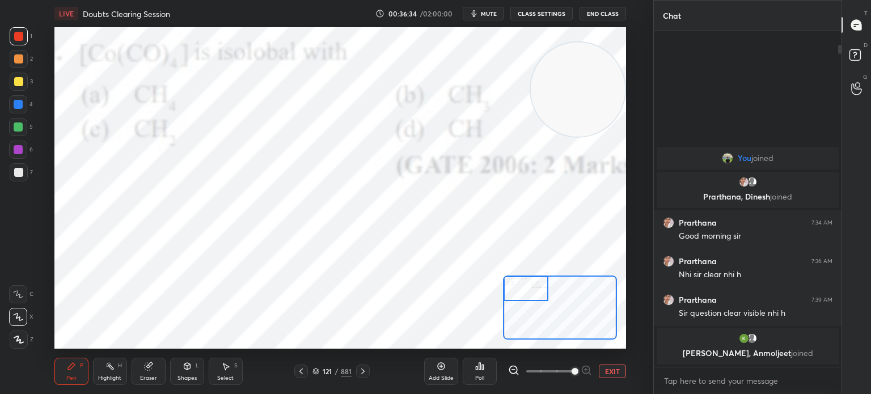
click at [481, 373] on div "Poll" at bounding box center [480, 371] width 34 height 27
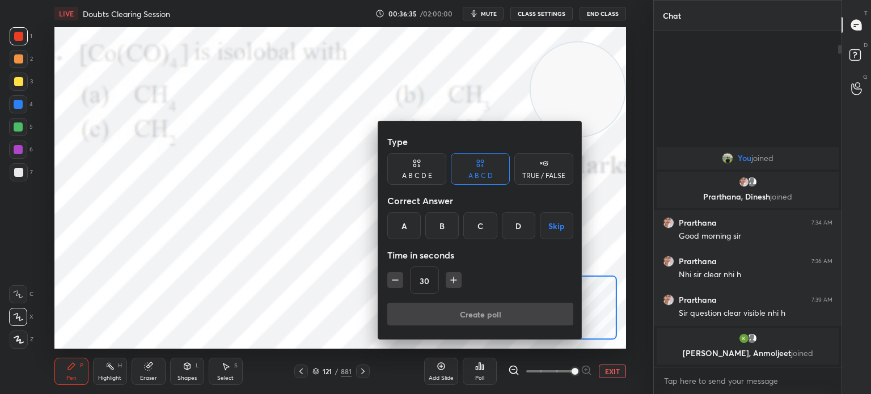
click at [461, 231] on div "A B C D Skip" at bounding box center [481, 225] width 186 height 27
click at [448, 225] on div "B" at bounding box center [442, 225] width 33 height 27
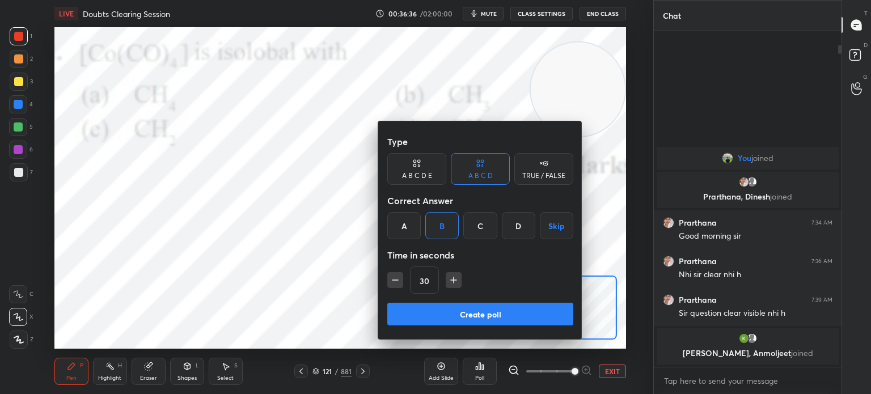
click at [452, 285] on icon "button" at bounding box center [453, 280] width 11 height 11
click at [456, 279] on icon "button" at bounding box center [453, 280] width 11 height 11
type input "60"
click at [458, 323] on button "Create poll" at bounding box center [481, 314] width 186 height 23
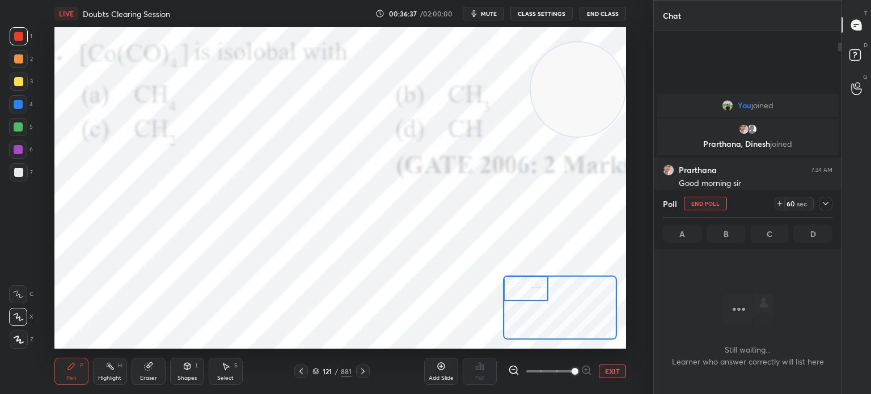
scroll to position [3, 3]
click at [479, 17] on icon "button" at bounding box center [474, 13] width 9 height 9
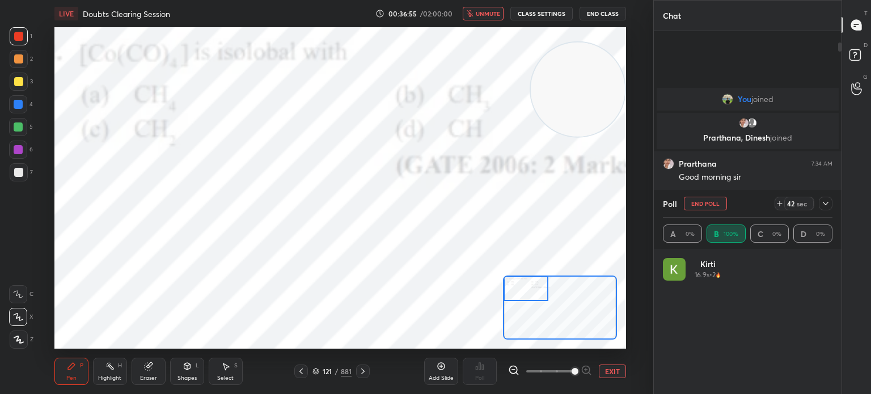
scroll to position [133, 166]
click at [513, 6] on div "LIVE Doubts Clearing Session 00:37:24 / 02:00:00 unmute CLASS SETTINGS End Class" at bounding box center [340, 13] width 572 height 27
click at [503, 4] on div "LIVE Doubts Clearing Session 00:37:24 / 02:00:00 unmute CLASS SETTINGS End Class" at bounding box center [340, 13] width 572 height 27
click at [499, 8] on button "unmute" at bounding box center [483, 14] width 41 height 14
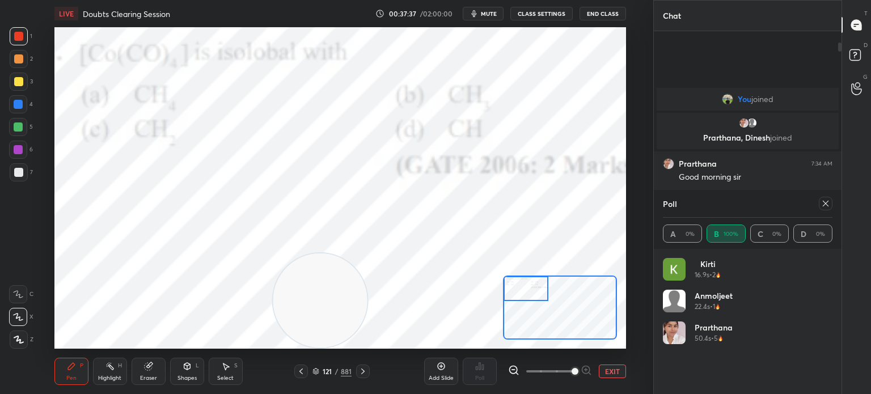
click at [826, 200] on icon at bounding box center [826, 203] width 9 height 9
type textarea "x"
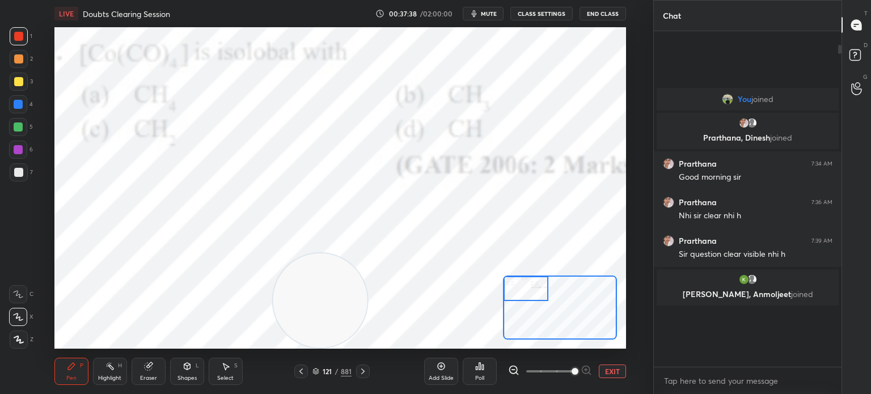
scroll to position [235, 184]
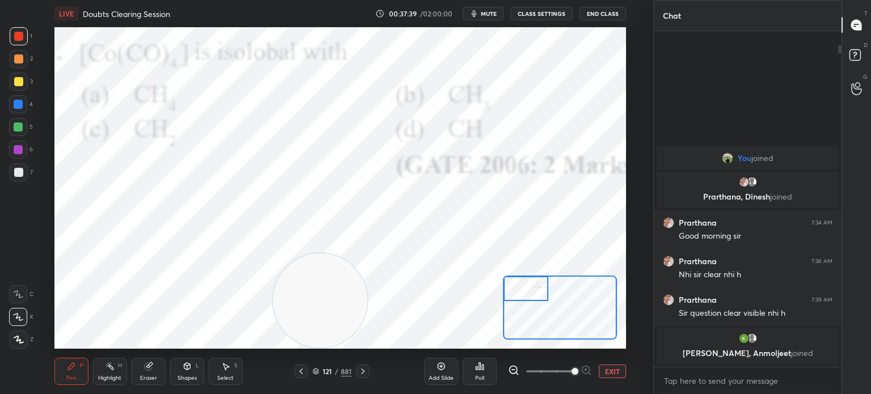
click at [362, 372] on icon at bounding box center [363, 371] width 9 height 9
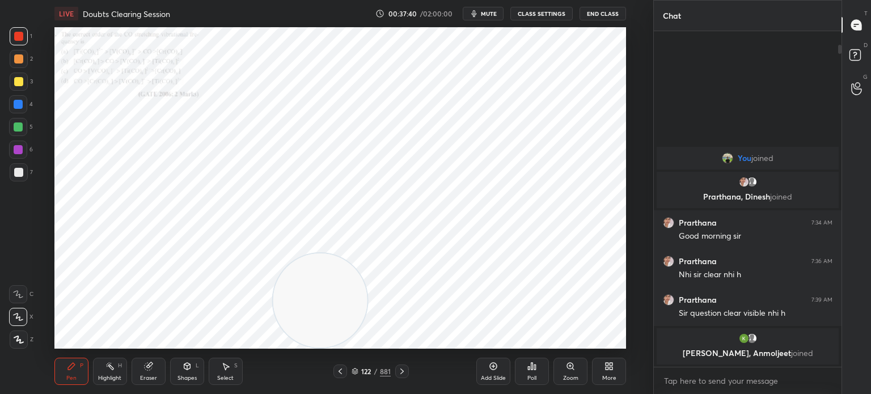
click at [403, 372] on icon at bounding box center [402, 372] width 3 height 6
click at [402, 367] on div at bounding box center [402, 372] width 14 height 14
click at [401, 363] on div "Pen P Highlight H Eraser Shapes L Select S 124 / 881 Add Slide Poll Zoom More" at bounding box center [340, 371] width 572 height 45
click at [399, 370] on icon at bounding box center [402, 371] width 9 height 9
click at [399, 372] on icon at bounding box center [402, 371] width 9 height 9
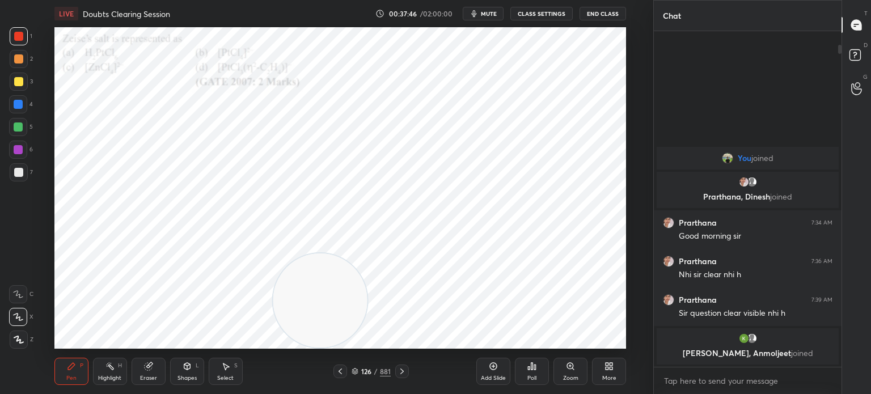
click at [562, 367] on div "Zoom" at bounding box center [571, 371] width 34 height 27
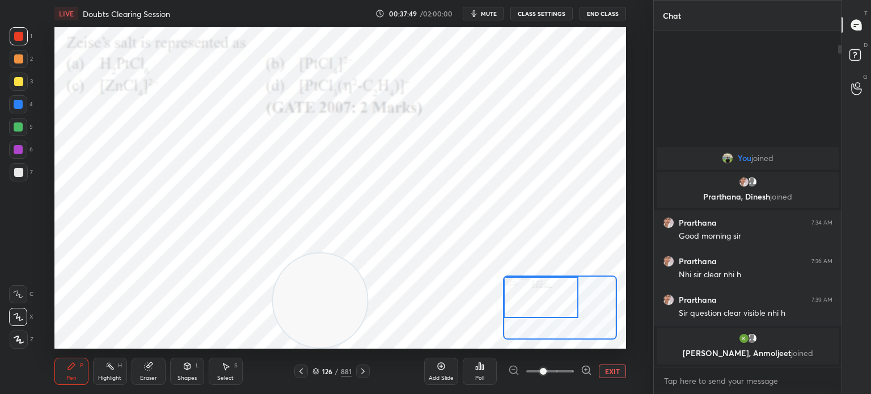
click at [486, 372] on div "Poll" at bounding box center [480, 371] width 34 height 27
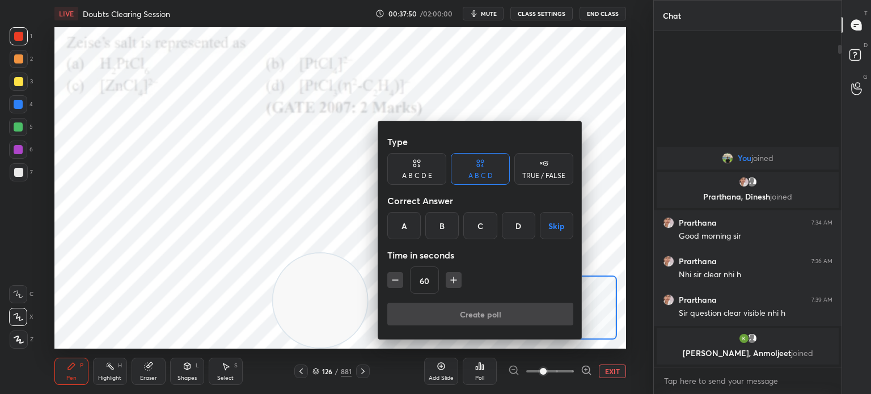
click at [511, 223] on div "D" at bounding box center [518, 225] width 33 height 27
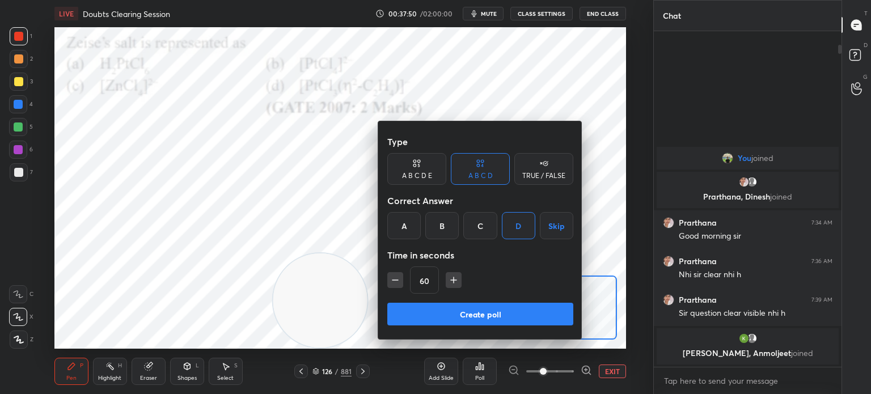
click at [411, 273] on input "60" at bounding box center [425, 280] width 28 height 27
click at [399, 286] on button "button" at bounding box center [396, 280] width 16 height 16
click at [402, 283] on button "button" at bounding box center [396, 280] width 16 height 16
type input "30"
click at [441, 308] on button "Create poll" at bounding box center [481, 314] width 186 height 23
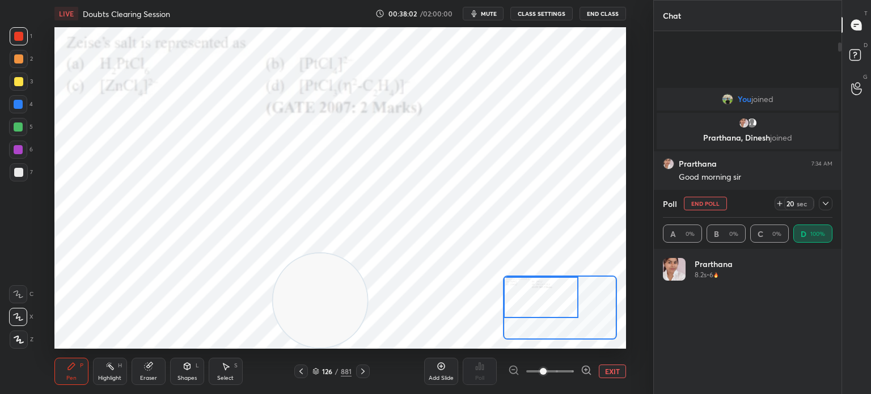
scroll to position [133, 166]
click at [711, 204] on button "End Poll" at bounding box center [705, 204] width 43 height 14
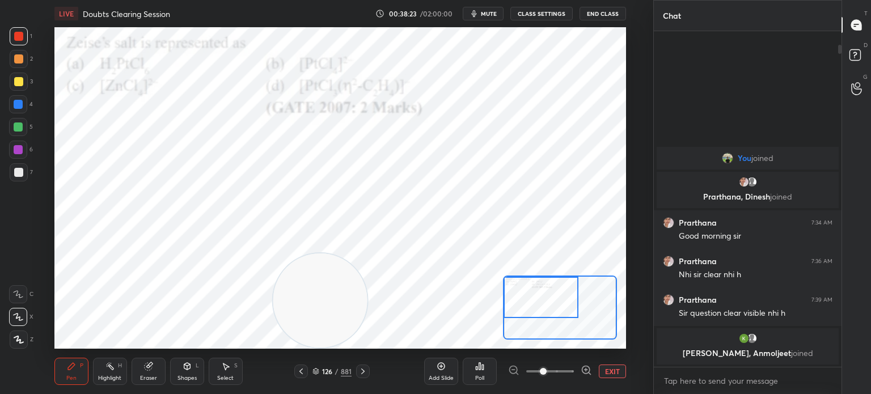
click at [740, 161] on span "You" at bounding box center [745, 158] width 14 height 9
click at [495, 12] on span "mute" at bounding box center [489, 14] width 16 height 8
type textarea "x"
click at [544, 14] on button "CLASS SETTINGS" at bounding box center [542, 14] width 62 height 14
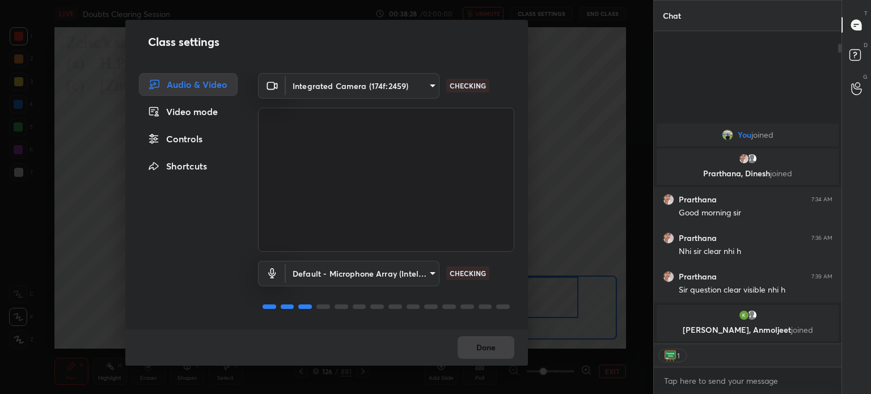
click at [396, 87] on body "1 2 3 4 5 6 7 C X Z C X Z E E Erase all H H LIVE Doubts Clearing Session 00:38:…" at bounding box center [435, 197] width 871 height 394
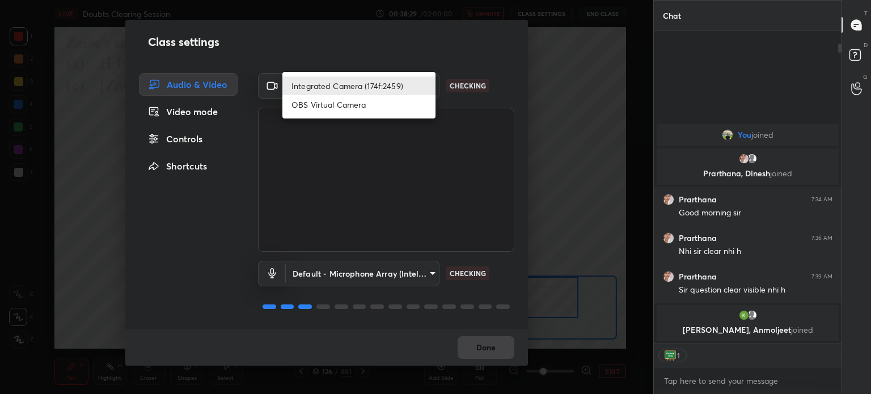
click at [387, 102] on li "OBS Virtual Camera" at bounding box center [359, 104] width 153 height 19
type input "68a8993dd87bda3d5b66c110c3b6a96e94b8352f026b6fb61be91fdecf3cec3e"
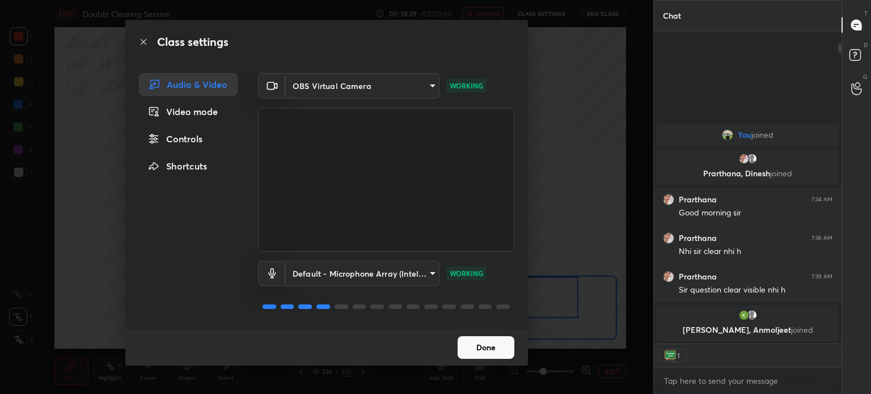
click at [488, 349] on button "Done" at bounding box center [486, 347] width 57 height 23
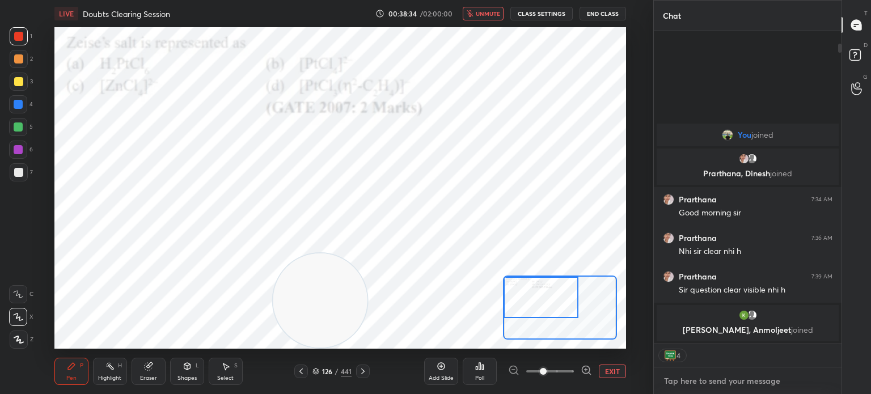
click at [690, 379] on textarea at bounding box center [748, 381] width 170 height 18
type textarea "x"
type textarea "C"
type textarea "x"
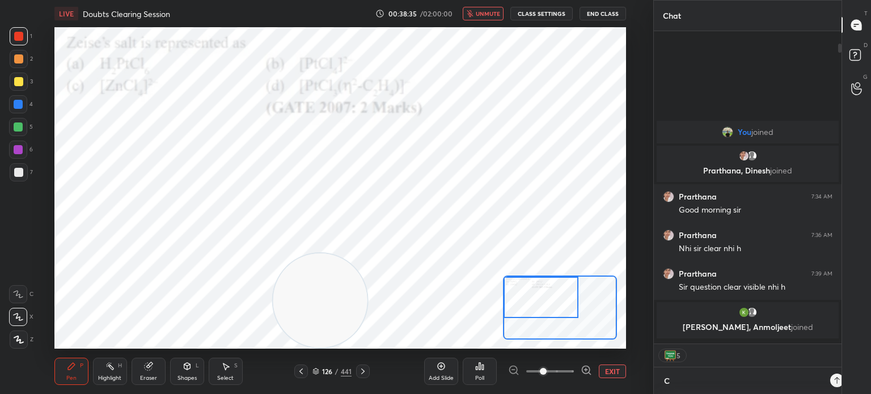
type textarea "CL"
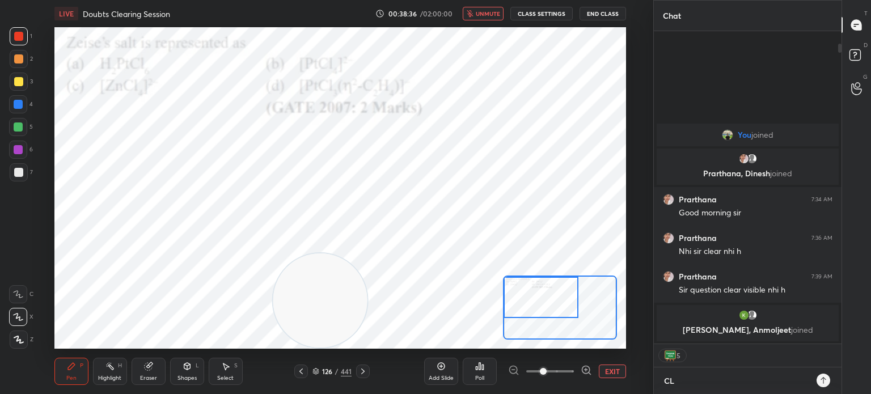
type textarea "x"
type textarea "C"
type textarea "x"
type textarea "c"
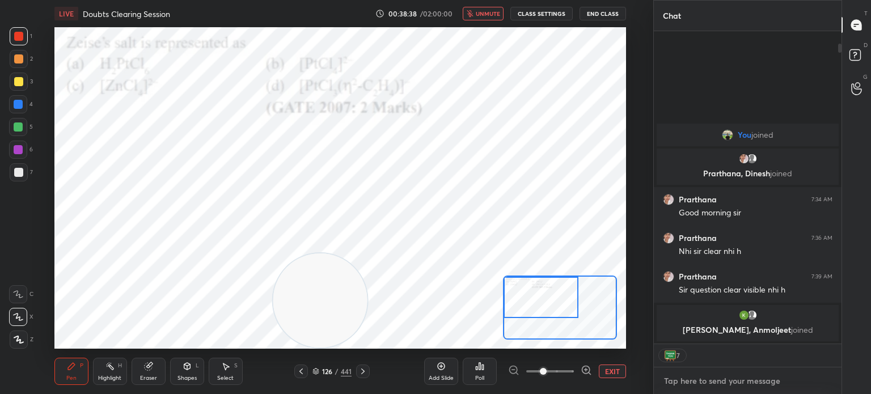
type textarea "x"
type textarea "cl"
type textarea "x"
type textarea "cla"
type textarea "x"
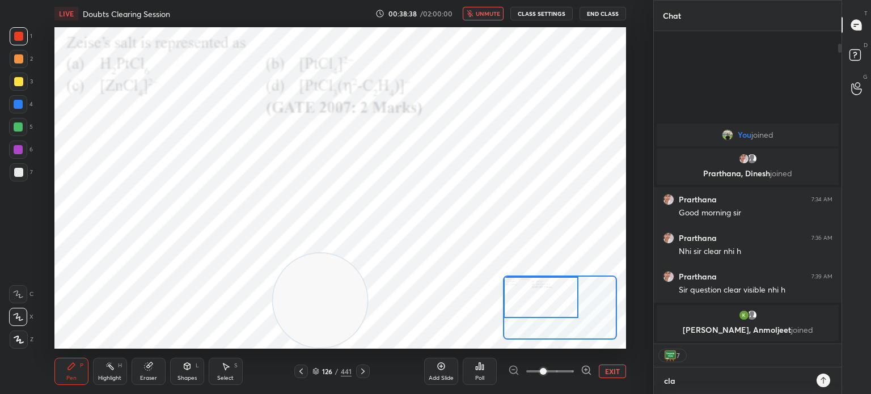
type textarea "clas"
type textarea "x"
type textarea "class"
type textarea "x"
type textarea "class"
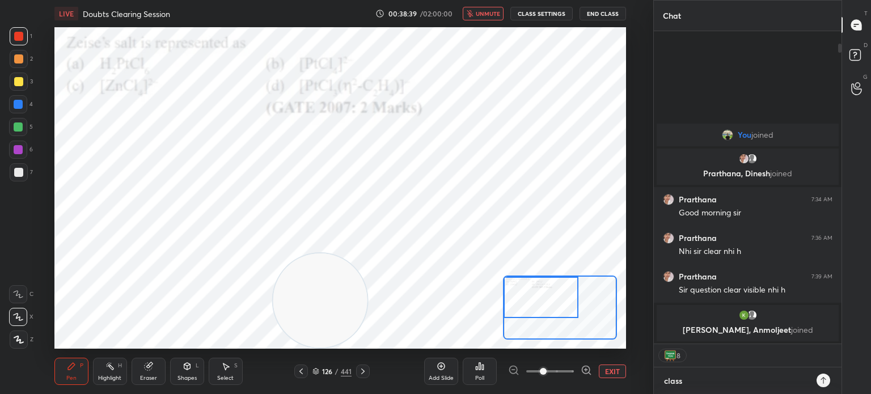
type textarea "x"
type textarea "class e"
type textarea "x"
type textarea "class en"
type textarea "x"
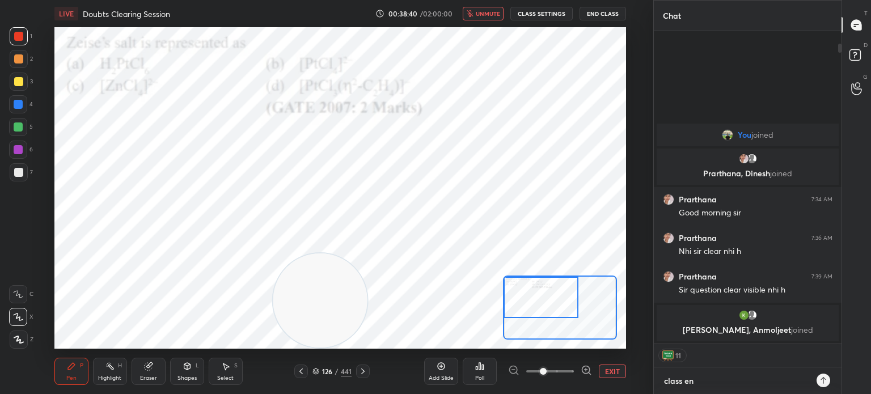
type textarea "class end"
type textarea "x"
type textarea "class end"
type textarea "x"
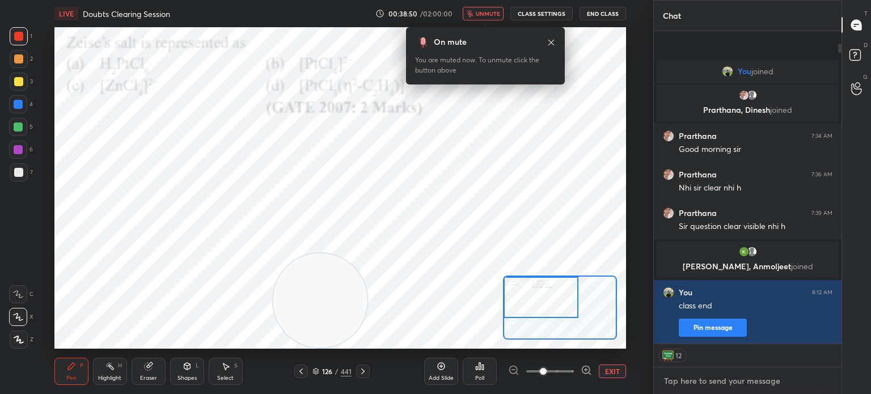
type textarea "x"
